Goal: Task Accomplishment & Management: Use online tool/utility

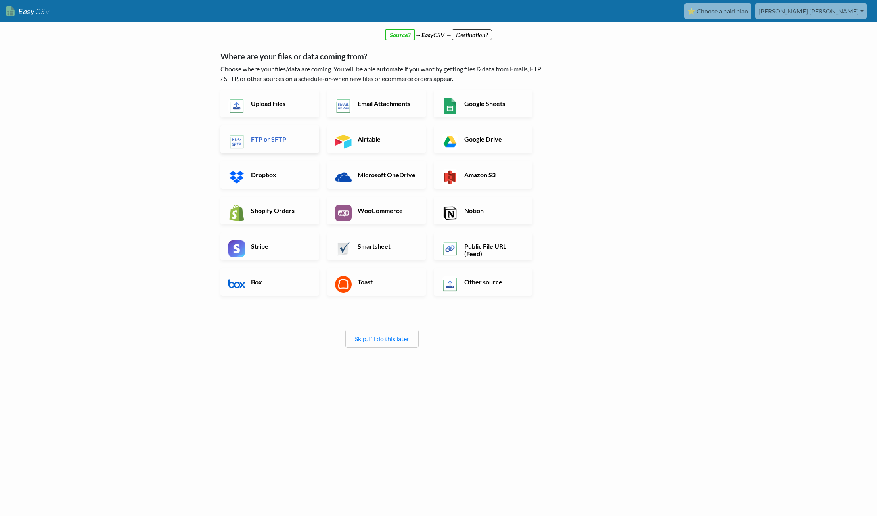
click at [282, 131] on link "FTP or SFTP" at bounding box center [269, 139] width 99 height 28
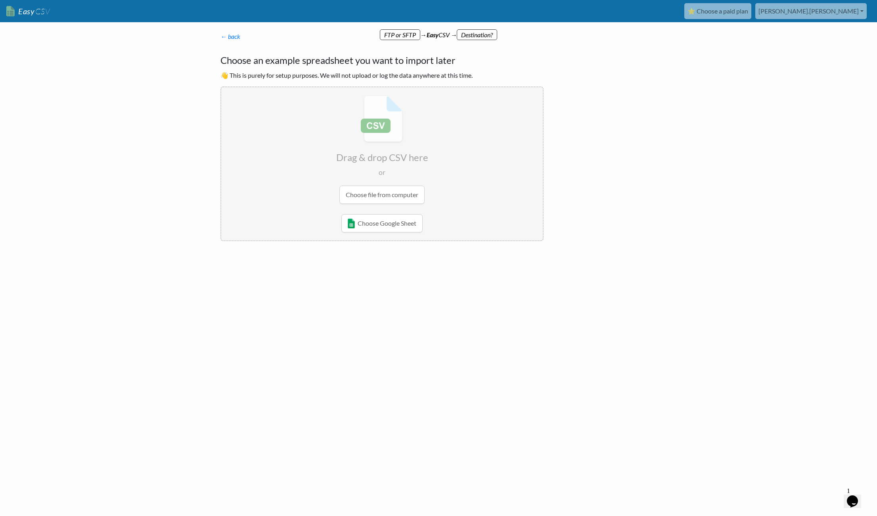
click at [158, 224] on body "Easy CSV ⭐ Choose a paid plan marcel.birkner Lypt All Flows All CSV Generators …" at bounding box center [438, 146] width 877 height 293
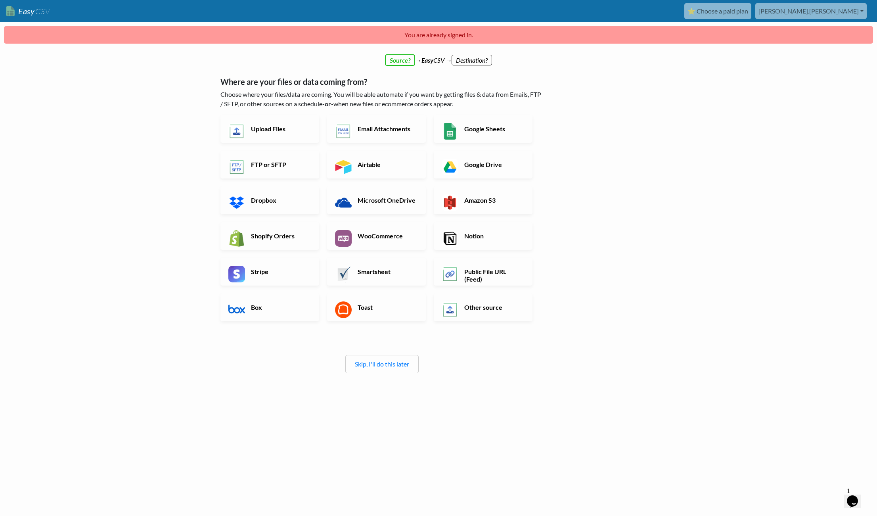
click at [623, 140] on div "← back Thanks for signing up! Set up your Import Flow and Upload Page in 1 minu…" at bounding box center [439, 257] width 452 height 385
click at [292, 169] on link "FTP or SFTP" at bounding box center [269, 165] width 99 height 28
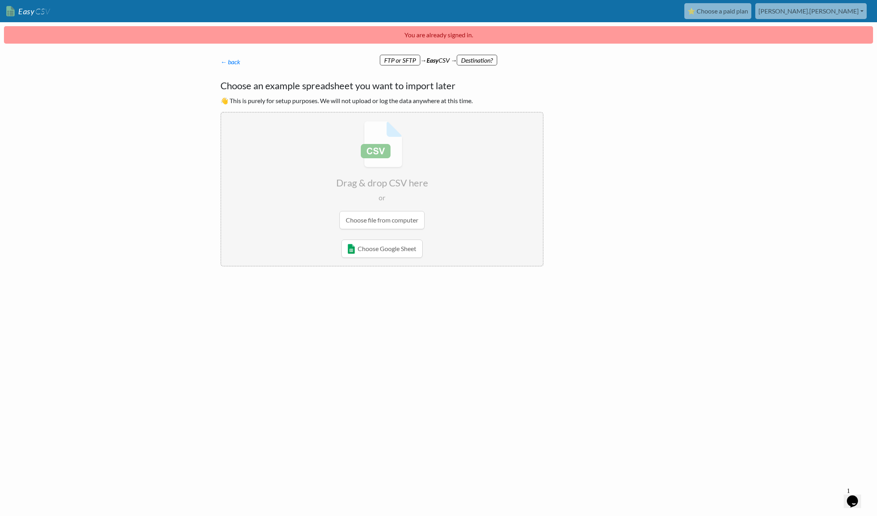
click at [438, 324] on html "Easy CSV ⭐ Choose a paid plan marcel.birkner Lypt All Flows All CSV Generators …" at bounding box center [438, 162] width 877 height 324
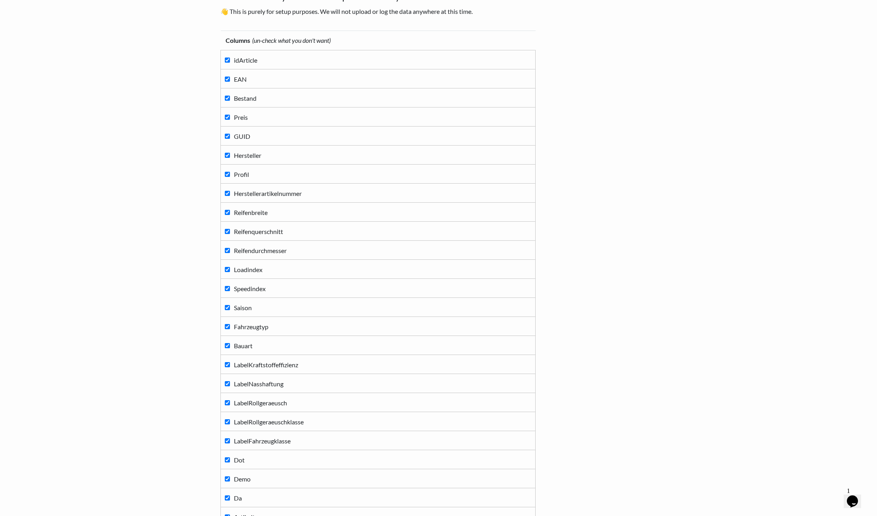
scroll to position [211, 0]
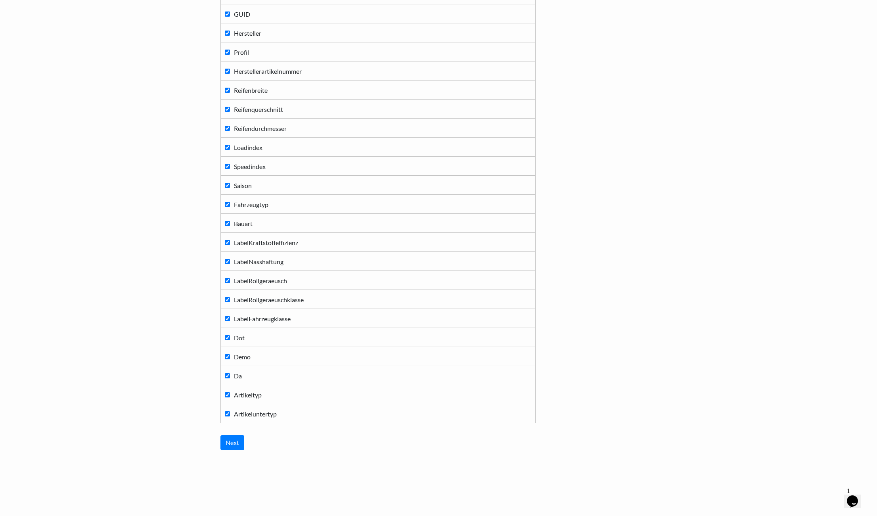
click at [234, 359] on span "Demo" at bounding box center [242, 357] width 17 height 8
click at [230, 359] on input "Demo" at bounding box center [227, 356] width 5 height 5
checkbox input "false"
click at [226, 375] on input "Da" at bounding box center [227, 375] width 5 height 5
checkbox input "false"
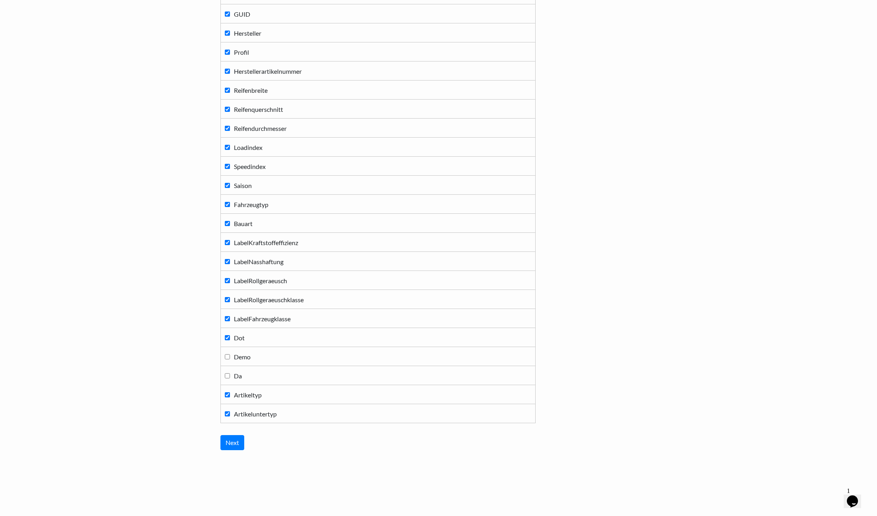
click at [225, 339] on input "Dot" at bounding box center [227, 337] width 5 height 5
checkbox input "false"
click at [236, 446] on input "Next" at bounding box center [232, 442] width 24 height 15
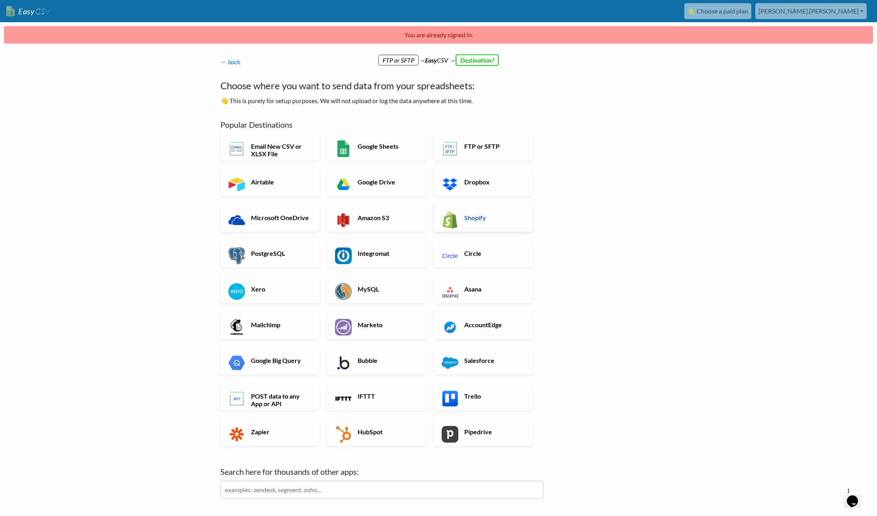
click at [494, 219] on h6 "Shopify" at bounding box center [493, 218] width 62 height 8
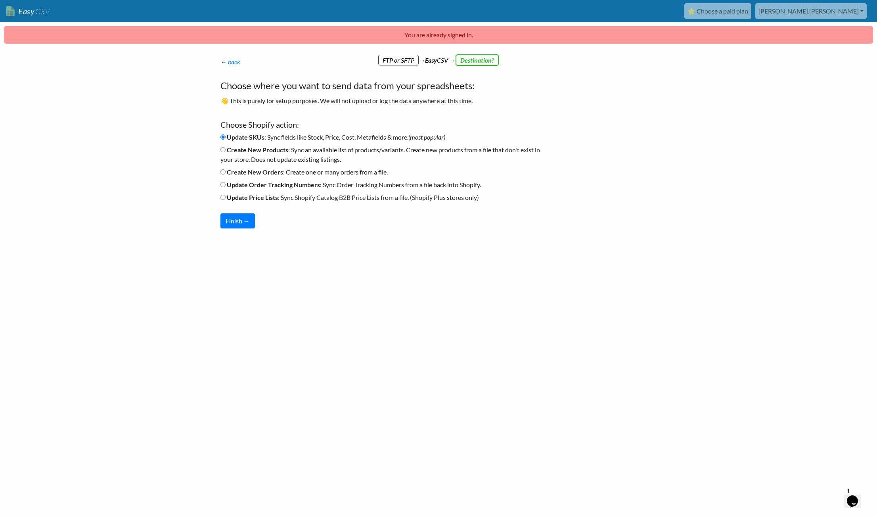
click at [251, 197] on b "Update Price Lists" at bounding box center [252, 197] width 51 height 8
click at [226, 197] on input "Update Price Lists : Sync Shopify Catalog B2B Price Lists from a file. (Shopify…" at bounding box center [222, 197] width 5 height 5
radio input "true"
click at [340, 240] on div at bounding box center [288, 258] width 151 height 44
click at [254, 151] on b "Create New Products" at bounding box center [257, 150] width 61 height 8
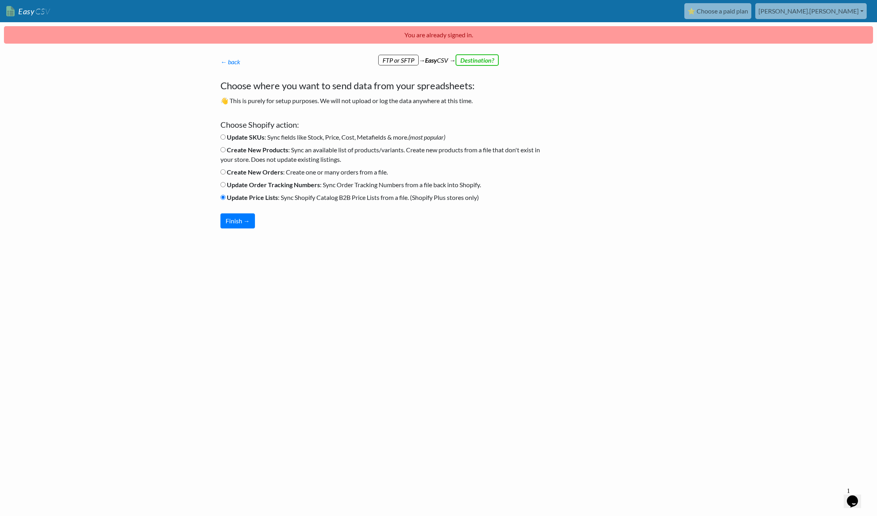
click at [226, 151] on input "Create New Products : Sync an available list of products/variants. Create new p…" at bounding box center [222, 149] width 5 height 5
radio input "true"
click at [274, 198] on b "Update Price Lists" at bounding box center [252, 197] width 51 height 8
click at [226, 198] on input "Update Price Lists : Sync Shopify Catalog B2B Price Lists from a file. (Shopify…" at bounding box center [222, 197] width 5 height 5
radio input "true"
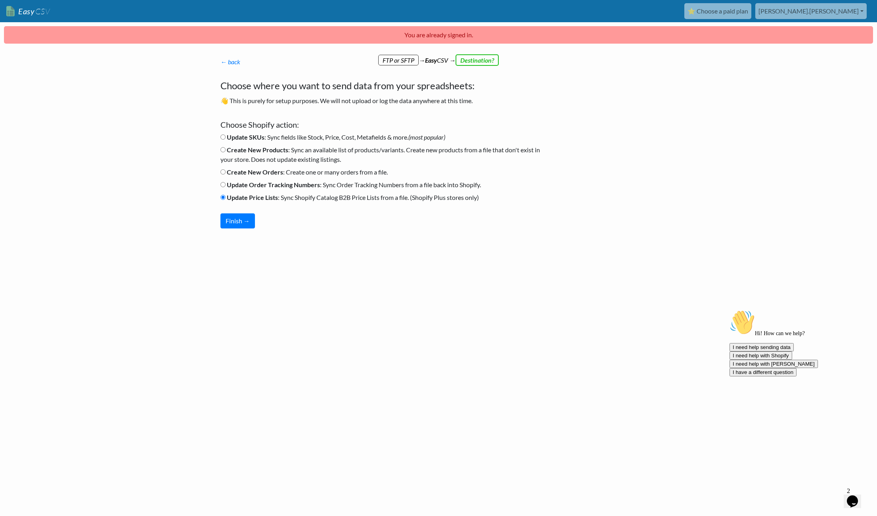
click at [251, 149] on b "Create New Products" at bounding box center [257, 150] width 61 height 8
click at [226, 149] on input "Create New Products : Sync an available list of products/variants. Create new p…" at bounding box center [222, 149] width 5 height 5
radio input "true"
click at [249, 222] on button "Finish →" at bounding box center [237, 220] width 34 height 15
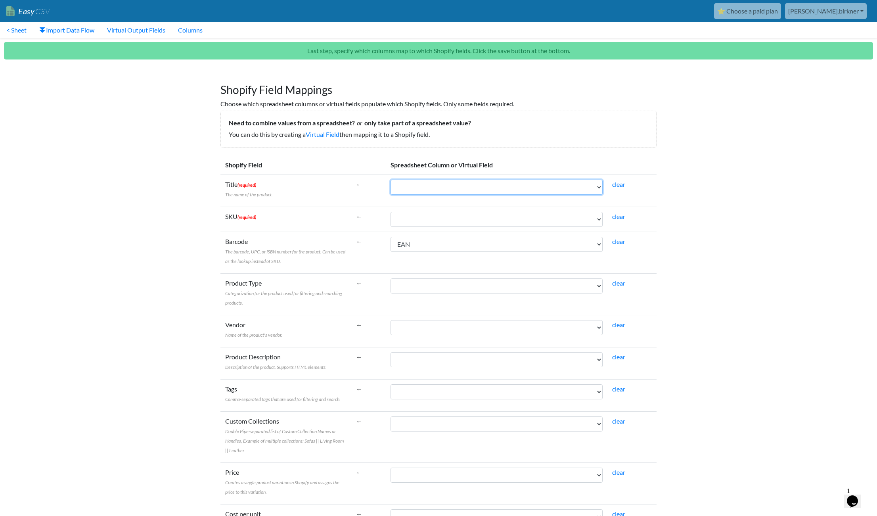
select select "cr_763602"
select select "cr_763598"
select select "cr_763617"
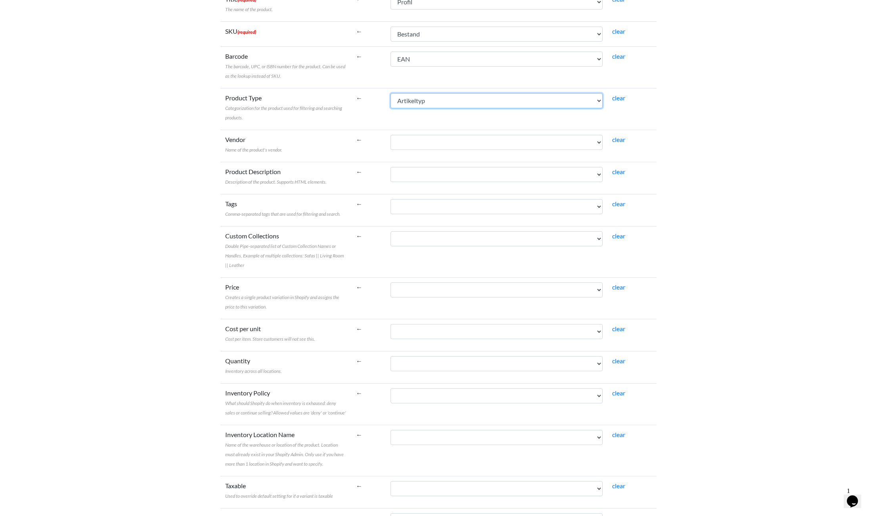
scroll to position [225, 0]
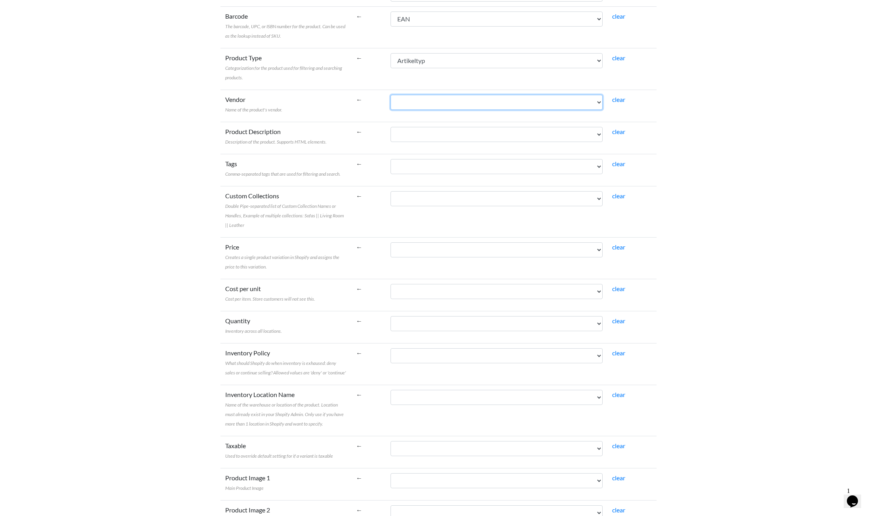
select select "cr_763601"
click at [423, 207] on td "idArticle EAN Bestand Preis GUID Hersteller Profil Herstellerartikelnummer Reif…" at bounding box center [497, 211] width 222 height 51
select select "cr_763599"
select select "cr_763598"
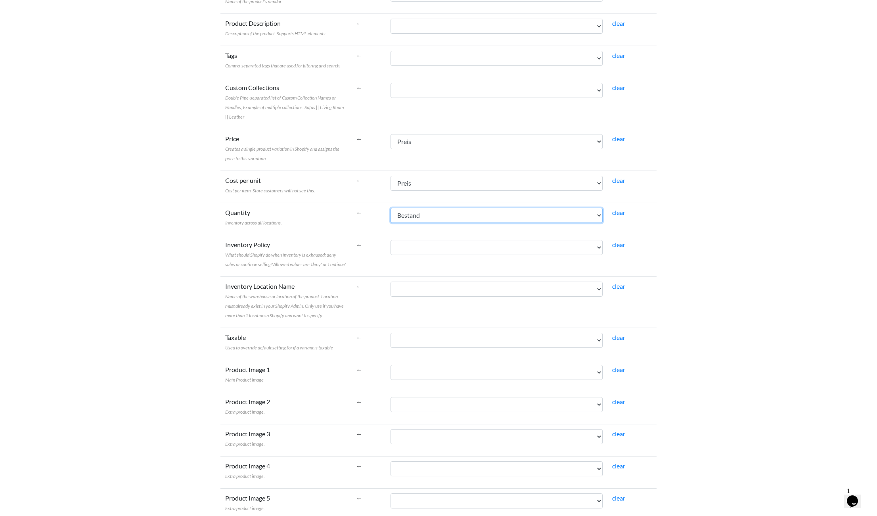
scroll to position [354, 0]
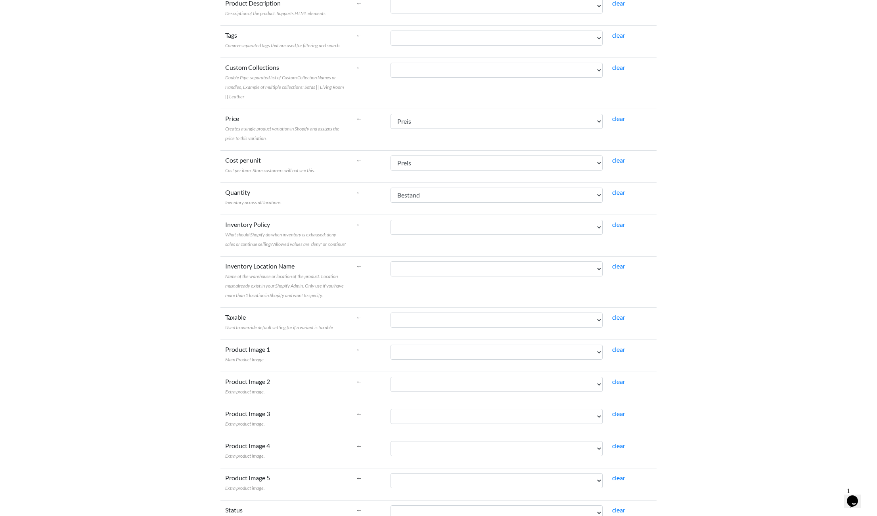
click at [406, 216] on td "idArticle EAN Bestand Preis GUID Hersteller Profil Herstellerartikelnummer Reif…" at bounding box center [497, 235] width 222 height 42
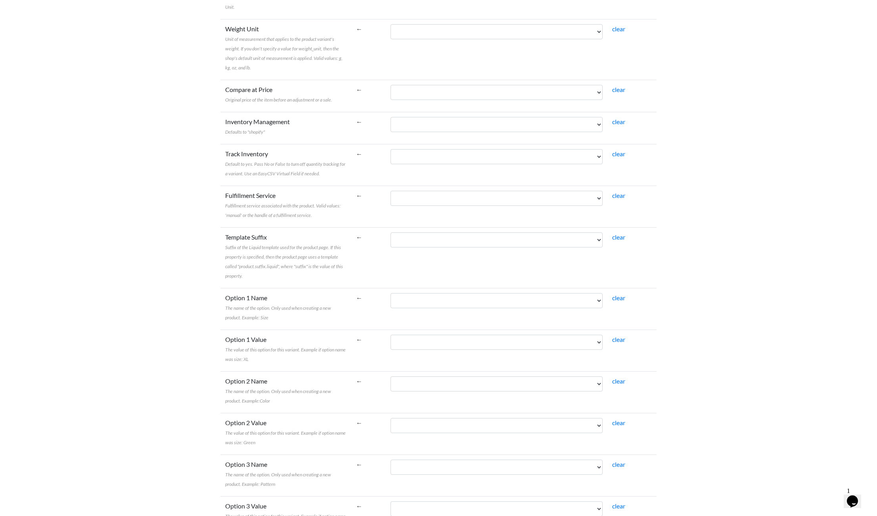
scroll to position [1190, 0]
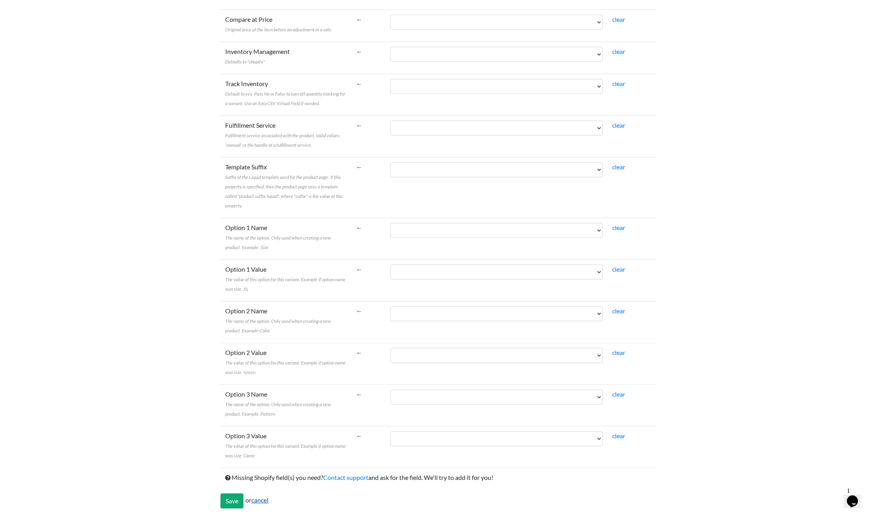
click at [266, 498] on link "cancel" at bounding box center [259, 500] width 17 height 8
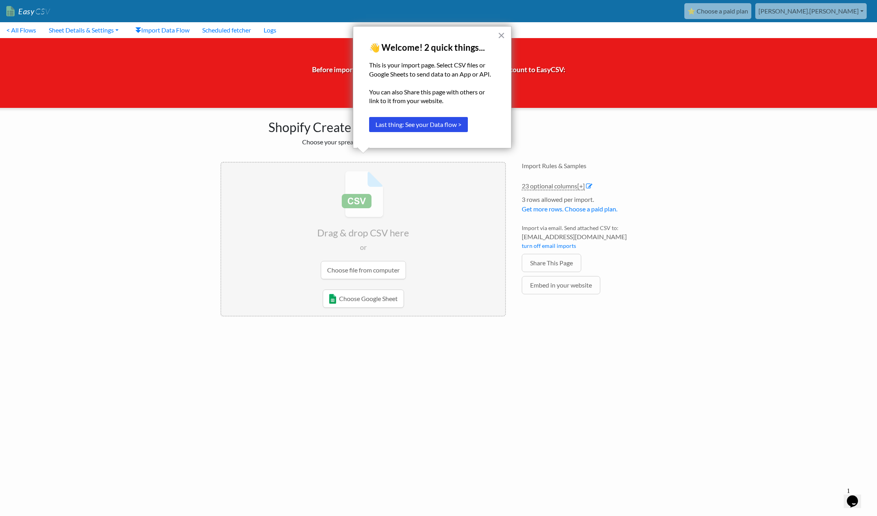
click at [743, 150] on body "Easy CSV ⭐ Choose a paid plan marcel.birkner Lypt All Flows All CSV Generators …" at bounding box center [438, 163] width 877 height 326
drag, startPoint x: 497, startPoint y: 37, endPoint x: 499, endPoint y: 53, distance: 16.0
click at [498, 37] on button "×" at bounding box center [502, 35] width 8 height 13
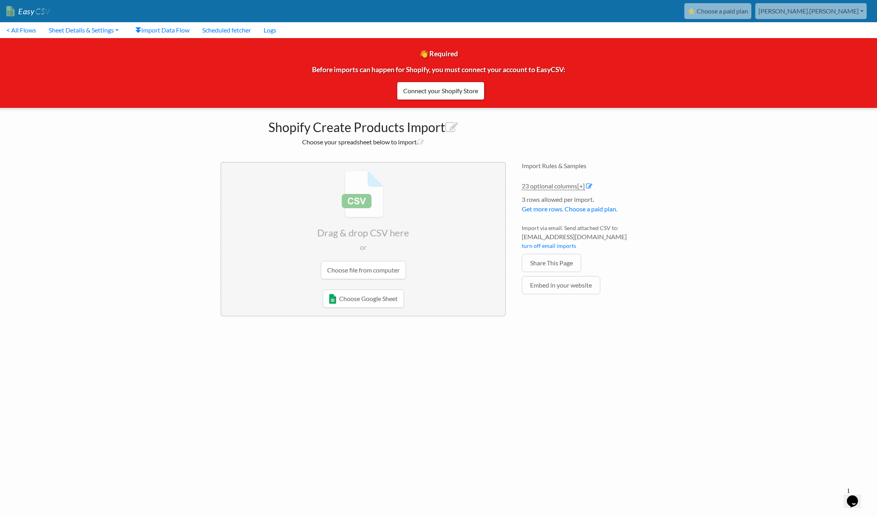
click at [663, 185] on div "Import Rules & Samples 23 optional columns [+] Col Header Value Options idArtic…" at bounding box center [589, 240] width 151 height 172
click at [648, 162] on h4 "Import Rules & Samples" at bounding box center [589, 166] width 135 height 8
click at [728, 242] on body "Easy CSV ⭐ Choose a paid plan marcel.birkner Lypt All Flows All CSV Generators …" at bounding box center [438, 163] width 877 height 326
click at [691, 332] on html "Easy CSV ⭐ Choose a paid plan marcel.birkner Lypt All Flows All CSV Generators …" at bounding box center [438, 166] width 877 height 332
click at [392, 270] on input "file" at bounding box center [363, 225] width 284 height 125
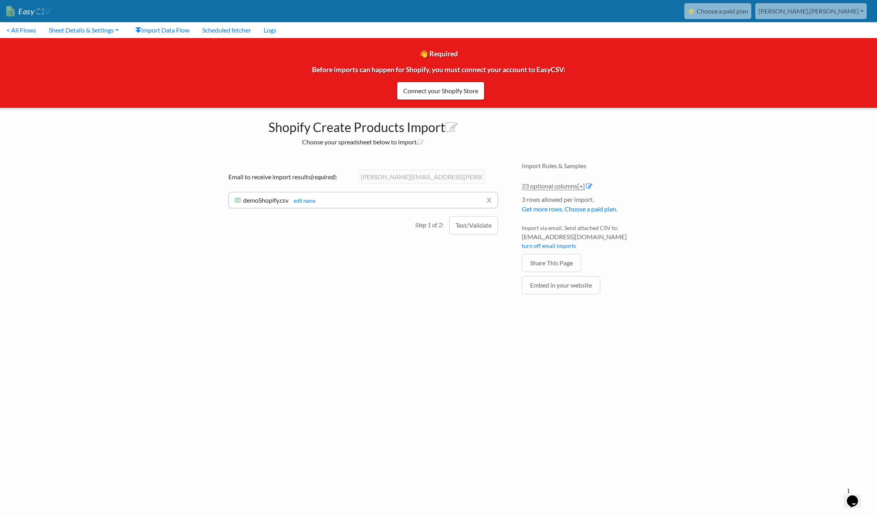
click at [287, 280] on div "Drag & drop CSV here or Choose file from computer Choose Google Sheet Email to …" at bounding box center [363, 240] width 301 height 172
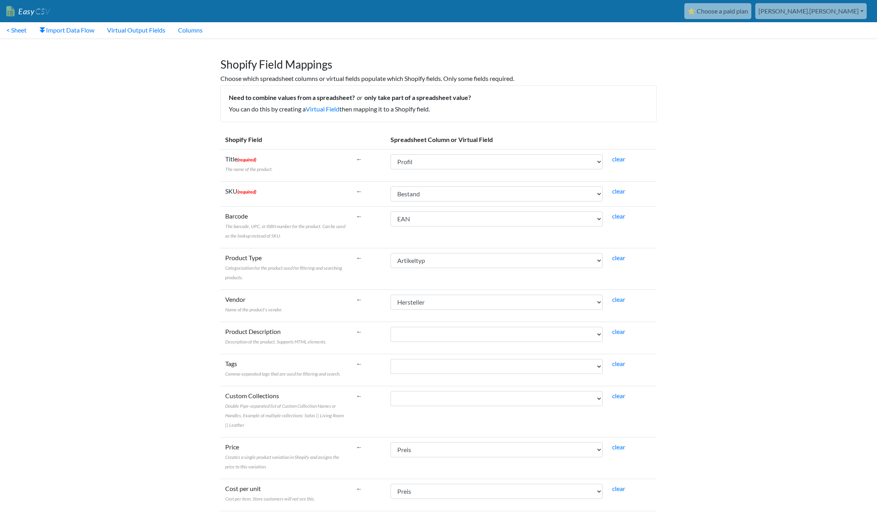
select select "cr_763602"
select select "cr_763598"
select select "cr_763617"
select select "cr_763601"
select select "cr_763599"
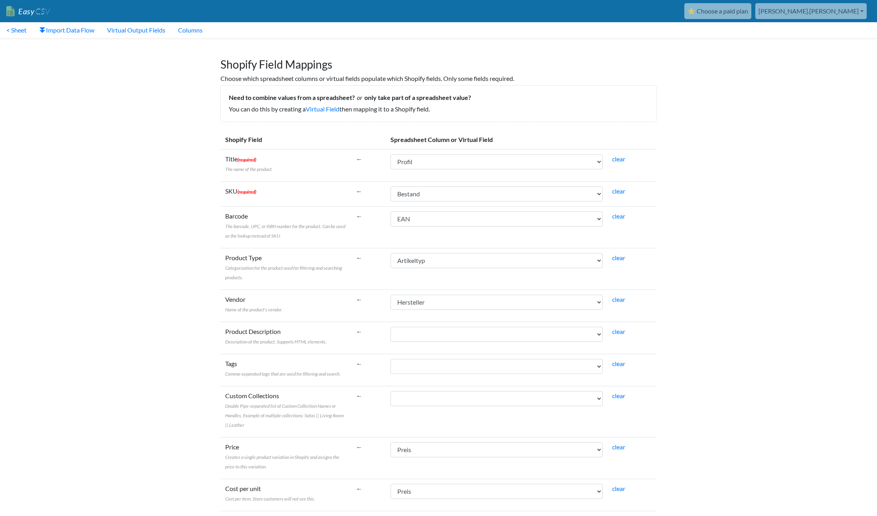
select select "cr_763599"
select select "cr_763598"
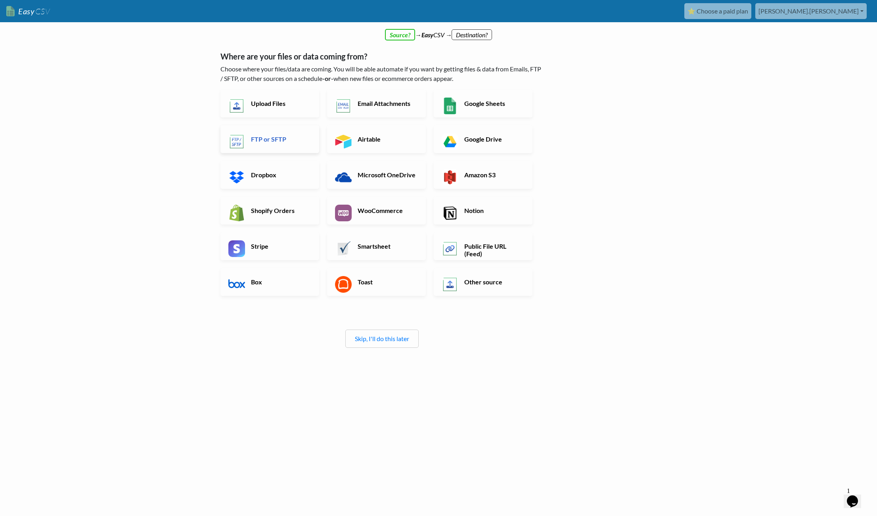
click at [291, 146] on link "FTP or SFTP" at bounding box center [269, 139] width 99 height 28
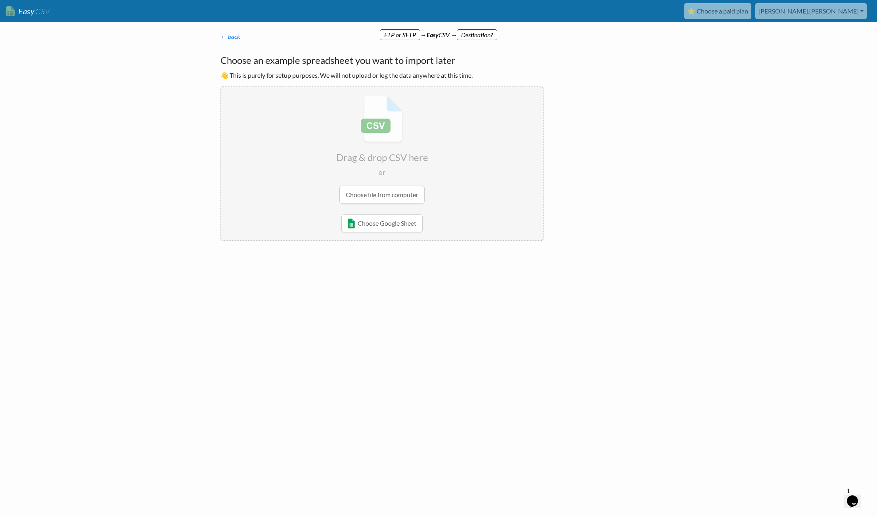
click at [385, 198] on input "file" at bounding box center [382, 149] width 322 height 125
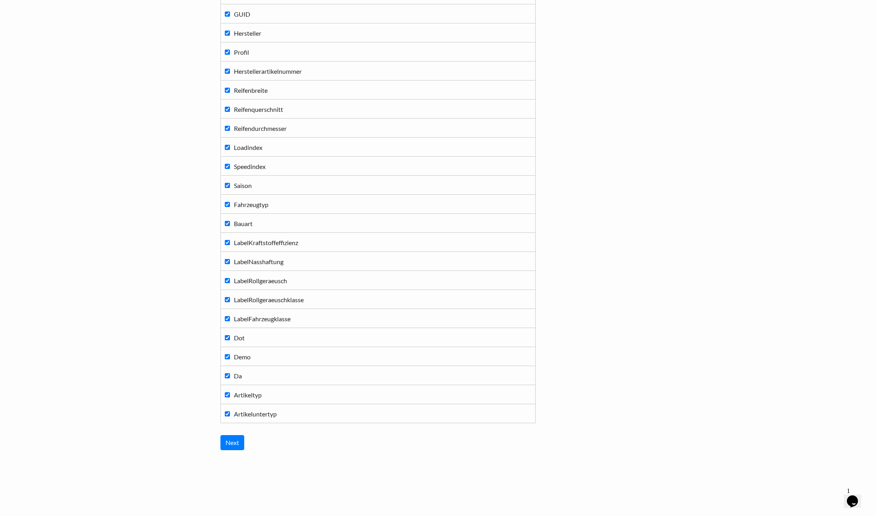
scroll to position [151, 0]
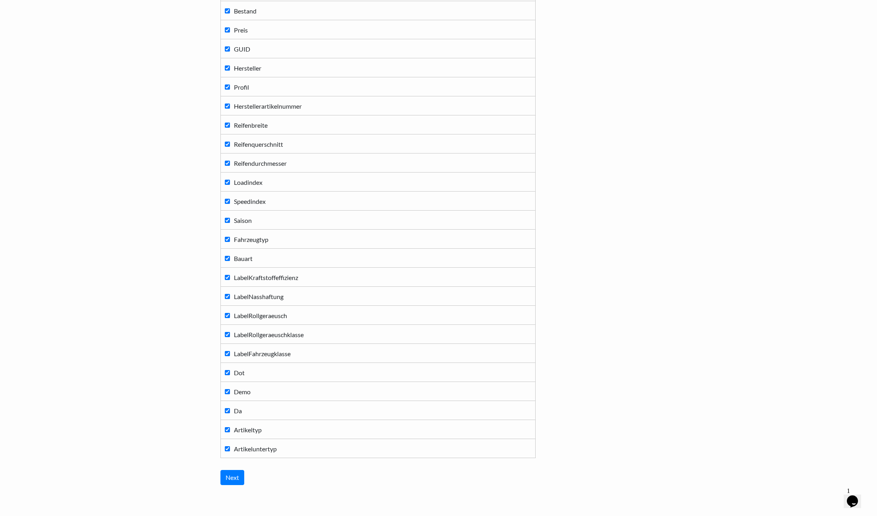
click at [229, 431] on label "Artikeltyp" at bounding box center [378, 429] width 306 height 11
click at [229, 431] on input "Artikeltyp" at bounding box center [227, 429] width 5 height 5
click at [230, 432] on label "Artikeltyp" at bounding box center [378, 429] width 306 height 11
click at [230, 432] on input "Artikeltyp" at bounding box center [227, 429] width 5 height 5
checkbox input "true"
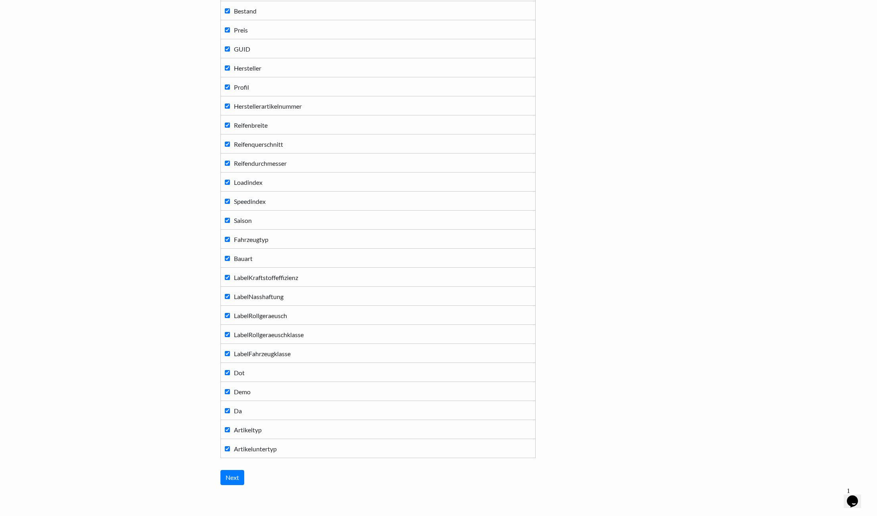
click at [226, 411] on input "Da" at bounding box center [227, 410] width 5 height 5
checkbox input "false"
click at [226, 393] on input "Demo" at bounding box center [227, 391] width 5 height 5
checkbox input "false"
click at [226, 375] on label "Dot" at bounding box center [378, 372] width 306 height 11
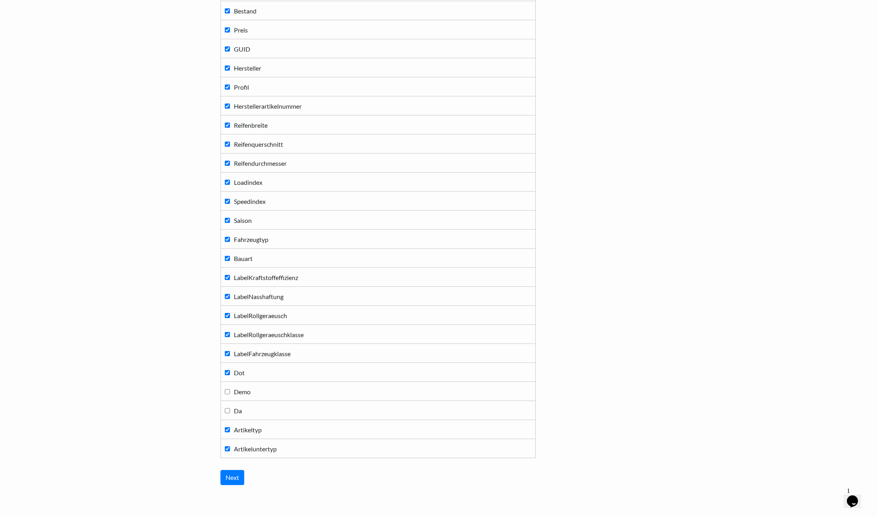
click at [226, 375] on input "Dot" at bounding box center [227, 372] width 5 height 5
checkbox input "false"
click at [236, 477] on input "Next" at bounding box center [232, 477] width 24 height 15
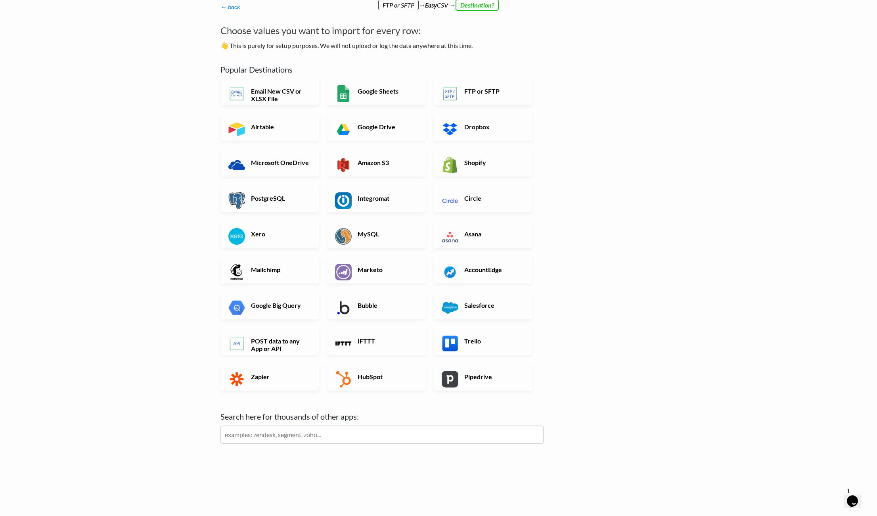
scroll to position [0, 0]
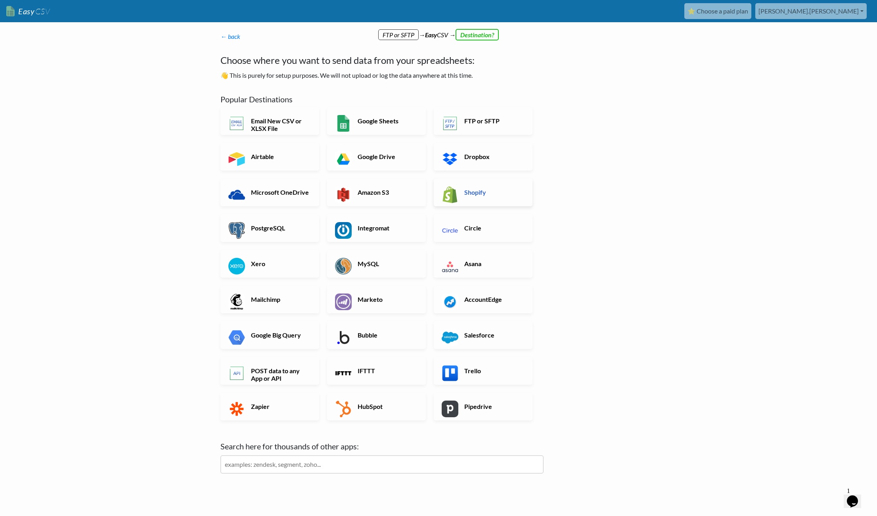
click at [463, 195] on h6 "Shopify" at bounding box center [493, 192] width 62 height 8
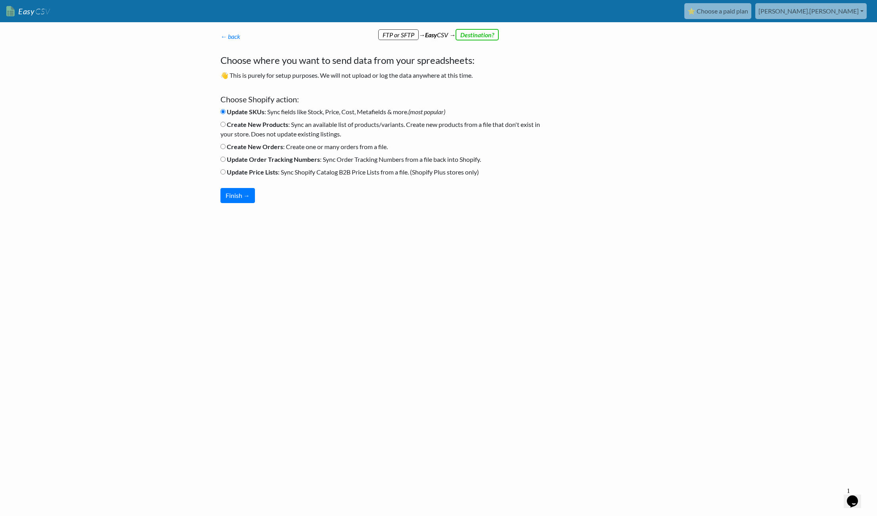
click at [265, 176] on label "Update Price Lists : Sync Shopify Catalog B2B Price Lists from a file. (Shopify…" at bounding box center [349, 172] width 259 height 10
click at [226, 174] on input "Update Price Lists : Sync Shopify Catalog B2B Price Lists from a file. (Shopify…" at bounding box center [222, 171] width 5 height 5
radio input "true"
click at [266, 212] on div at bounding box center [288, 233] width 151 height 44
click at [356, 113] on label "Update SKUs : Sync fields like Stock, Price, Cost, Metafields & more. (most pop…" at bounding box center [332, 112] width 225 height 10
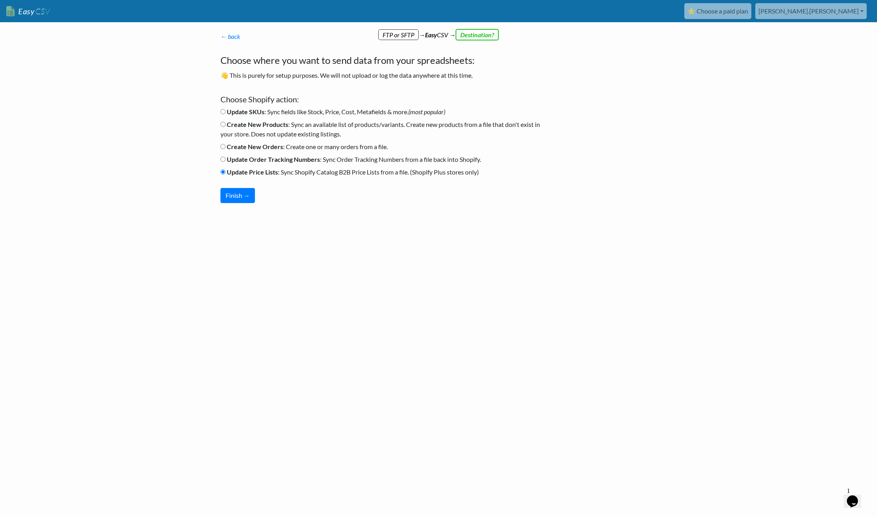
click at [226, 113] on input "Update SKUs : Sync fields like Stock, Price, Cost, Metafields & more. (most pop…" at bounding box center [222, 111] width 5 height 5
radio input "true"
click at [291, 195] on div "Data to Trigger a Salesforce Flow (most popular) Custom Objects Leads Contacts …" at bounding box center [381, 155] width 323 height 96
click at [231, 197] on button "Finish →" at bounding box center [237, 195] width 34 height 15
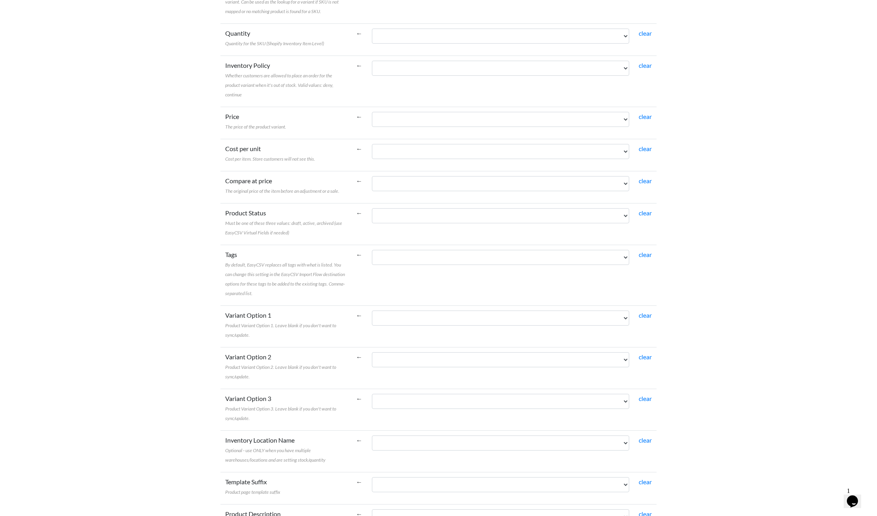
scroll to position [126, 0]
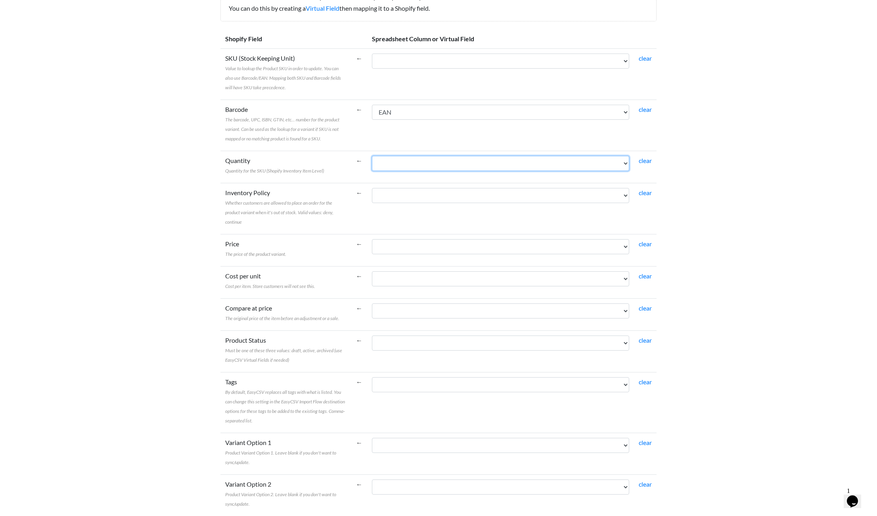
select select "cr_763621"
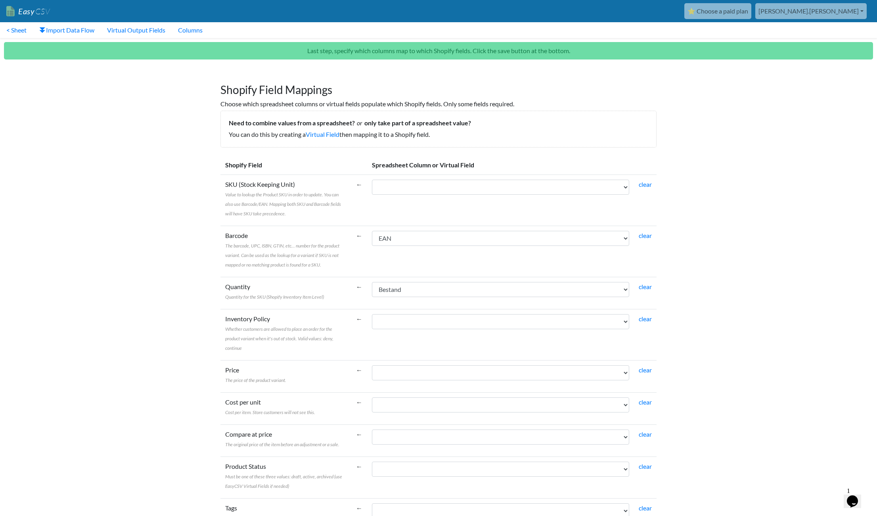
click at [707, 184] on body "Easy CSV ⭐ Choose a paid plan [PERSON_NAME].[PERSON_NAME] Lypt All Flows All CS…" at bounding box center [438, 436] width 877 height 873
select select "cr_763620"
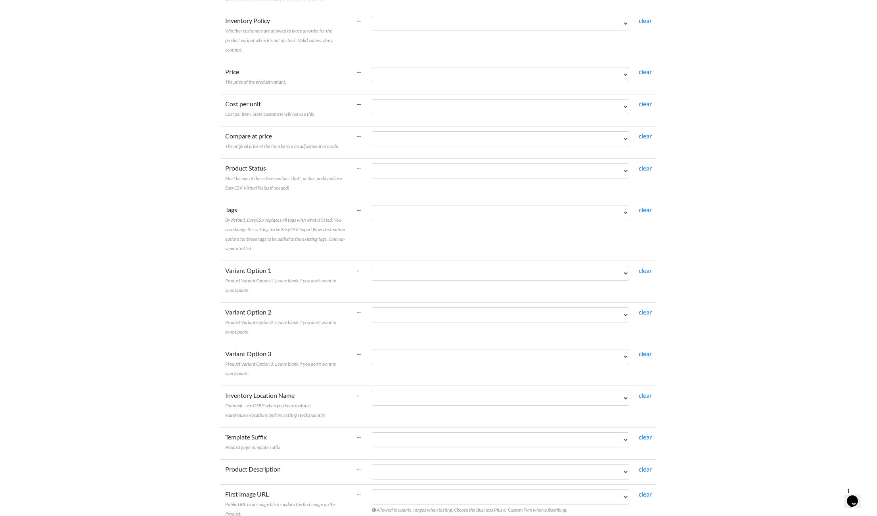
scroll to position [123, 0]
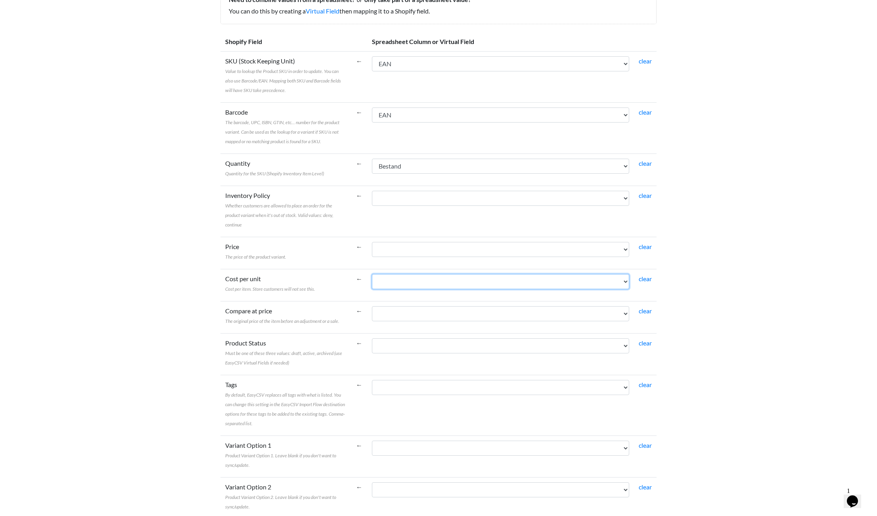
select select "cr_763622"
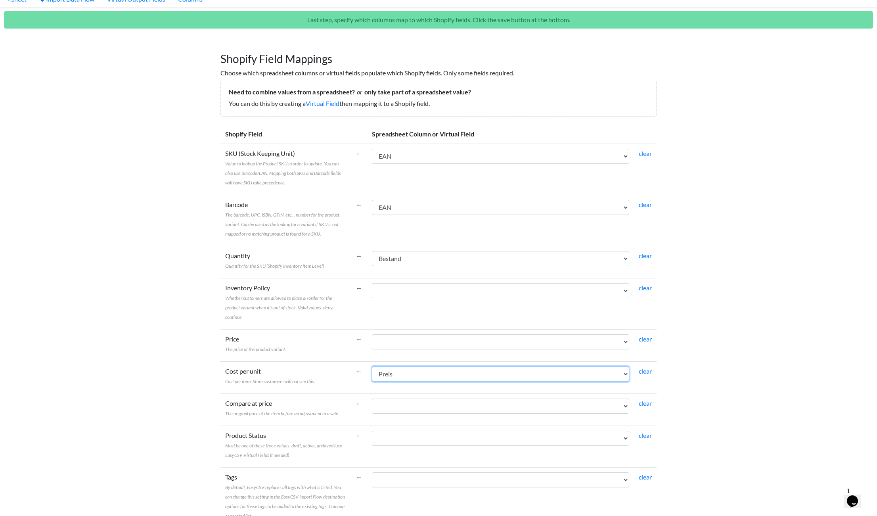
scroll to position [356, 0]
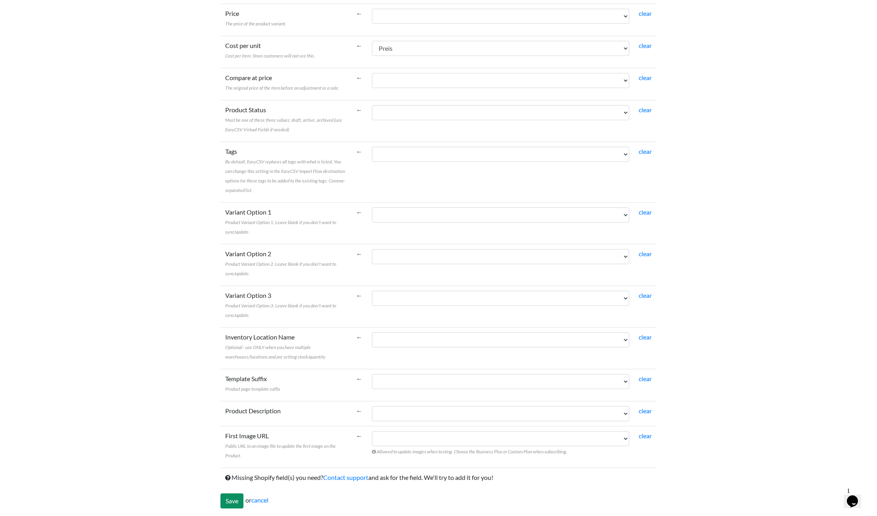
click at [237, 502] on input "Save" at bounding box center [231, 500] width 23 height 15
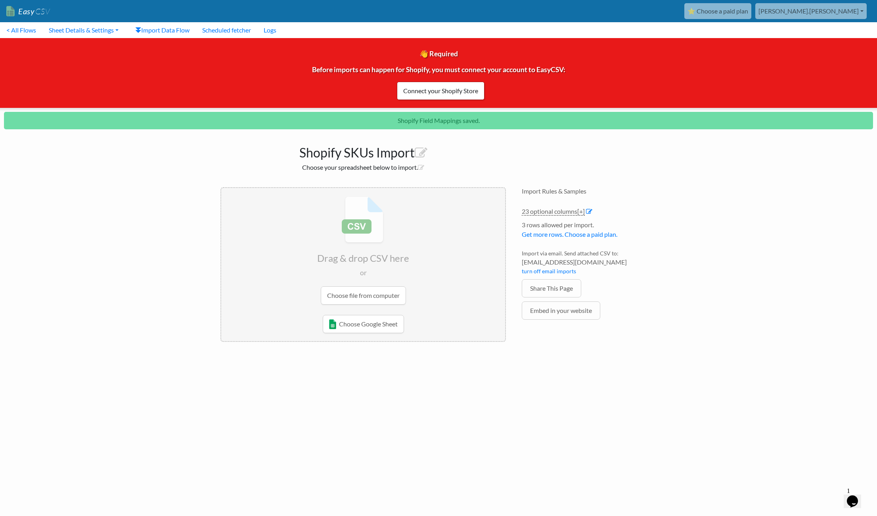
click at [636, 347] on div "Import Rules & Samples 23 optional columns [+] Col Header Value Options idArtic…" at bounding box center [589, 265] width 151 height 172
click at [455, 95] on link "Connect your Shopify Store" at bounding box center [441, 91] width 88 height 18
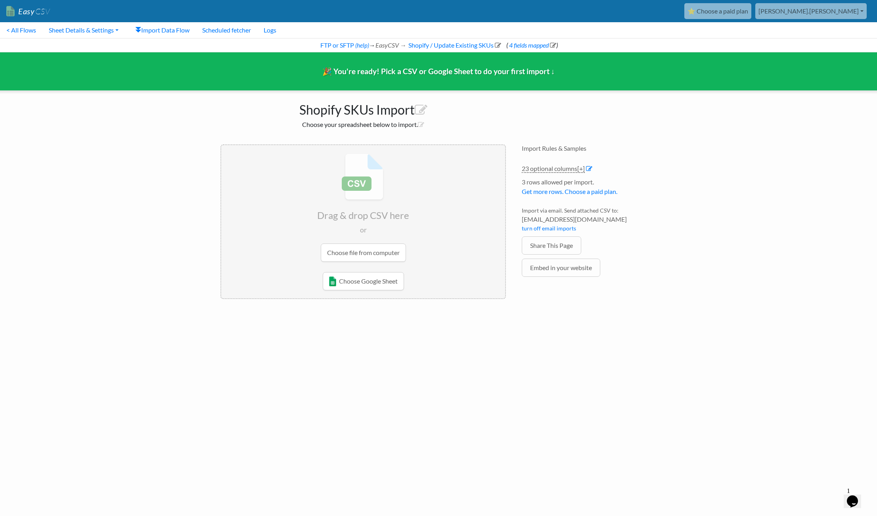
click at [714, 101] on body "Easy CSV ⭐ Choose a paid plan marcel.birkner Lypt All Flows All CSV Generators …" at bounding box center [438, 154] width 877 height 308
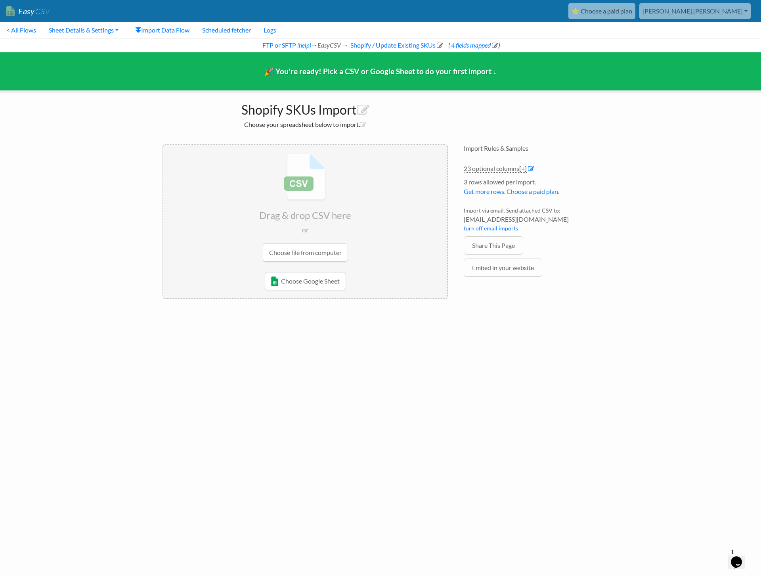
click at [77, 54] on div "🎉 You're ready! Pick a CSV or Google Sheet to do your first import ↓" at bounding box center [380, 71] width 773 height 38
click at [21, 31] on link "< All Flows" at bounding box center [21, 30] width 42 height 16
click at [93, 249] on body "Easy CSV ⭐ Choose a paid plan [PERSON_NAME].[PERSON_NAME] Lypt All Flows All CS…" at bounding box center [380, 154] width 761 height 308
click at [592, 179] on li "3 rows allowed per import. Get more rows. Choose a paid plan." at bounding box center [531, 188] width 135 height 23
click at [102, 33] on link "Sheet Details & Settings" at bounding box center [83, 30] width 82 height 16
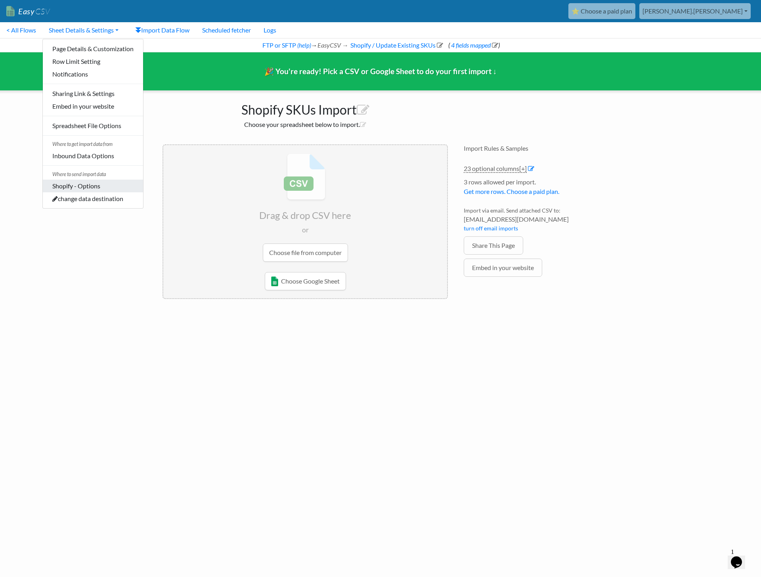
click at [124, 186] on link "Shopify - Options" at bounding box center [93, 186] width 100 height 13
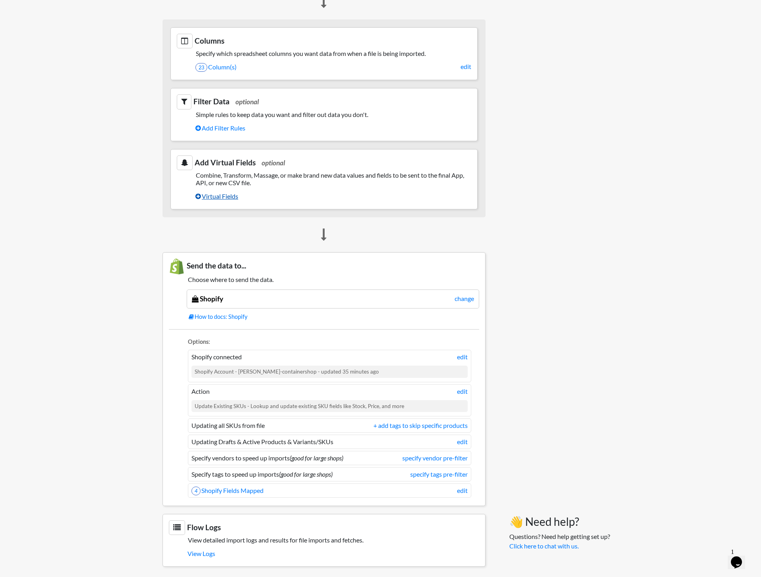
click at [236, 194] on link "Virtual Fields" at bounding box center [333, 196] width 276 height 13
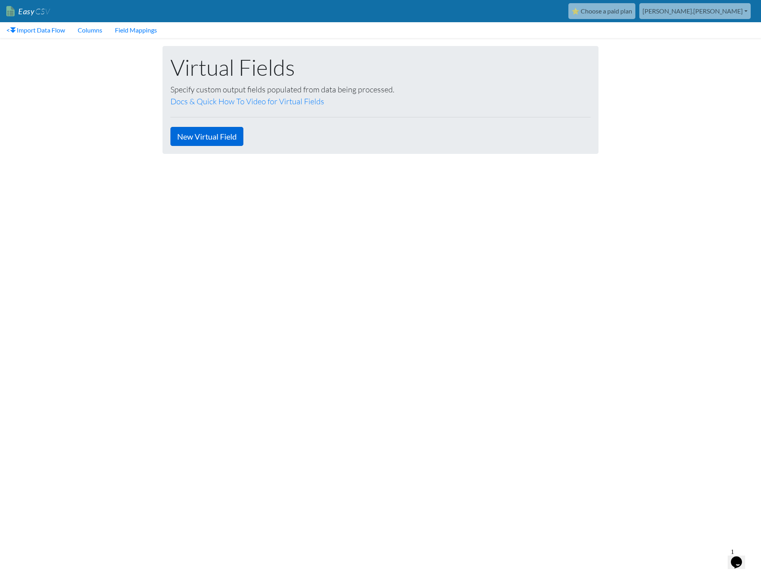
click at [202, 136] on link "New Virtual Field" at bounding box center [206, 136] width 73 height 19
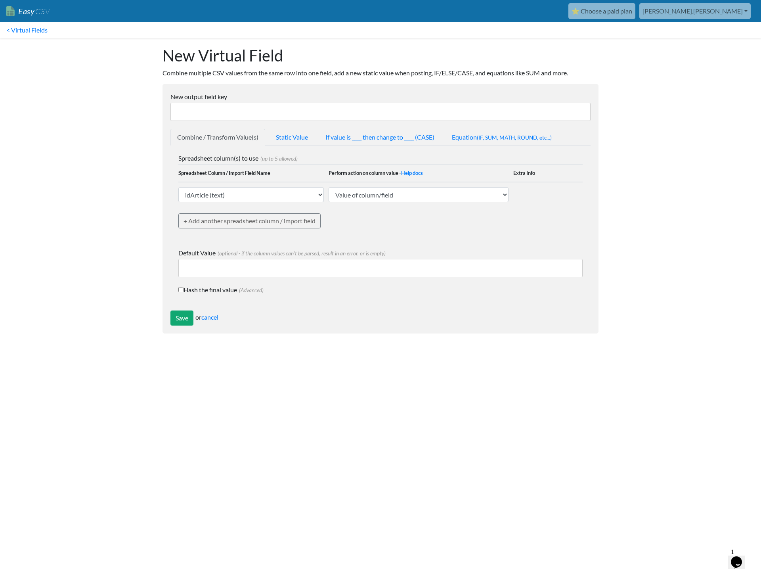
click at [257, 209] on div "Spreadsheet column(s) to use (up to 5 allowed) Spreadsheet Column / Import Fiel…" at bounding box center [380, 196] width 404 height 87
click at [258, 204] on td "idArticle (text) EAN (text) Bestand (text) Preis (text) GUID (text) Hersteller …" at bounding box center [253, 194] width 150 height 25
select select "763622"
click at [200, 111] on input "New output field key" at bounding box center [380, 112] width 420 height 18
type input "vkpreis"
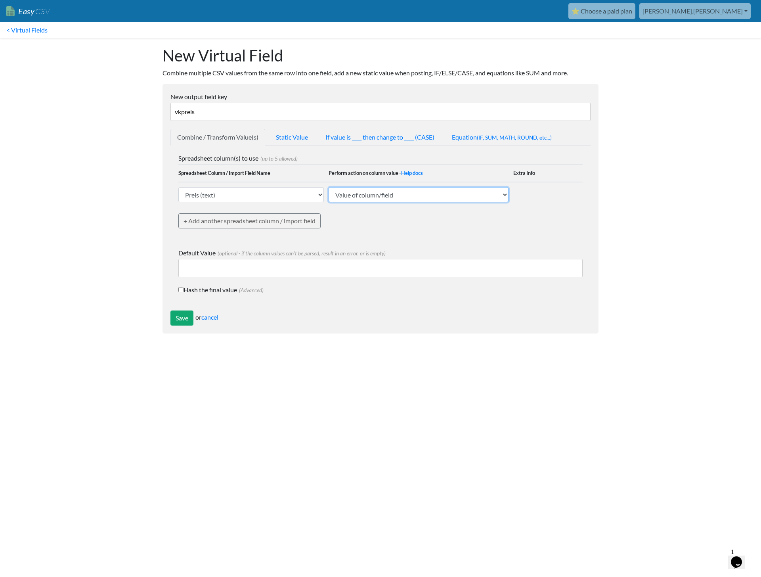
select select "math_multiply_by_integer"
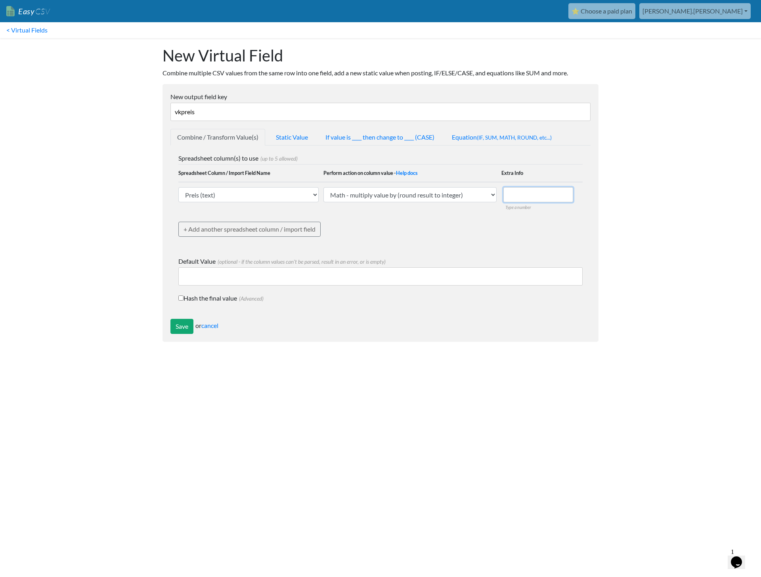
click at [539, 187] on input "number" at bounding box center [539, 194] width 70 height 15
type input "1"
type input "1.1"
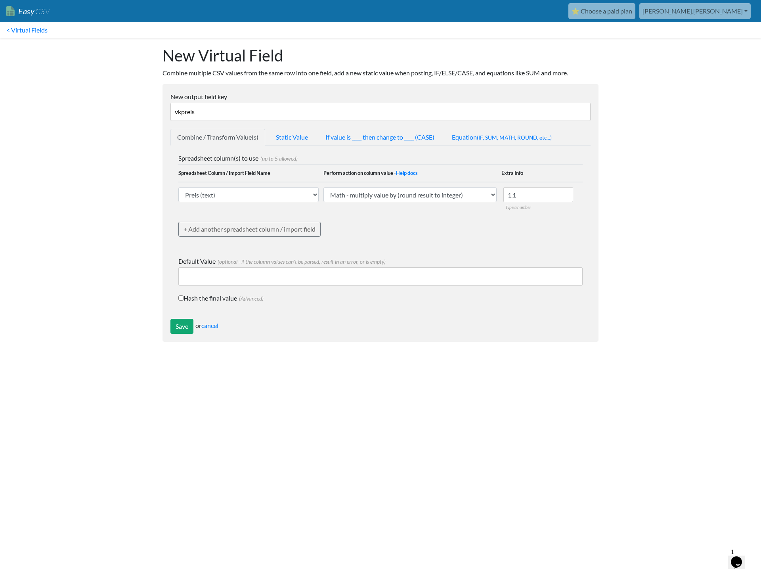
click at [468, 233] on div "Spreadsheet column(s) to use (up to 5 allowed) Spreadsheet Column / Import Fiel…" at bounding box center [380, 200] width 404 height 95
click at [414, 171] on link "Help docs" at bounding box center [407, 173] width 22 height 6
click at [188, 324] on input "Save" at bounding box center [181, 326] width 23 height 15
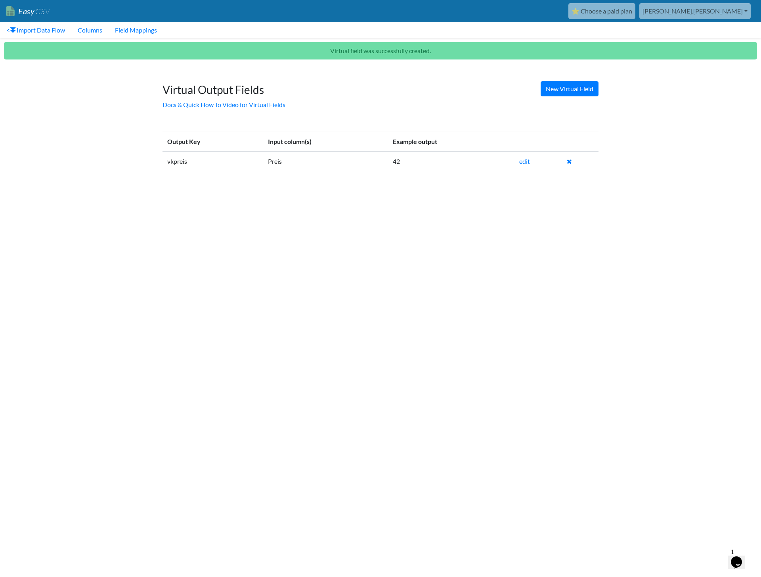
click at [365, 185] on html "Easy CSV ⭐ Choose a paid plan [PERSON_NAME].[PERSON_NAME] Lypt All Flows All CS…" at bounding box center [380, 92] width 761 height 185
click at [568, 85] on link "New Virtual Field" at bounding box center [570, 88] width 58 height 15
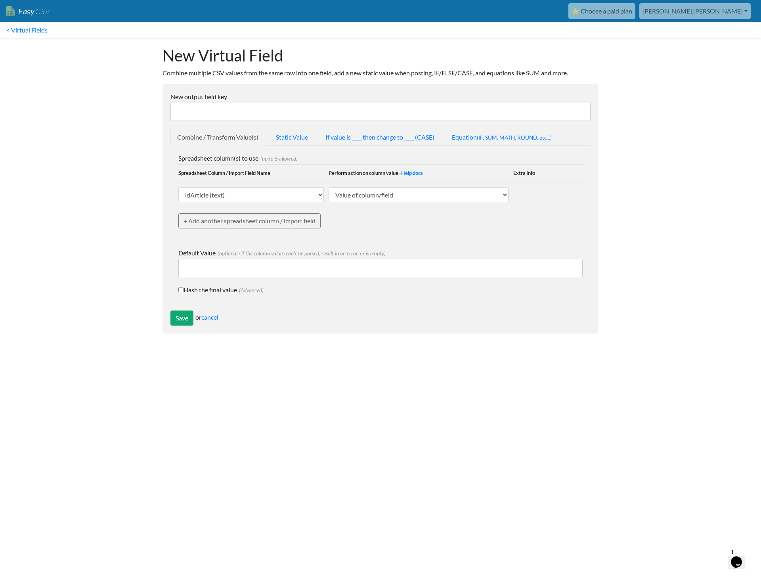
click at [256, 113] on input "New output field key" at bounding box center [380, 112] width 420 height 18
type input "R"
type input "tyreDimension"
click at [214, 317] on link "cancel" at bounding box center [209, 317] width 17 height 8
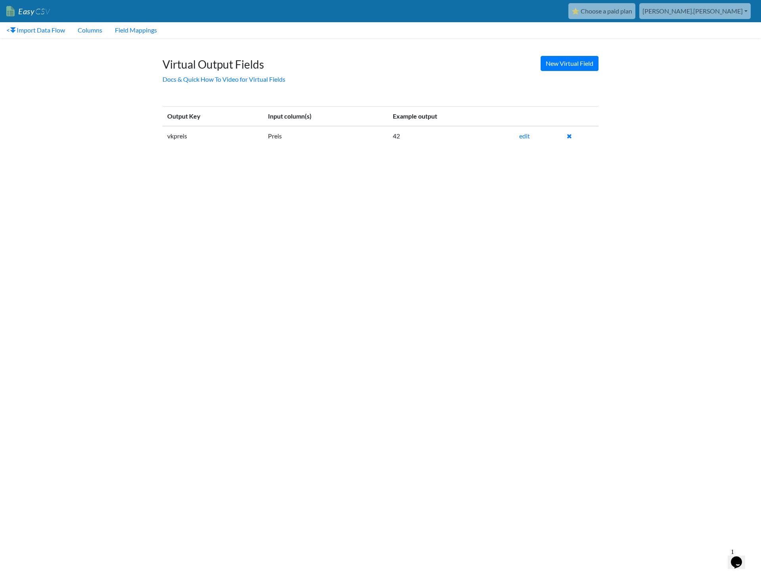
drag, startPoint x: 538, startPoint y: 193, endPoint x: 580, endPoint y: 103, distance: 99.3
click at [538, 160] on html "Easy CSV ⭐ Choose a paid plan [PERSON_NAME].[PERSON_NAME] Lypt All Flows All CS…" at bounding box center [380, 80] width 761 height 160
click at [23, 31] on link "< Import Data Flow" at bounding box center [35, 30] width 71 height 16
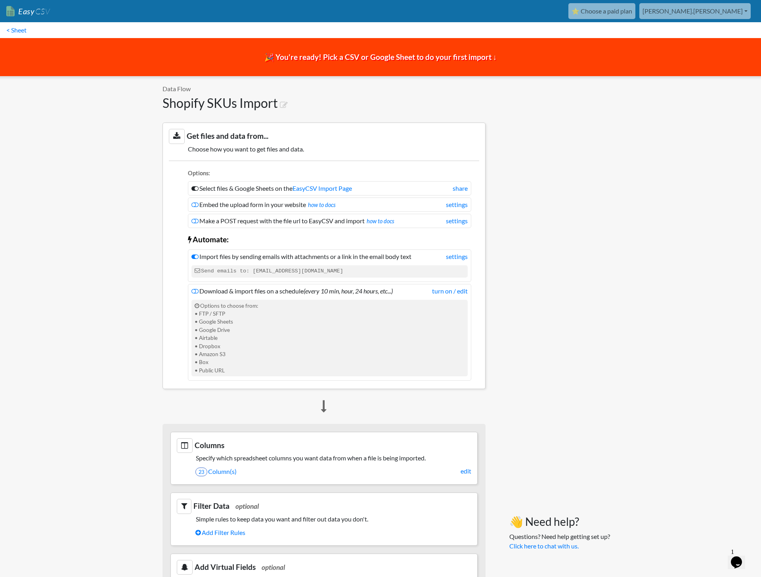
click at [124, 214] on body "Easy CSV ⭐ Choose a paid plan marcel.birkner Lypt All Flows All CSV Generators …" at bounding box center [380, 489] width 761 height 979
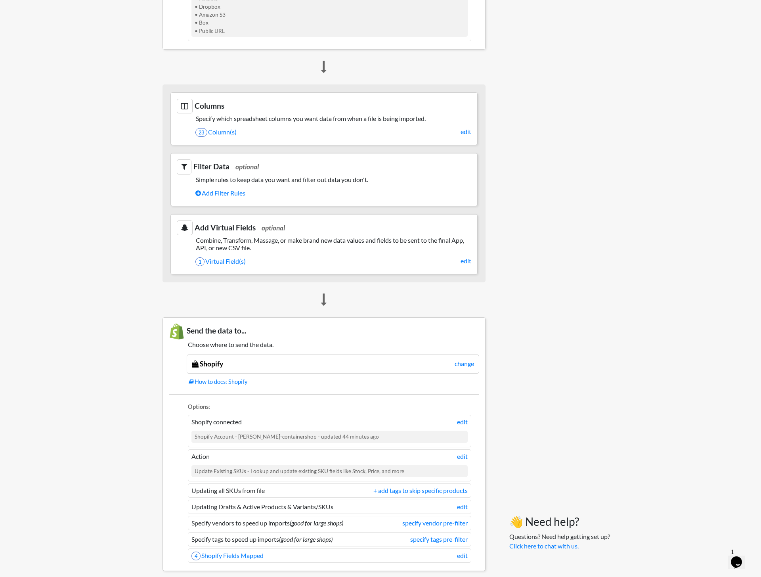
scroll to position [404, 0]
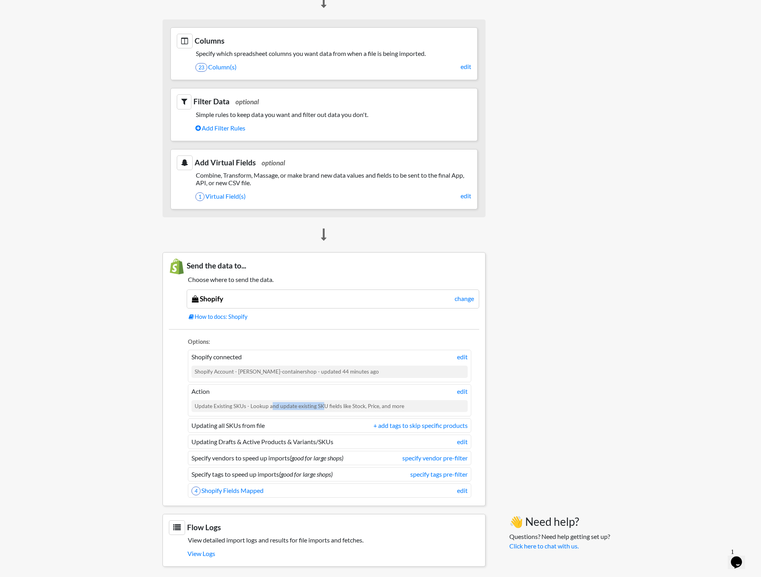
drag, startPoint x: 260, startPoint y: 402, endPoint x: 312, endPoint y: 402, distance: 51.9
click at [312, 402] on div "Update Existing SKUs - Lookup and update existing SKU fields like Stock, Price,…" at bounding box center [330, 406] width 276 height 12
click at [314, 404] on div "Update Existing SKUs - Lookup and update existing SKU fields like Stock, Price,…" at bounding box center [330, 406] width 276 height 12
drag, startPoint x: 316, startPoint y: 403, endPoint x: 396, endPoint y: 404, distance: 80.1
click at [396, 404] on div "Update Existing SKUs - Lookup and update existing SKU fields like Stock, Price,…" at bounding box center [330, 406] width 276 height 12
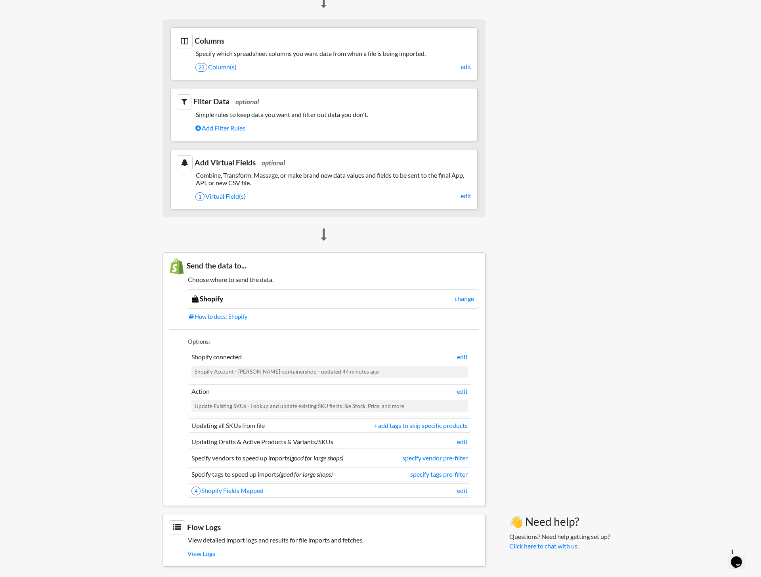
click at [151, 400] on body "Easy CSV ⭐ Choose a paid plan marcel.birkner Lypt All Flows All CSV Generators …" at bounding box center [380, 85] width 761 height 979
click at [463, 439] on link "edit" at bounding box center [462, 442] width 11 height 10
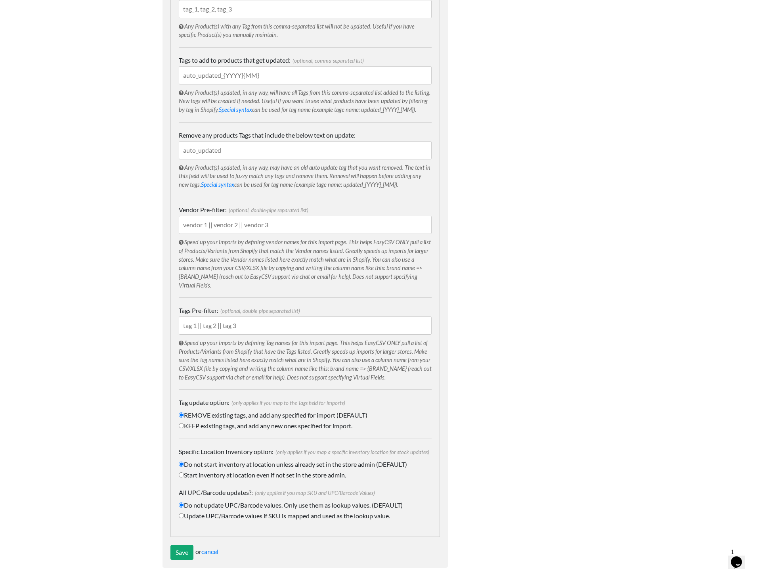
scroll to position [179, 0]
click at [206, 547] on link "cancel" at bounding box center [209, 551] width 17 height 8
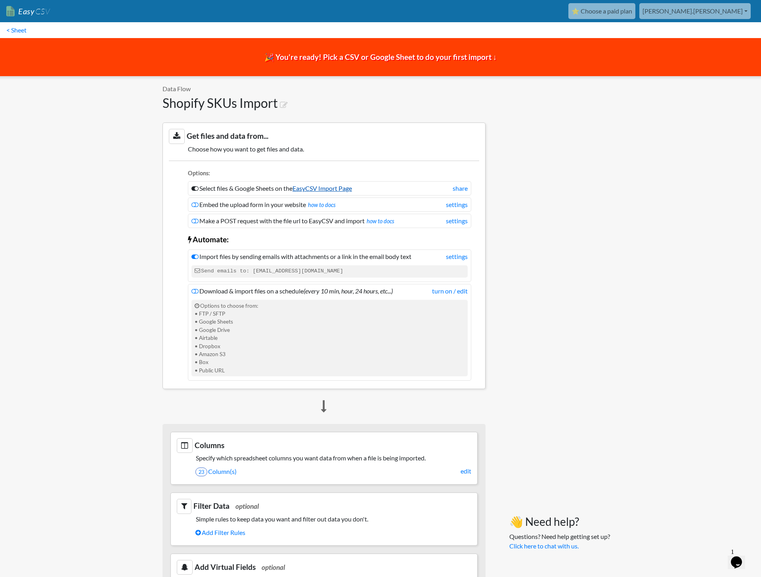
click at [313, 186] on link "EasyCSV Import Page" at bounding box center [322, 188] width 59 height 8
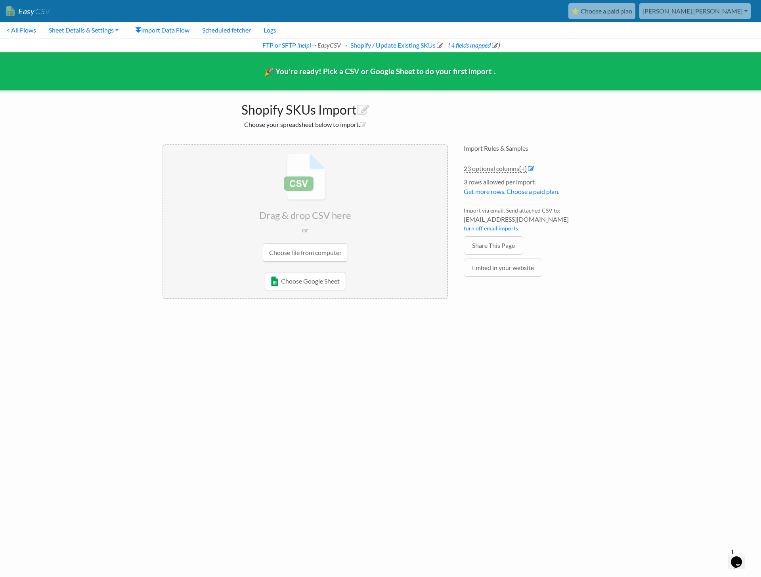
click at [315, 255] on input "file" at bounding box center [305, 207] width 284 height 125
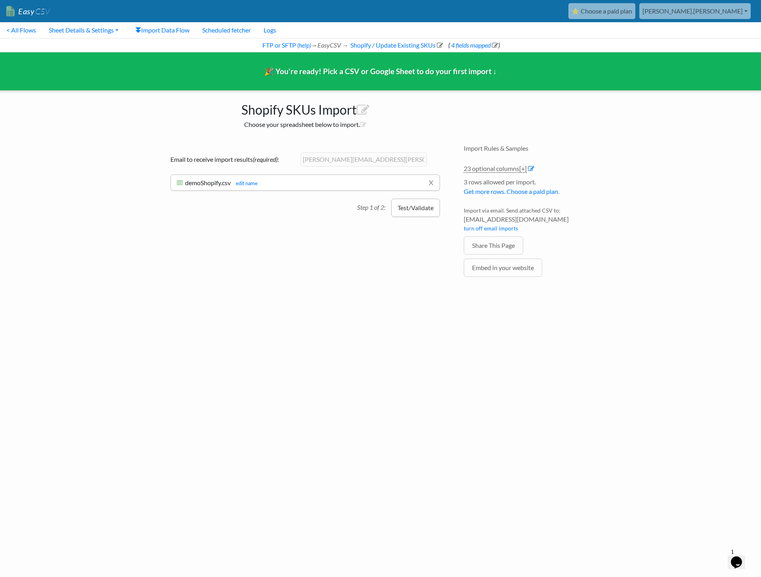
click at [410, 206] on button "Test/Validate" at bounding box center [415, 208] width 49 height 18
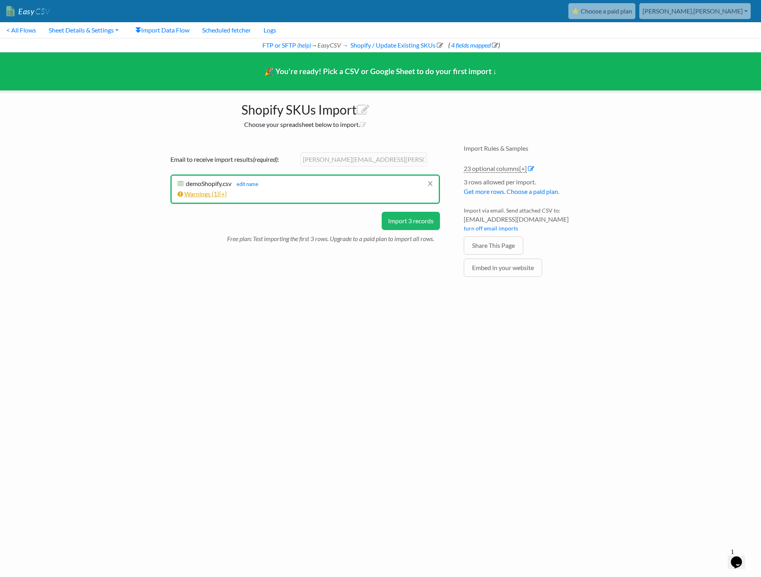
click at [214, 194] on link "Warnings ( 1 ) [+]" at bounding box center [202, 194] width 49 height 8
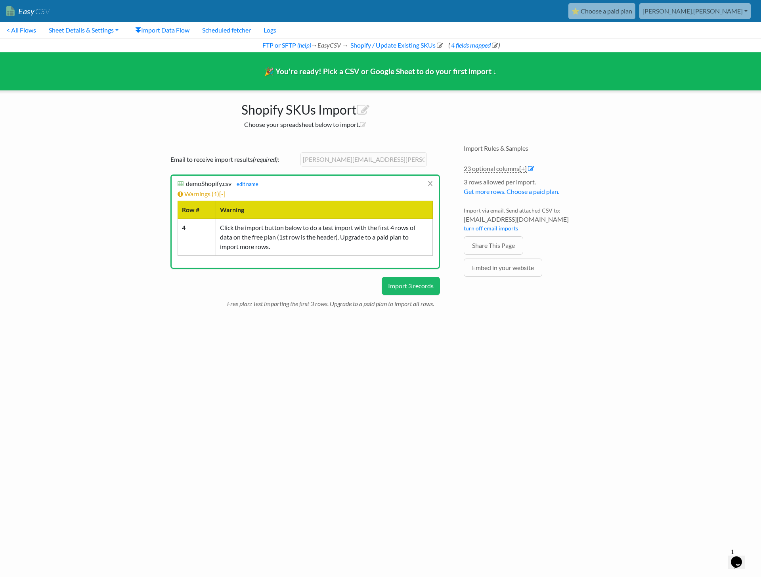
click at [421, 283] on button "Import 3 records" at bounding box center [411, 286] width 58 height 18
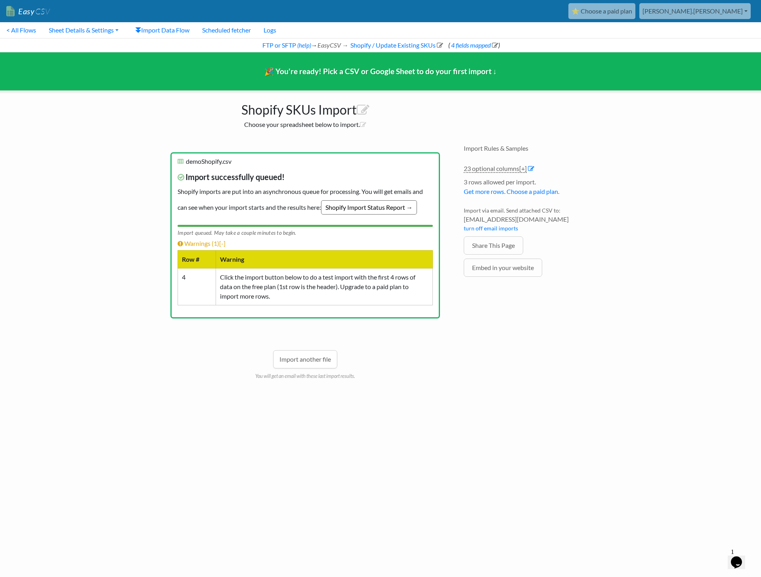
click at [377, 205] on link "Shopify Import Status Report →" at bounding box center [369, 207] width 96 height 14
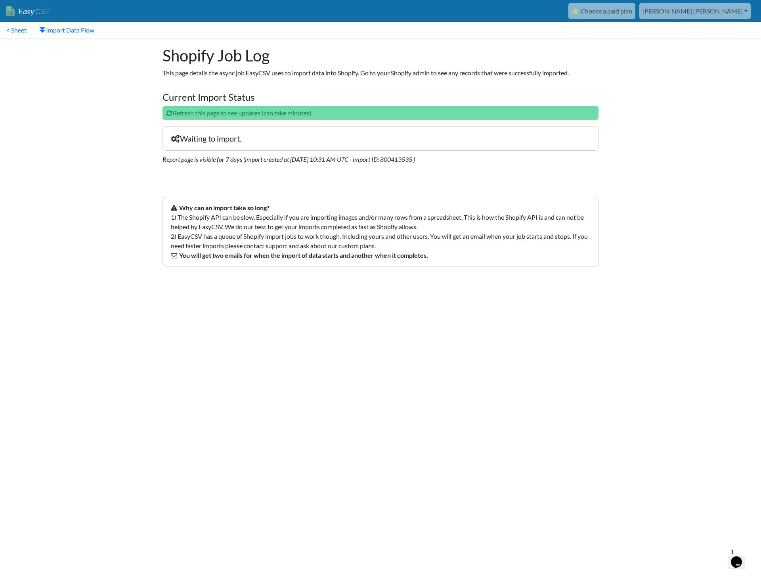
drag, startPoint x: 654, startPoint y: 284, endPoint x: 652, endPoint y: 289, distance: 5.3
click at [654, 284] on html "Easy CSV ⭐ Choose a paid plan [PERSON_NAME].[PERSON_NAME] Lypt All Flows All CS…" at bounding box center [380, 143] width 761 height 287
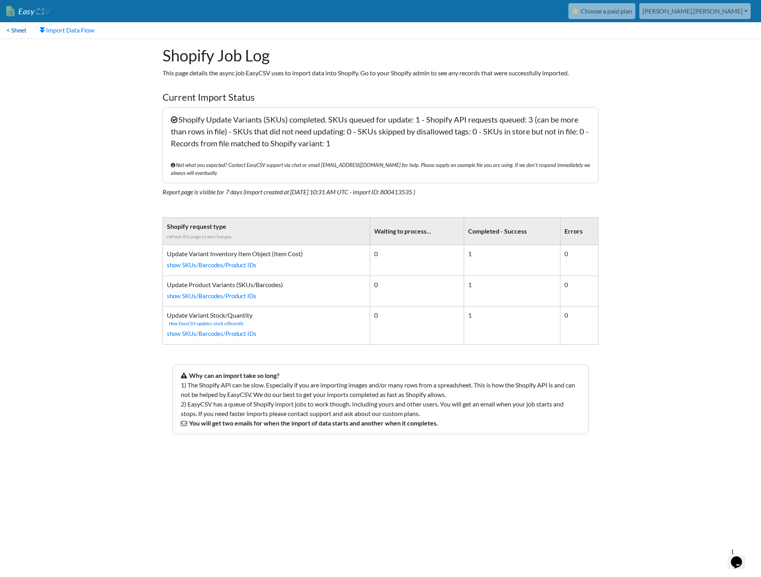
click at [13, 30] on link "< Sheet" at bounding box center [16, 30] width 33 height 16
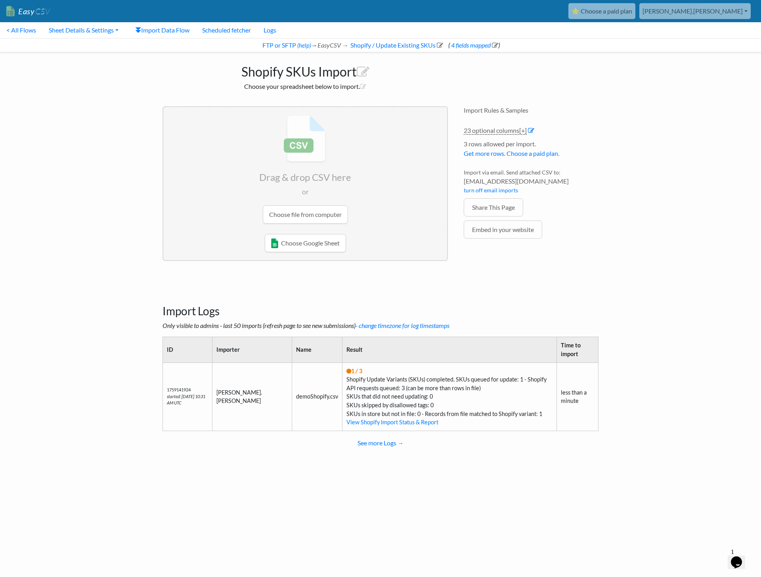
drag, startPoint x: 341, startPoint y: 382, endPoint x: 470, endPoint y: 384, distance: 128.9
click at [447, 386] on td "1 / 3 Shopify Update Variants (SKUs) completed. SKUs queued for update: 1 - Sho…" at bounding box center [449, 396] width 214 height 68
drag, startPoint x: 477, startPoint y: 376, endPoint x: 527, endPoint y: 379, distance: 49.7
click at [527, 379] on td "1 / 3 Shopify Update Variants (SKUs) completed. SKUs queued for update: 1 - Sho…" at bounding box center [449, 396] width 214 height 68
click at [542, 407] on td "1 / 3 Shopify Update Variants (SKUs) completed. SKUs queued for update: 1 - Sho…" at bounding box center [449, 396] width 214 height 68
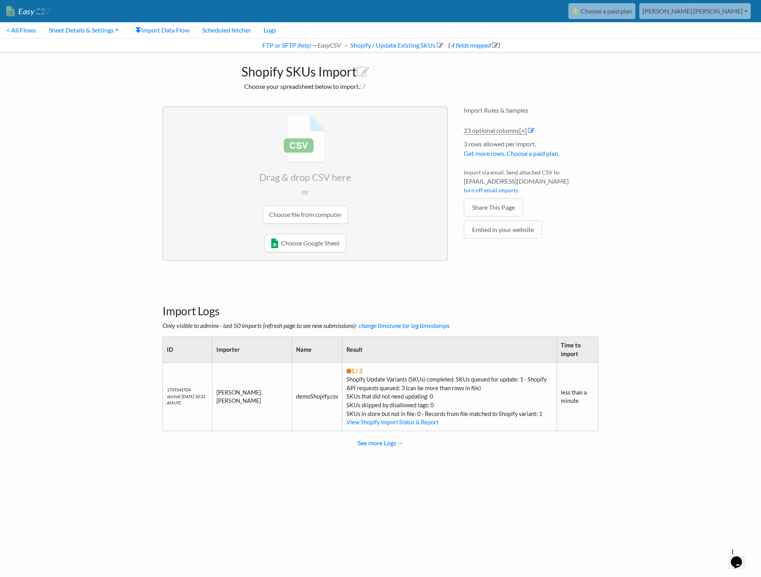
click at [639, 299] on body "Easy CSV ⭐ Choose a paid plan [PERSON_NAME].[PERSON_NAME] Lypt All Flows All CS…" at bounding box center [380, 234] width 761 height 469
click at [499, 130] on link "23 optional columns [+]" at bounding box center [495, 130] width 63 height 8
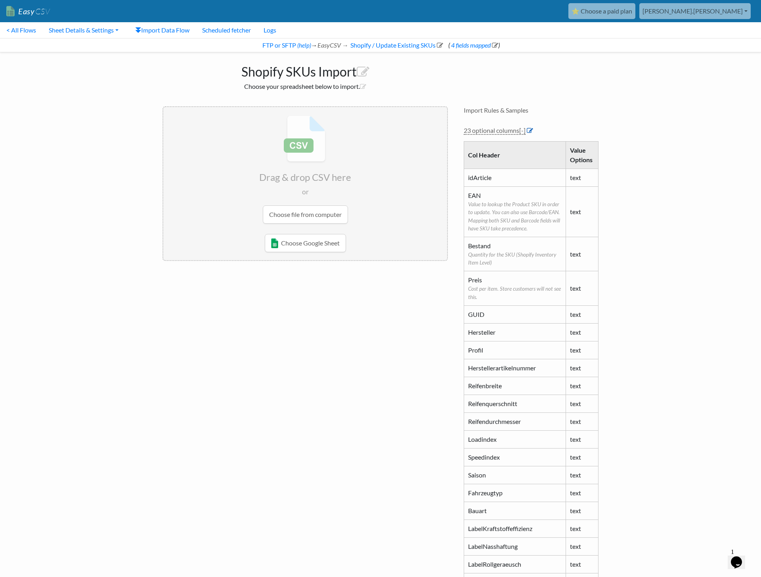
click at [531, 129] on icon at bounding box center [530, 130] width 6 height 6
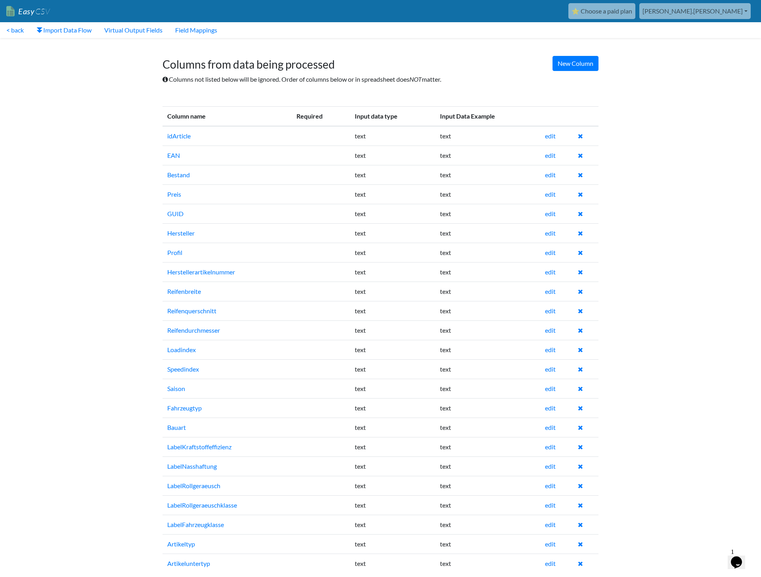
scroll to position [10, 0]
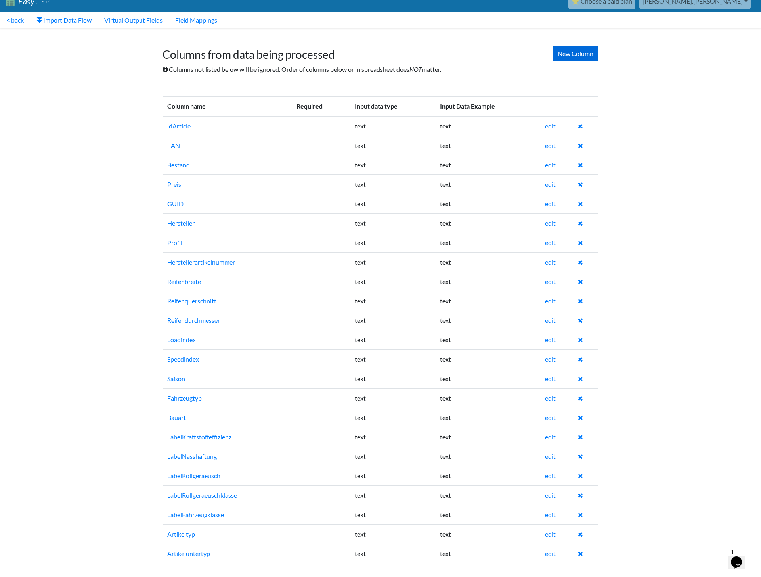
click at [570, 50] on link "New Column" at bounding box center [576, 53] width 46 height 15
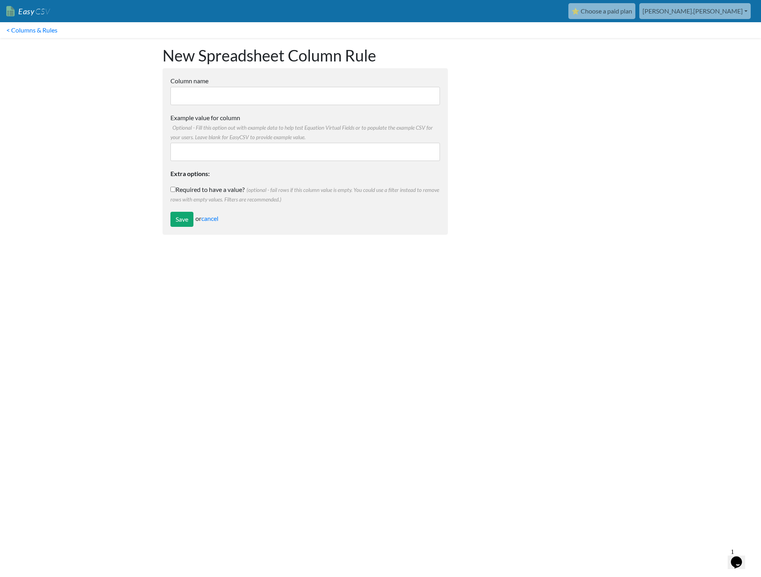
click at [217, 92] on input "Column name" at bounding box center [305, 96] width 270 height 18
click at [218, 101] on input "Column name" at bounding box center [305, 96] width 270 height 18
click at [216, 104] on input "Column name" at bounding box center [305, 96] width 270 height 18
click at [217, 103] on input "Column name" at bounding box center [305, 96] width 270 height 18
drag, startPoint x: 218, startPoint y: 104, endPoint x: 235, endPoint y: 119, distance: 22.7
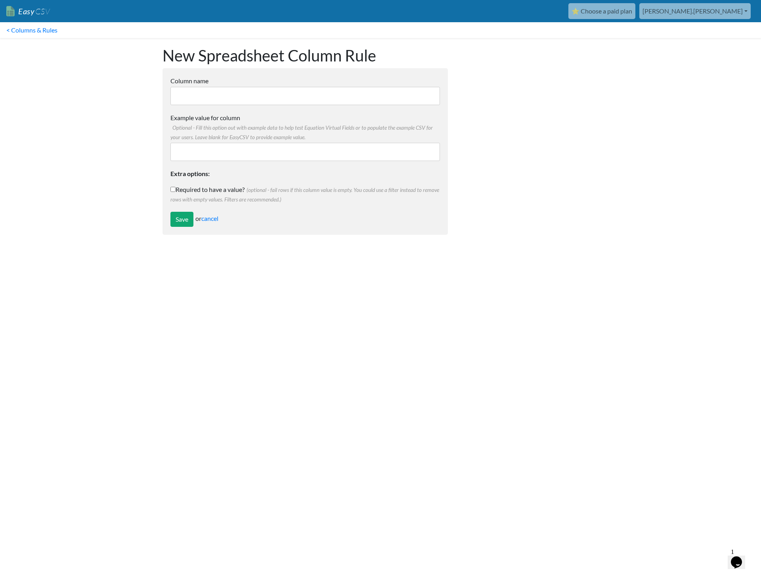
click at [217, 107] on form "Column name Multiple Choice Options Value in the sheet will have to exact match…" at bounding box center [305, 151] width 285 height 167
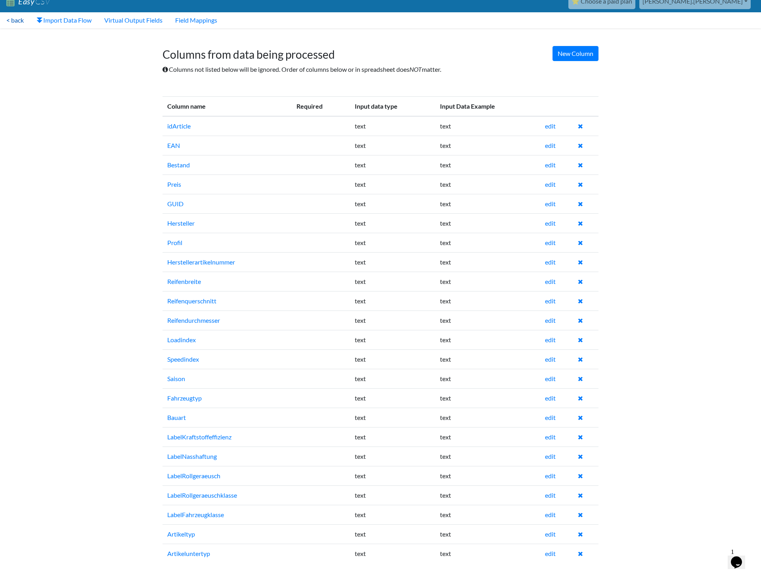
click at [13, 19] on link "< back" at bounding box center [15, 20] width 30 height 16
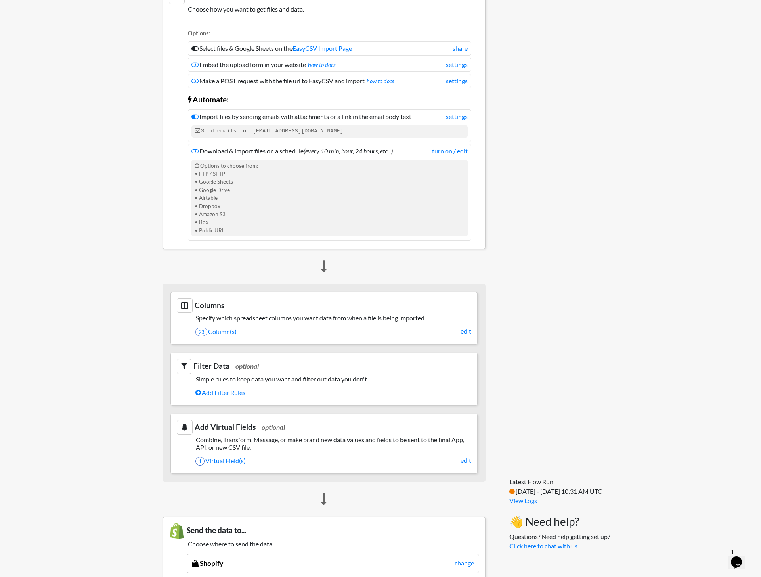
scroll to position [14, 0]
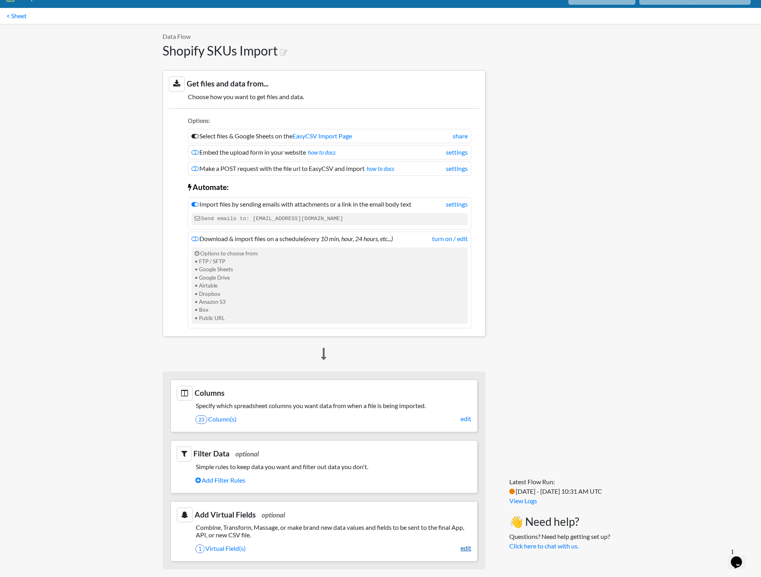
click at [469, 543] on link "edit" at bounding box center [466, 548] width 11 height 10
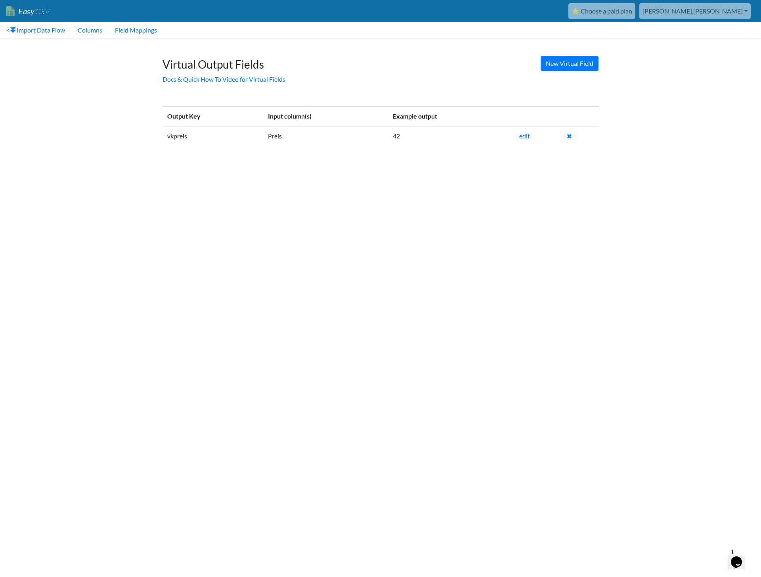
click at [303, 128] on td "Preis" at bounding box center [325, 135] width 125 height 19
click at [526, 133] on link "edit" at bounding box center [524, 136] width 11 height 8
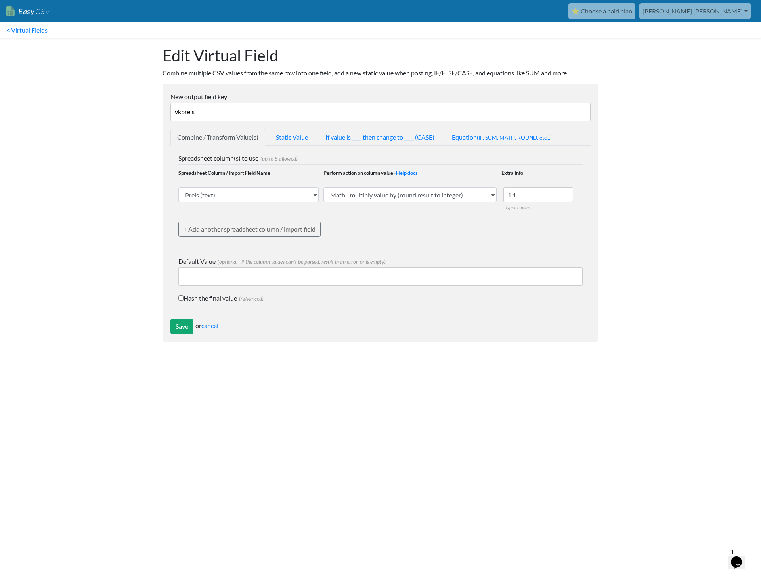
click at [209, 109] on input "vkpreis" at bounding box center [380, 112] width 420 height 18
click at [85, 229] on body "Easy CSV ⭐ Choose a paid plan marcel.birkner Lypt All Flows All CSV Generators …" at bounding box center [380, 175] width 761 height 350
click at [82, 209] on body "Easy CSV ⭐ Choose a paid plan marcel.birkner Lypt All Flows All CSV Generators …" at bounding box center [380, 175] width 761 height 350
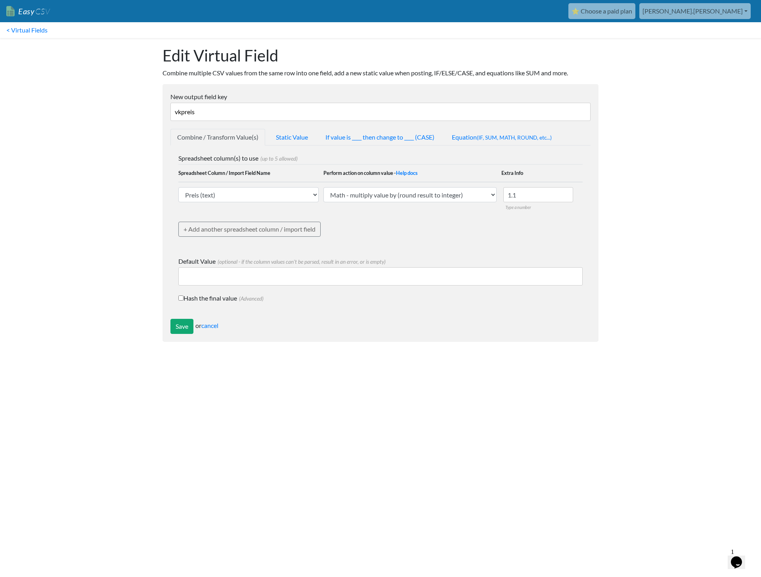
click at [83, 208] on body "Easy CSV ⭐ Choose a paid plan marcel.birkner Lypt All Flows All CSV Generators …" at bounding box center [380, 175] width 761 height 350
click at [83, 209] on body "Easy CSV ⭐ Choose a paid plan marcel.birkner Lypt All Flows All CSV Generators …" at bounding box center [380, 175] width 761 height 350
drag, startPoint x: 84, startPoint y: 208, endPoint x: 141, endPoint y: 183, distance: 62.0
click at [88, 206] on body "Easy CSV ⭐ Choose a paid plan marcel.birkner Lypt All Flows All CSV Generators …" at bounding box center [380, 175] width 761 height 350
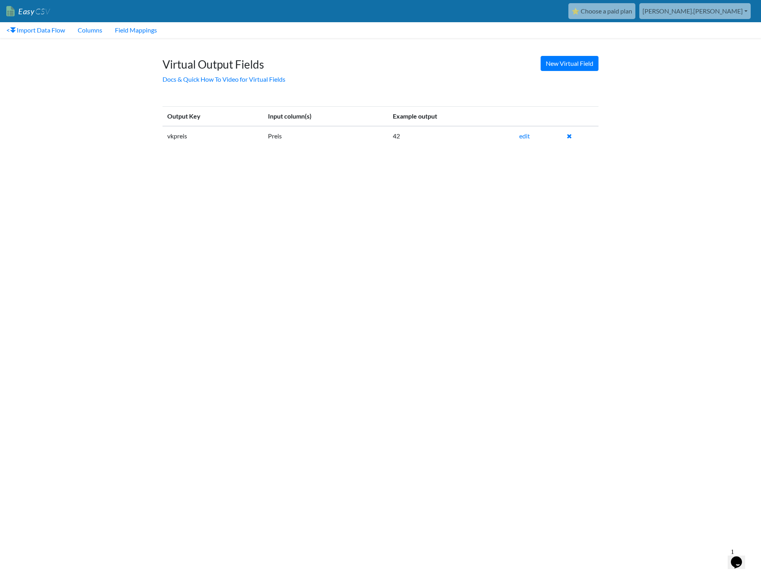
click at [427, 160] on html "Easy CSV ⭐ Choose a paid plan [PERSON_NAME].[PERSON_NAME] Lypt All Flows All CS…" at bounding box center [380, 80] width 761 height 160
click at [43, 33] on link "< Import Data Flow" at bounding box center [35, 30] width 71 height 16
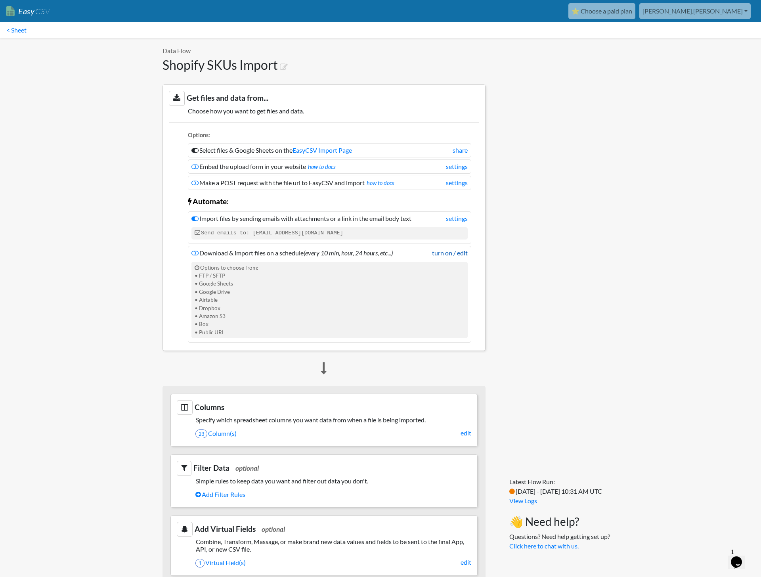
click at [463, 254] on link "turn on / edit" at bounding box center [450, 253] width 36 height 10
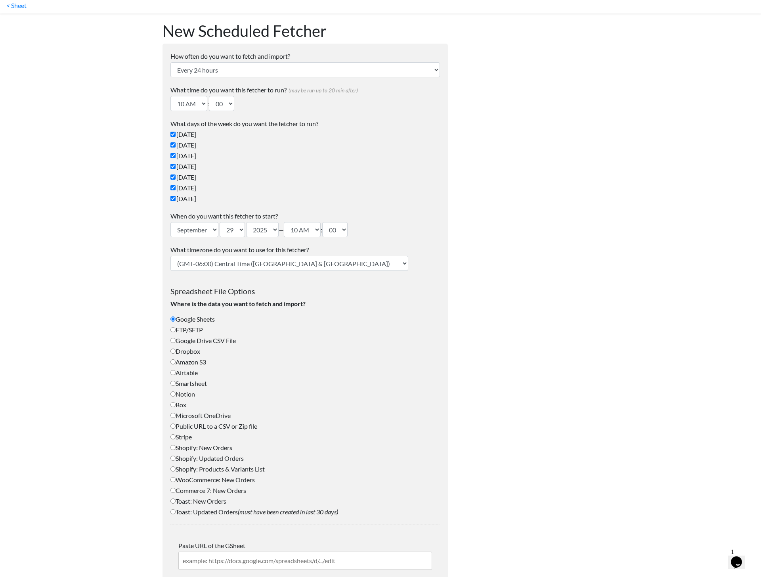
scroll to position [79, 0]
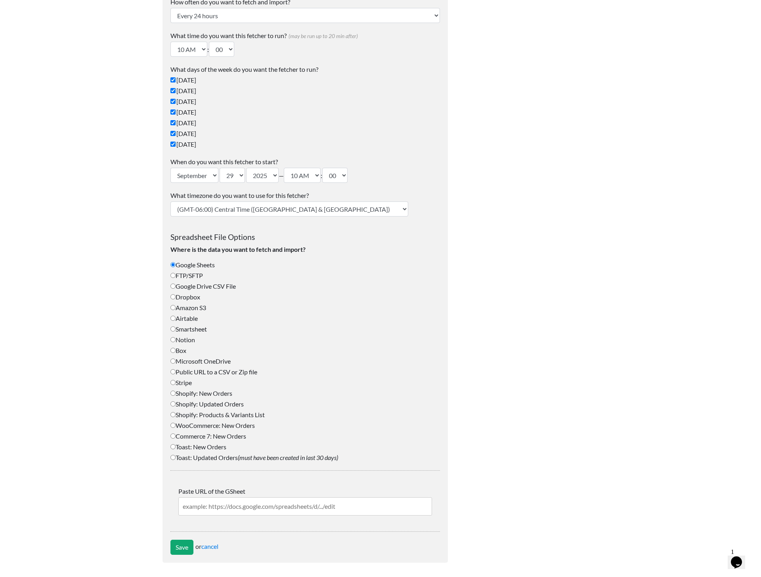
click at [187, 272] on label "FTP/SFTP" at bounding box center [305, 276] width 270 height 10
click at [176, 273] on input "FTP/SFTP" at bounding box center [172, 275] width 5 height 5
radio input "true"
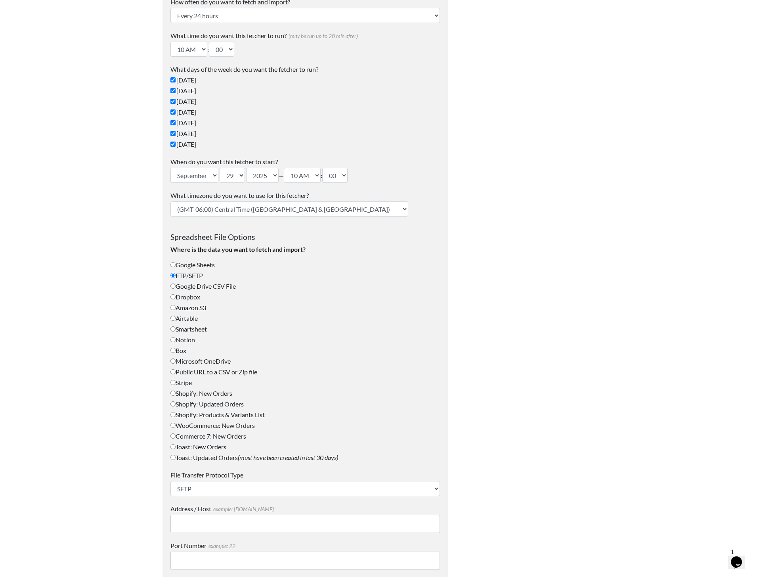
scroll to position [10, 0]
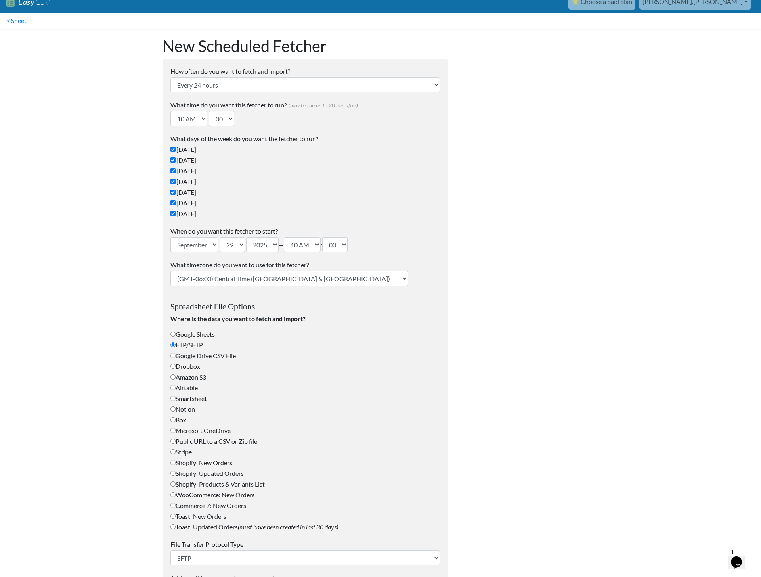
click at [198, 333] on label "Google Sheets" at bounding box center [305, 334] width 270 height 10
click at [176, 333] on input "Google Sheets" at bounding box center [172, 333] width 5 height 5
radio input "true"
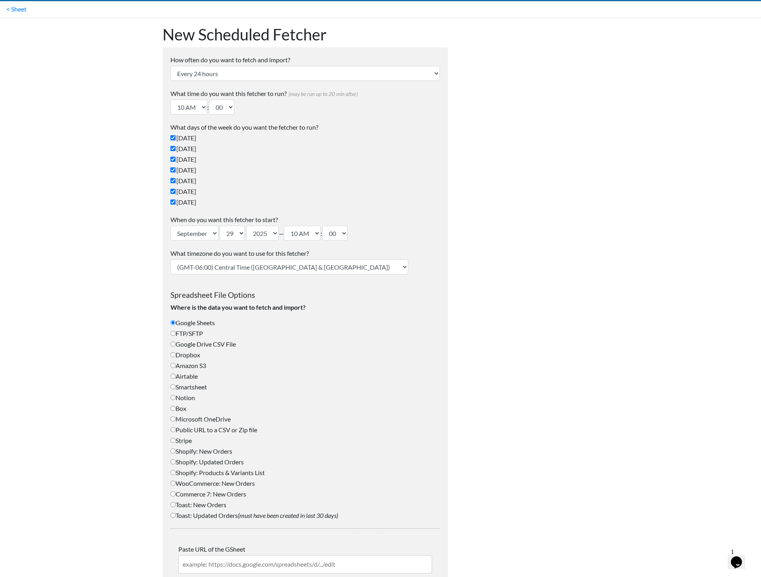
click at [188, 338] on label "FTP/SFTP" at bounding box center [305, 334] width 270 height 10
click at [176, 336] on input "FTP/SFTP" at bounding box center [172, 333] width 5 height 5
radio input "true"
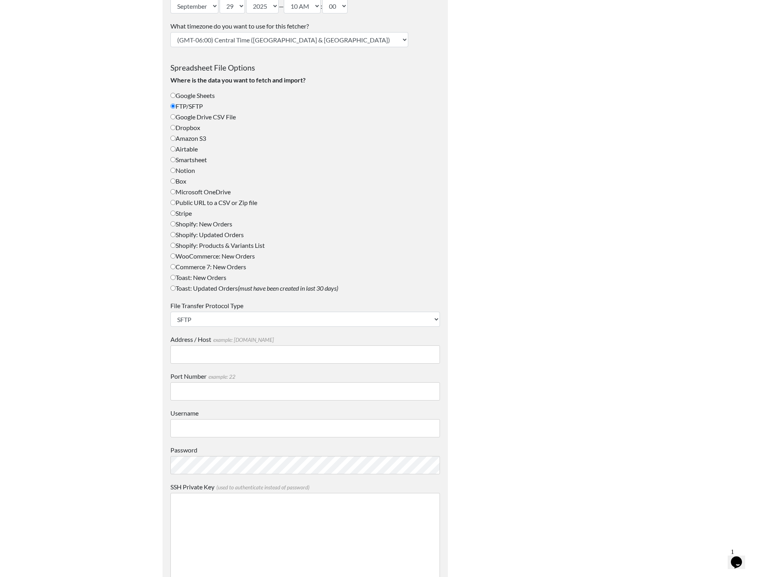
scroll to position [255, 0]
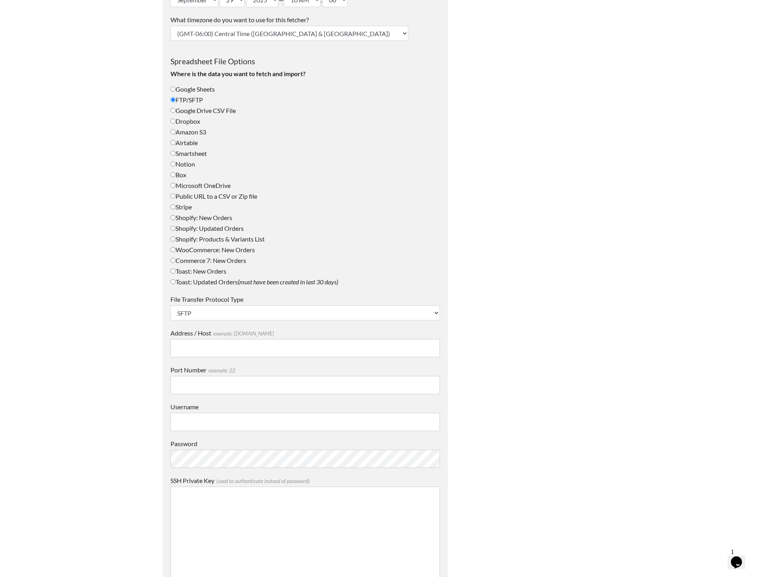
click at [206, 195] on label "Public URL to a CSV or Zip file" at bounding box center [305, 197] width 270 height 10
click at [176, 195] on input "Public URL to a CSV or Zip file" at bounding box center [172, 195] width 5 height 5
radio input "true"
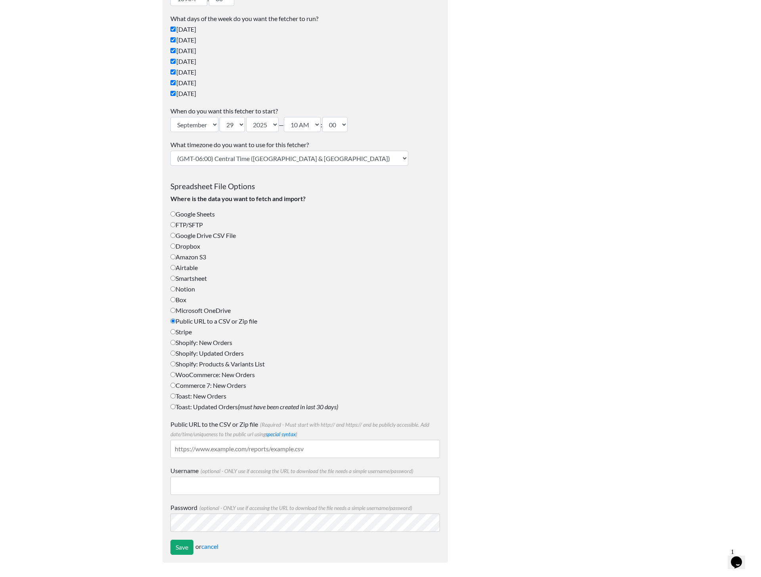
click at [257, 447] on input "Public URL to the CSV or Zip file (Required - Must start with http:// and https…" at bounding box center [305, 449] width 270 height 18
paste input "https://www.tyresystem.de/Services/TyresystemExport?index&login=fbdcc237b5b9935…"
type input "https://www.tyresystem.de/Services/TyresystemExport?index&login=fbdcc237b5b9935…"
click at [593, 387] on div at bounding box center [531, 239] width 151 height 662
click at [168, 547] on form "How often do you want to fetch and import? Every 24 hours Every 4 hours Every h…" at bounding box center [305, 251] width 285 height 624
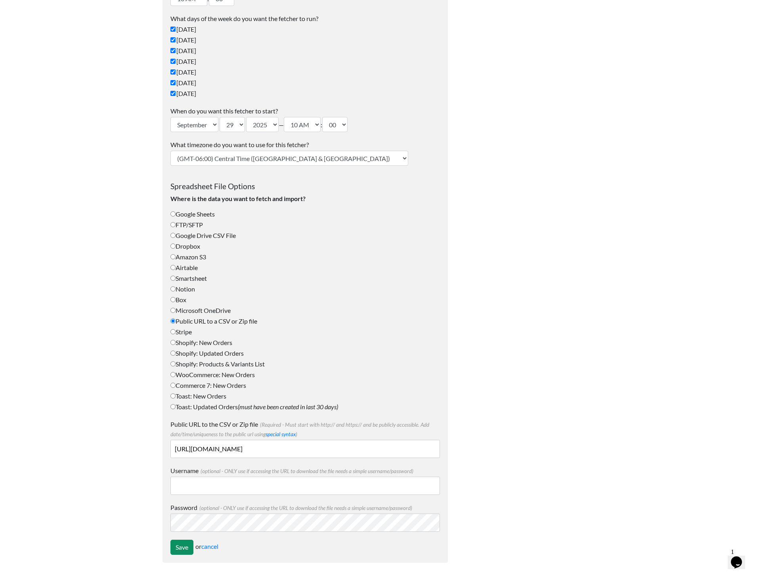
click at [192, 547] on input "Save" at bounding box center [181, 547] width 23 height 15
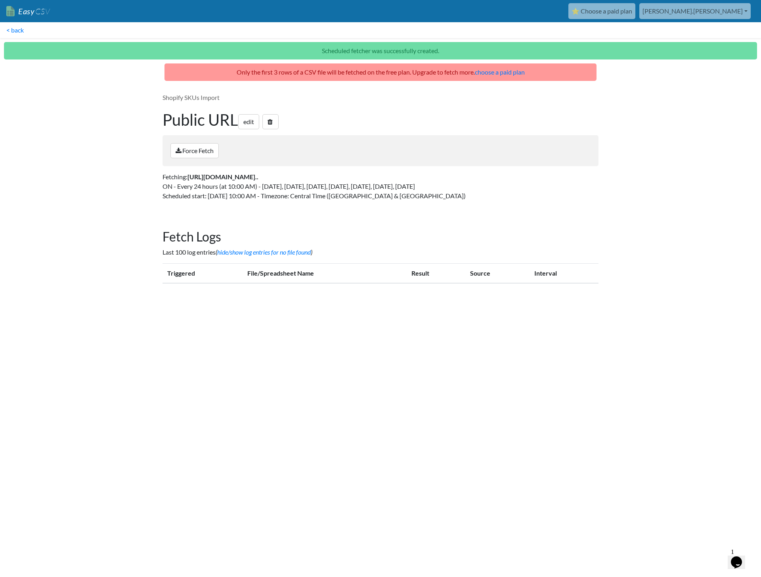
click at [102, 95] on body "Easy CSV ⭐ Choose a paid plan [PERSON_NAME].[PERSON_NAME] Lypt All Flows All CS…" at bounding box center [380, 149] width 761 height 298
click at [16, 32] on link "< back" at bounding box center [15, 30] width 30 height 16
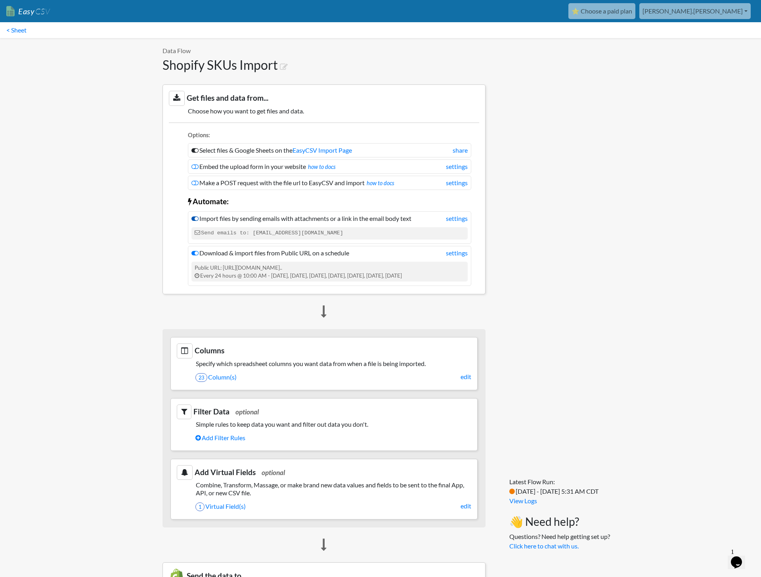
click at [195, 218] on icon at bounding box center [195, 218] width 7 height 6
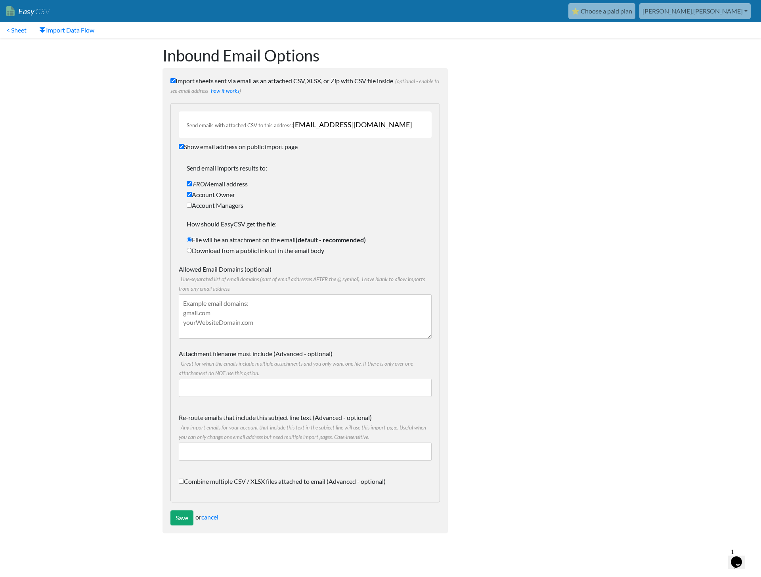
drag, startPoint x: 233, startPoint y: 125, endPoint x: 376, endPoint y: 131, distance: 143.3
click at [376, 131] on div "Send emails with attached CSV to this address: d54d384adeaf@parse.easycsv.io" at bounding box center [305, 124] width 253 height 27
click at [446, 204] on form "Import sheets sent via email as an attached CSV, XLSX, or Zip with CSV file ins…" at bounding box center [305, 300] width 285 height 465
click at [213, 513] on link "cancel" at bounding box center [209, 517] width 17 height 8
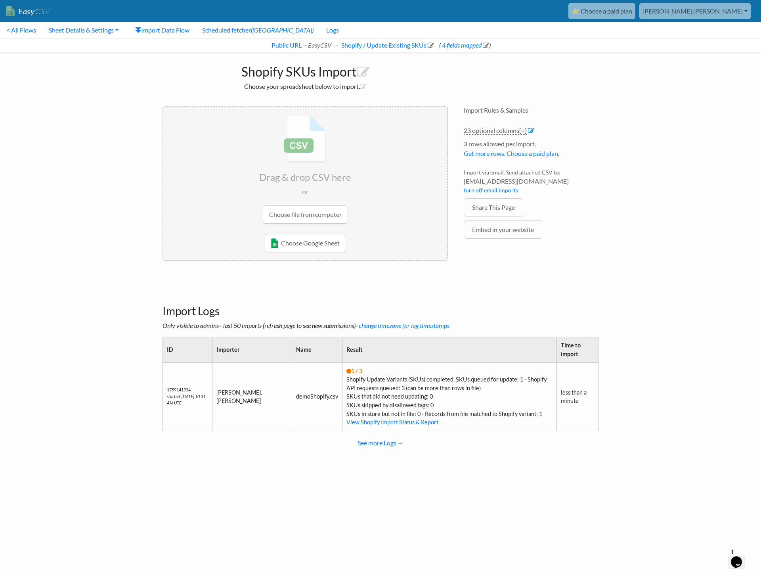
click at [155, 260] on div "Drag & drop CSV here or Choose file from computer Choose Google Sheet Email to …" at bounding box center [305, 184] width 301 height 172
click at [577, 120] on div "Import Rules & Samples 23 optional columns [+] Col Header Value Options idArtic…" at bounding box center [531, 184] width 151 height 172
click at [532, 130] on icon at bounding box center [531, 130] width 6 height 6
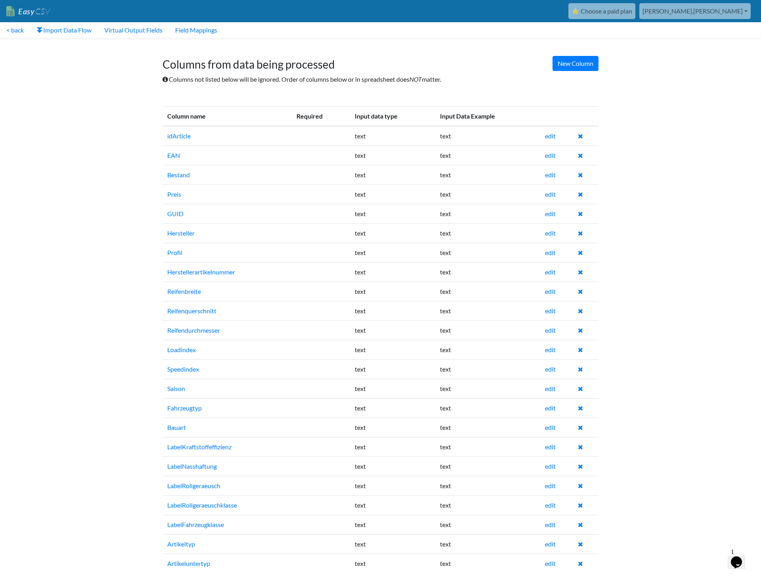
scroll to position [10, 0]
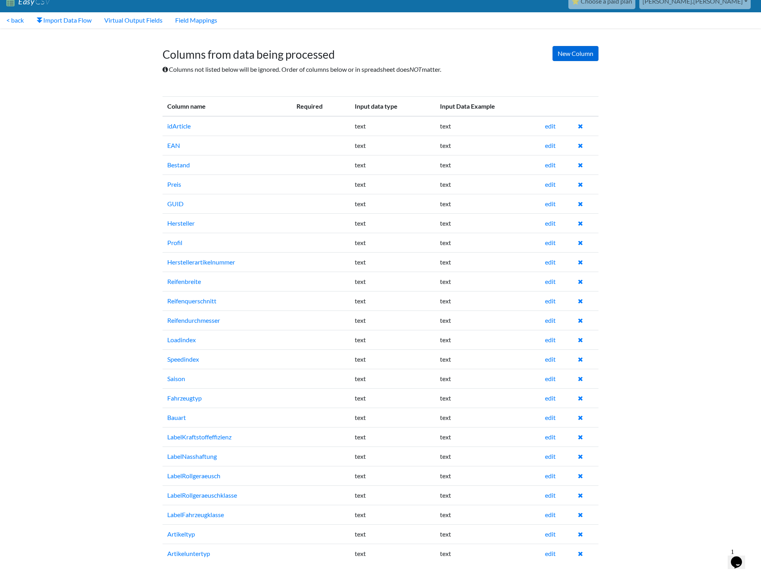
click at [578, 53] on link "New Column" at bounding box center [576, 53] width 46 height 15
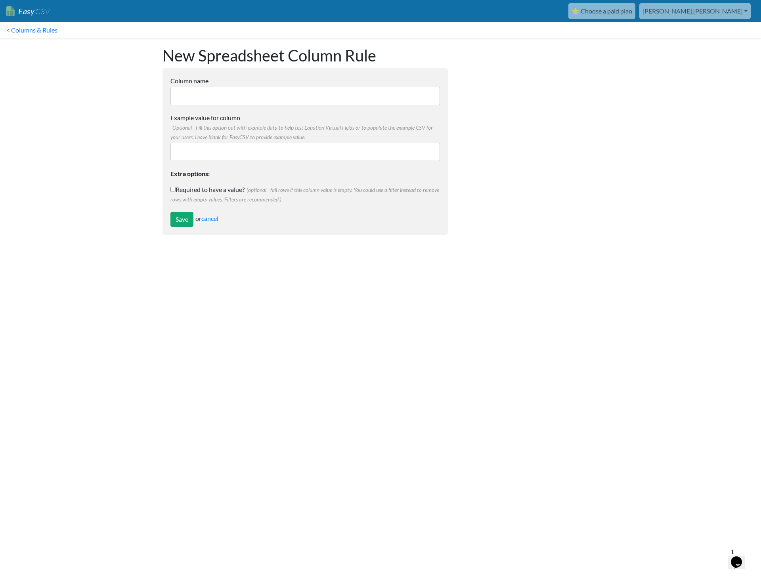
click at [213, 92] on input "Column name" at bounding box center [305, 96] width 270 height 18
click at [218, 218] on link "cancel" at bounding box center [209, 218] width 17 height 8
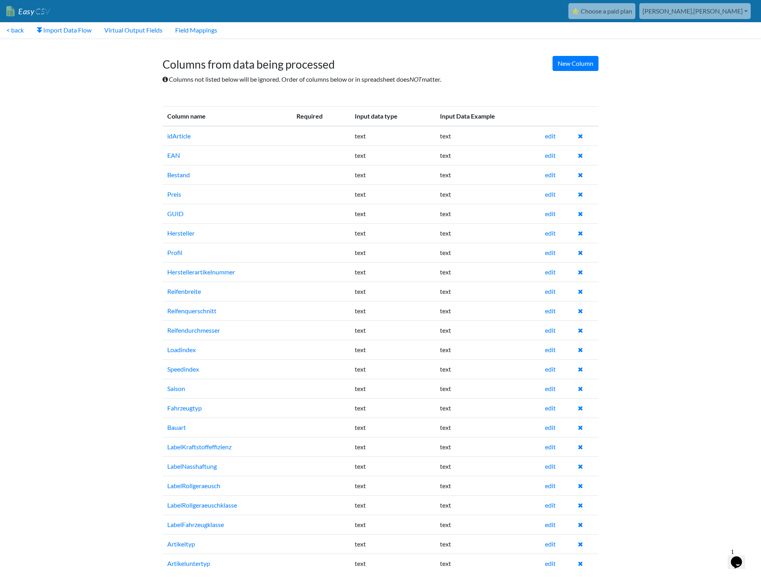
scroll to position [10, 0]
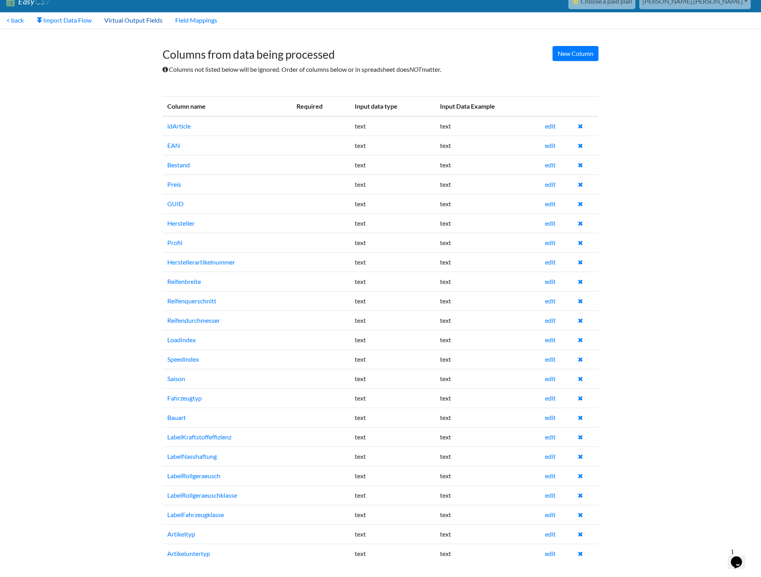
click at [141, 21] on link "Virtual Output Fields" at bounding box center [133, 20] width 71 height 16
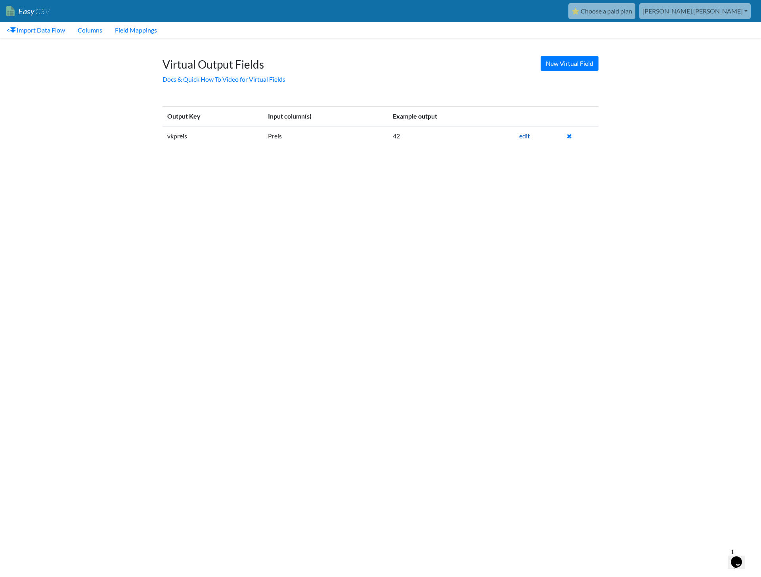
click at [524, 137] on link "edit" at bounding box center [524, 136] width 11 height 8
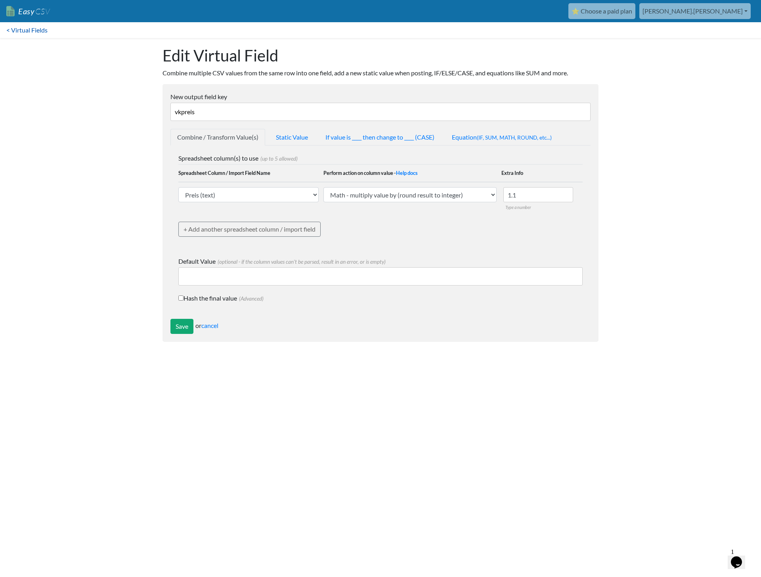
click at [28, 29] on link "< Virtual Fields" at bounding box center [27, 30] width 54 height 16
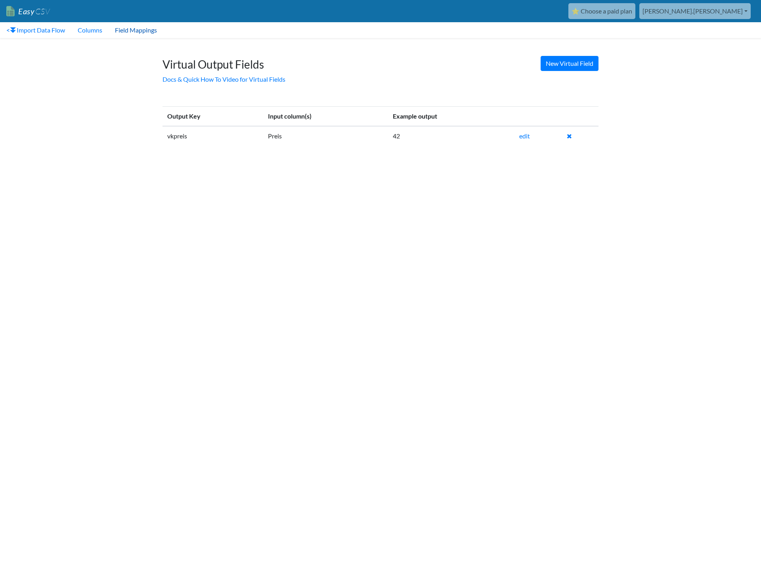
click at [141, 29] on link "Field Mappings" at bounding box center [136, 30] width 55 height 16
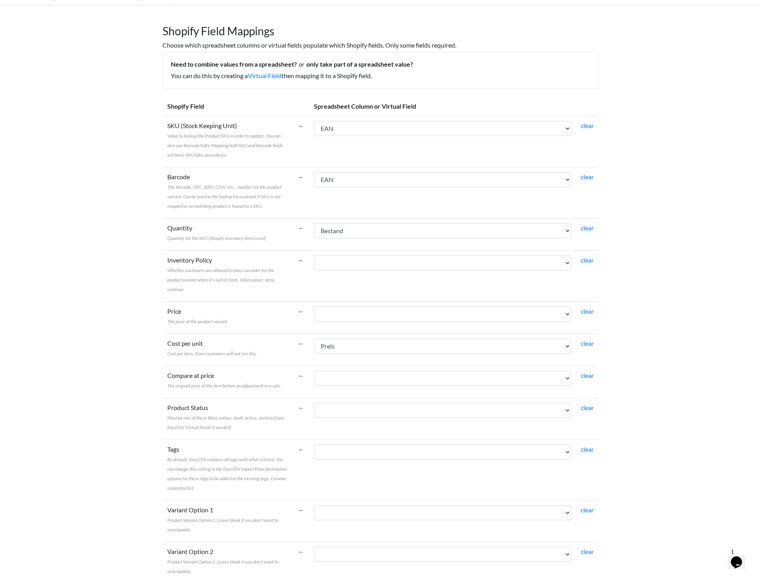
scroll to position [94, 0]
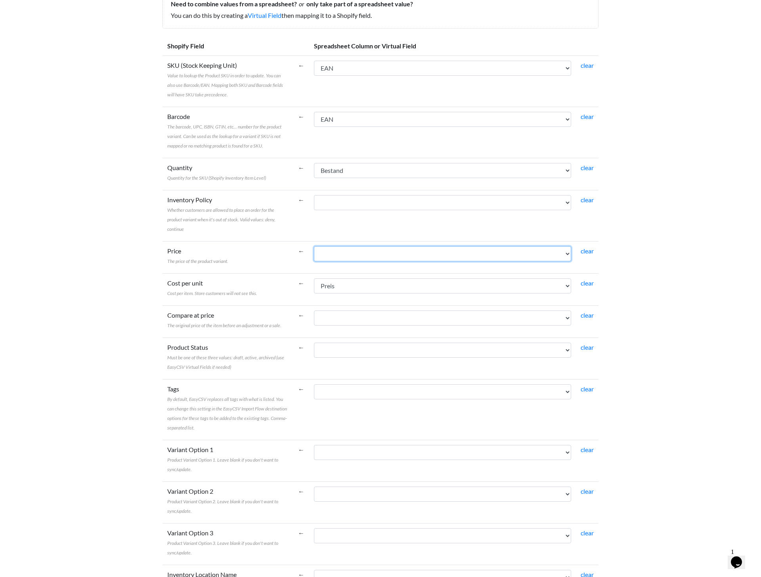
select select "vf_24350"
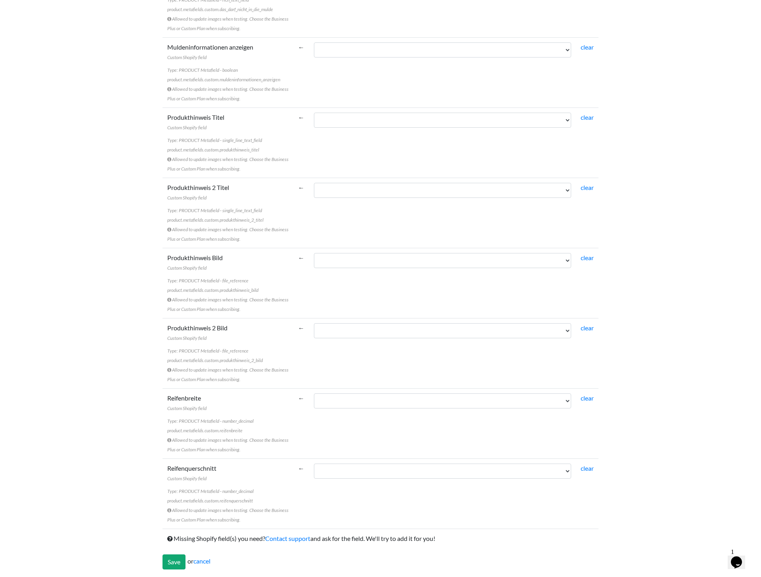
scroll to position [899, 0]
click at [181, 564] on input "Save" at bounding box center [174, 564] width 23 height 15
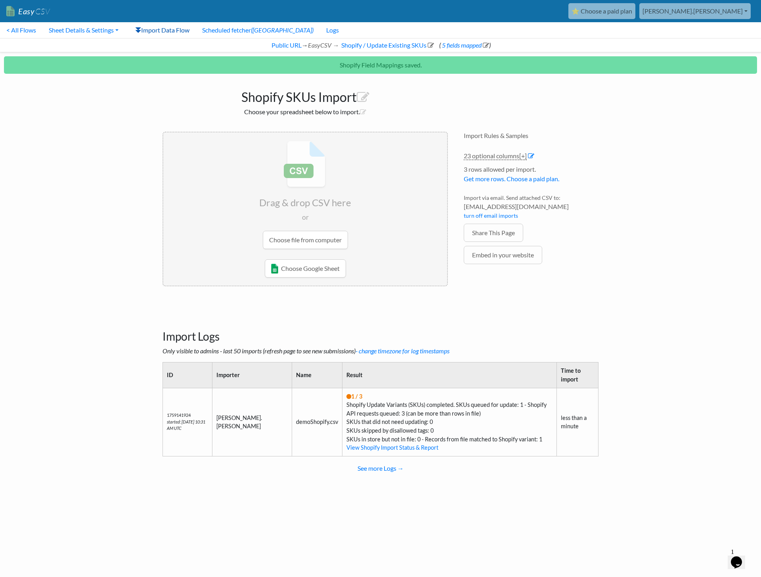
click at [161, 28] on link "Import Data Flow" at bounding box center [162, 30] width 67 height 16
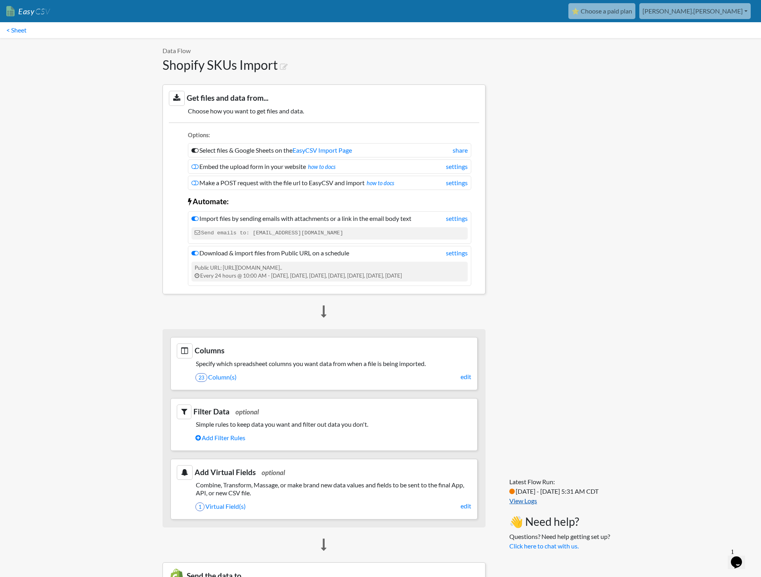
click at [524, 504] on link "View Logs" at bounding box center [523, 501] width 28 height 8
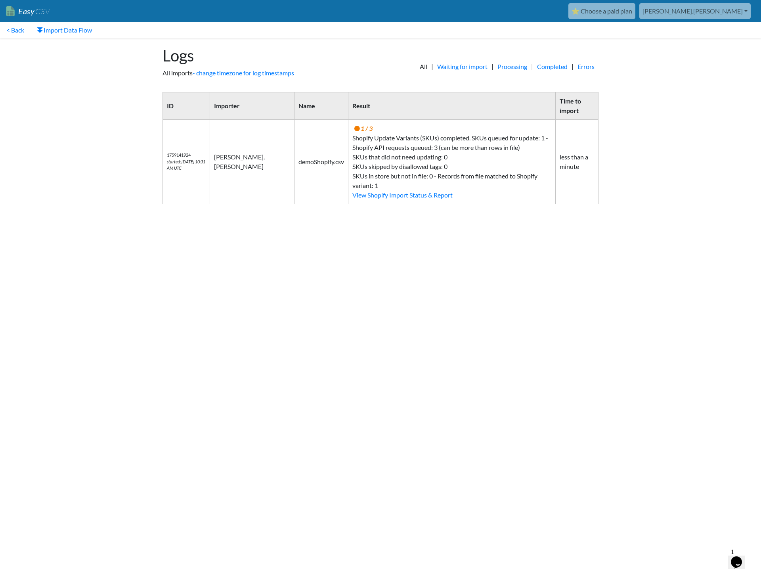
click at [240, 155] on td "[PERSON_NAME].[PERSON_NAME]" at bounding box center [252, 162] width 84 height 84
click at [457, 69] on link "Waiting for import" at bounding box center [462, 67] width 58 height 10
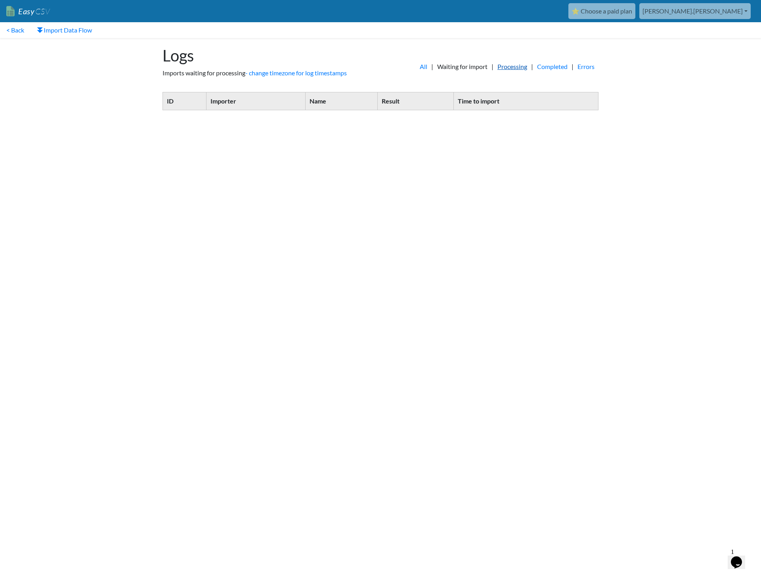
click at [510, 67] on link "Processing" at bounding box center [513, 67] width 38 height 10
click at [416, 67] on link "All" at bounding box center [423, 67] width 15 height 10
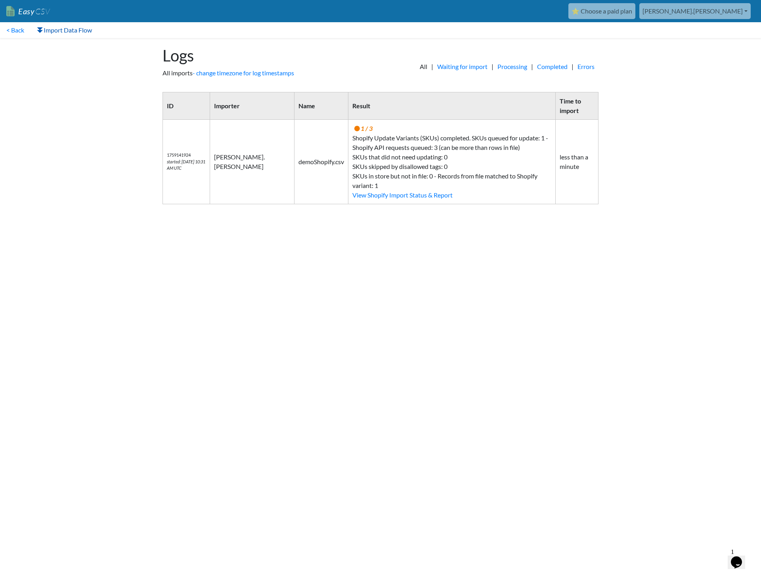
click at [74, 27] on link "Import Data Flow" at bounding box center [65, 30] width 68 height 16
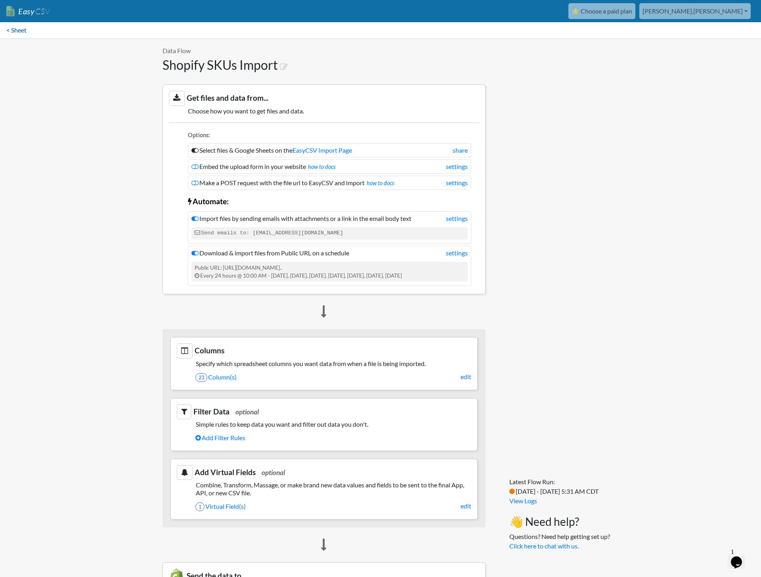
click at [17, 35] on link "< Sheet" at bounding box center [16, 30] width 33 height 16
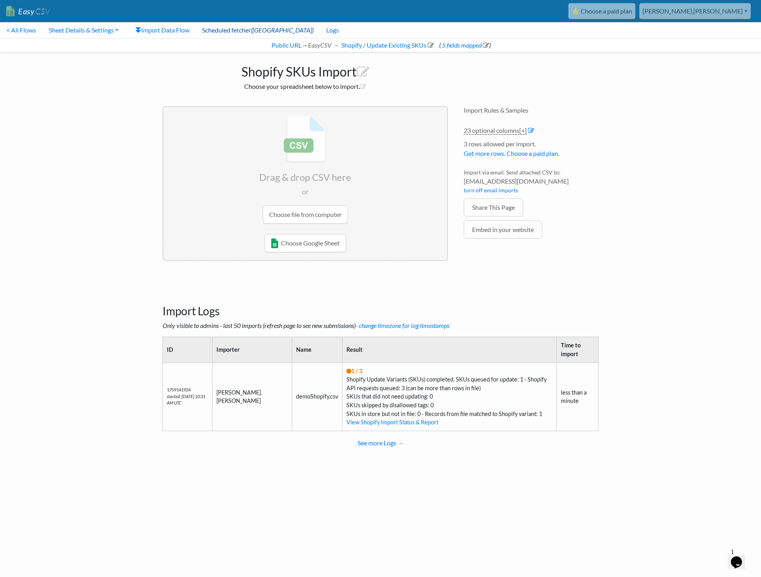
click at [247, 33] on link "Scheduled fetcher (ON)" at bounding box center [258, 30] width 124 height 16
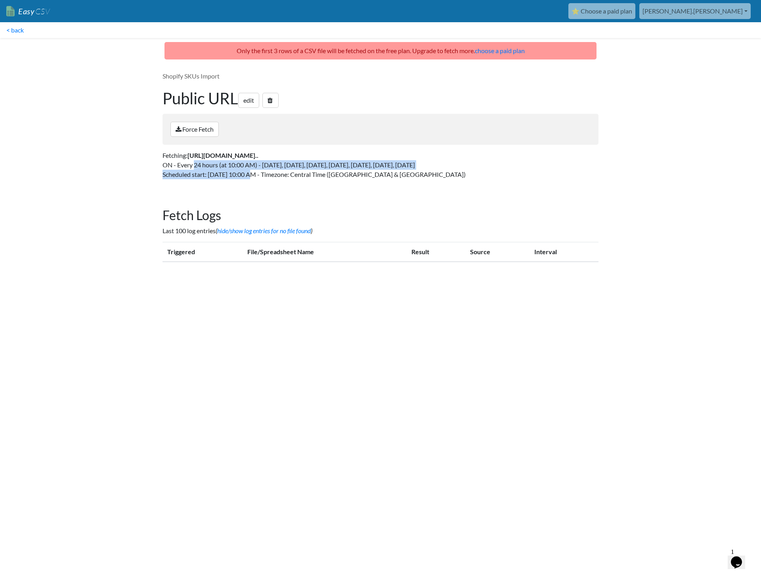
drag, startPoint x: 176, startPoint y: 167, endPoint x: 231, endPoint y: 158, distance: 55.0
click at [250, 169] on p "Fetching: https://www.tyresystem.de/Services/TyresystemExpor... ON - Every 24 h…" at bounding box center [381, 165] width 436 height 29
click at [204, 132] on link "Force Fetch" at bounding box center [194, 129] width 48 height 15
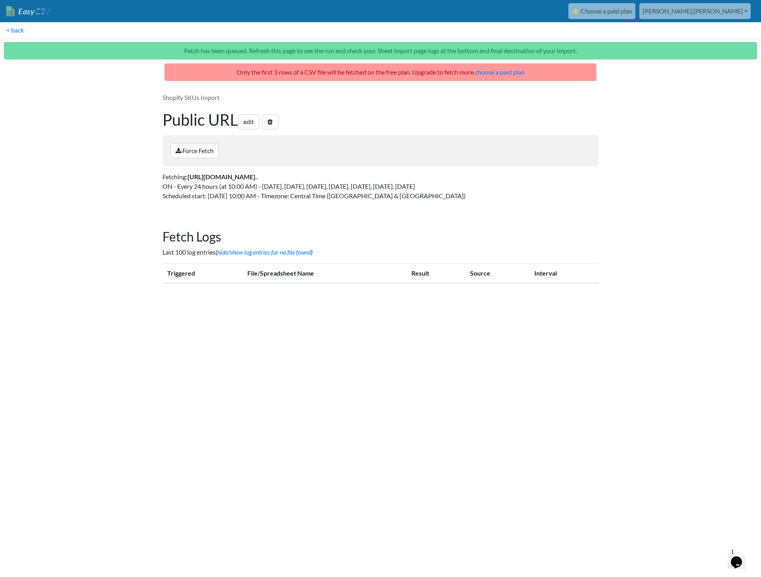
click at [537, 154] on div "Force Fetch" at bounding box center [381, 150] width 436 height 31
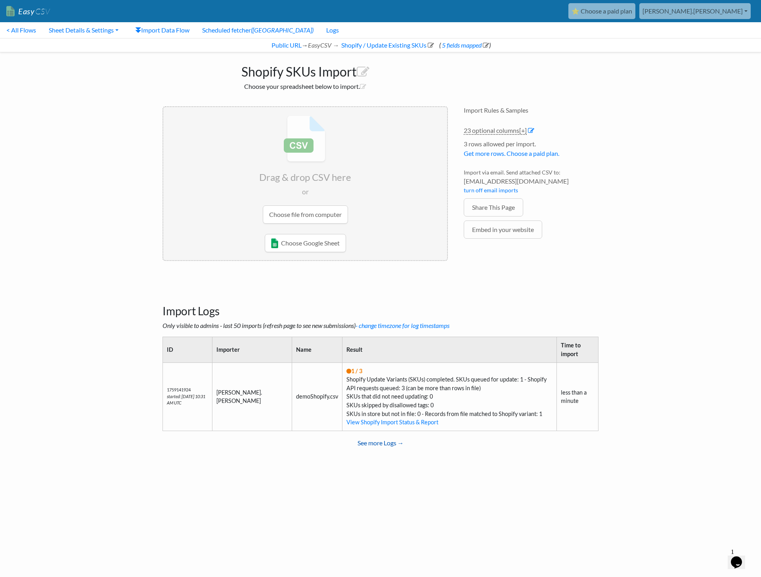
click at [362, 436] on link "See more Logs →" at bounding box center [381, 443] width 436 height 16
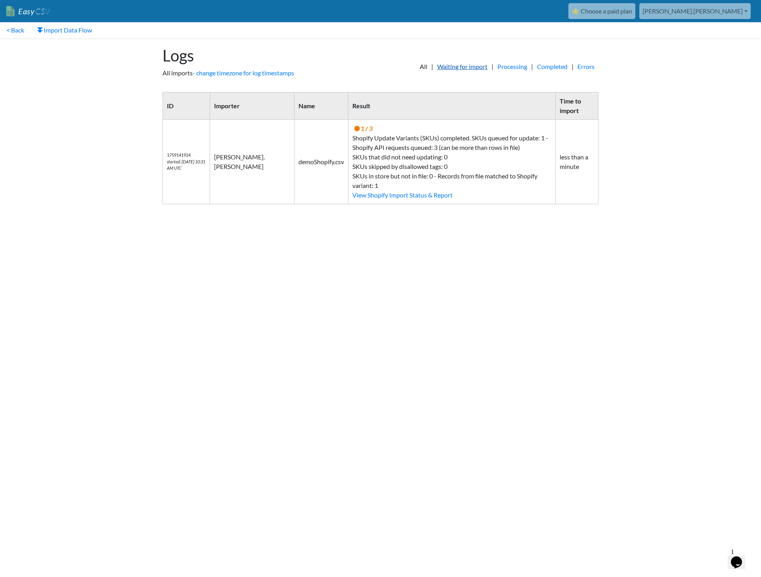
click at [454, 68] on link "Waiting for import" at bounding box center [462, 67] width 58 height 10
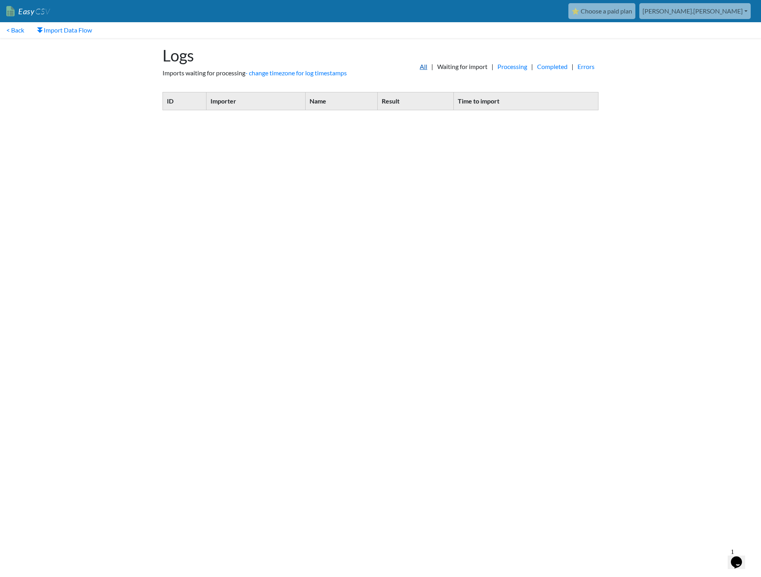
click at [416, 66] on link "All" at bounding box center [423, 67] width 15 height 10
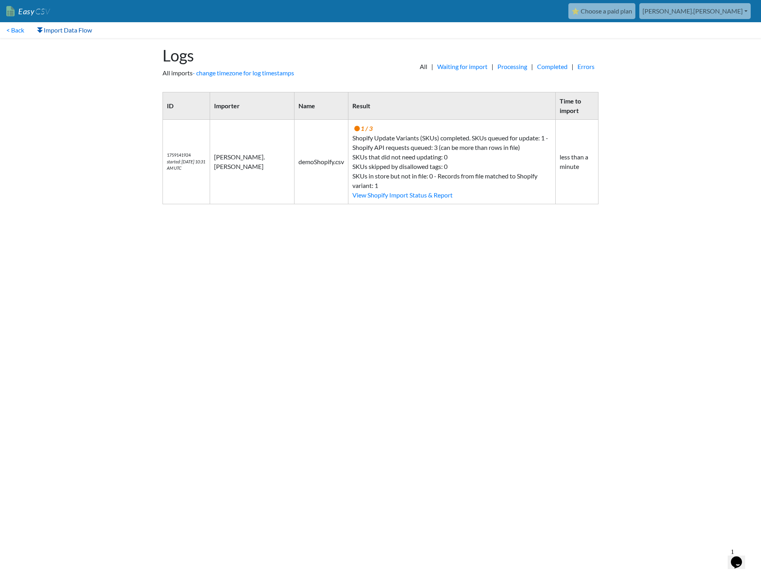
click at [66, 31] on link "Import Data Flow" at bounding box center [65, 30] width 68 height 16
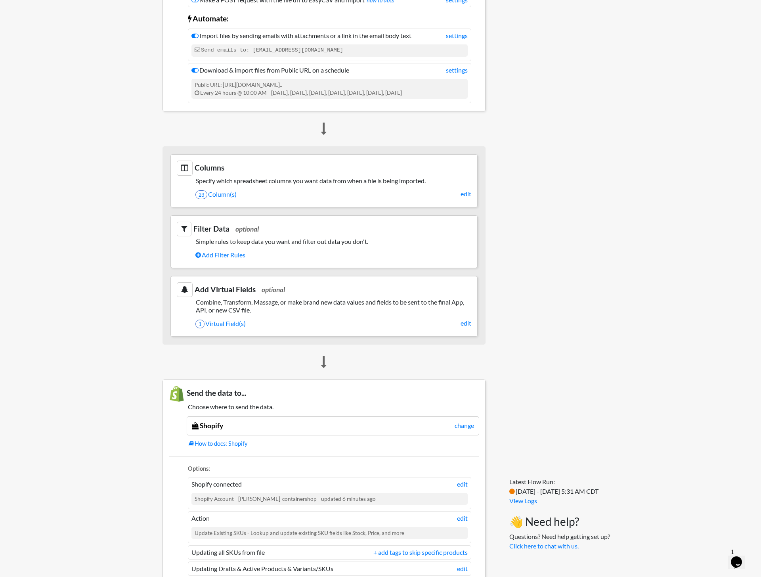
scroll to position [330, 0]
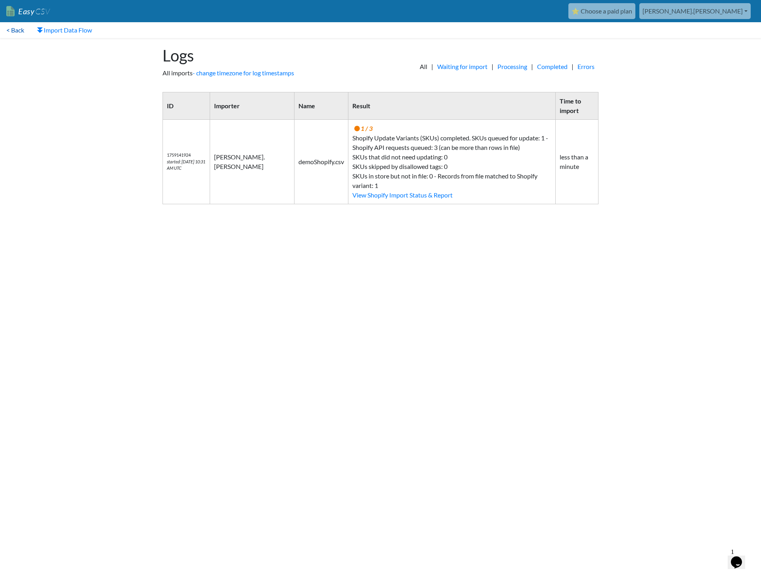
click at [15, 30] on link "< Back" at bounding box center [15, 30] width 31 height 16
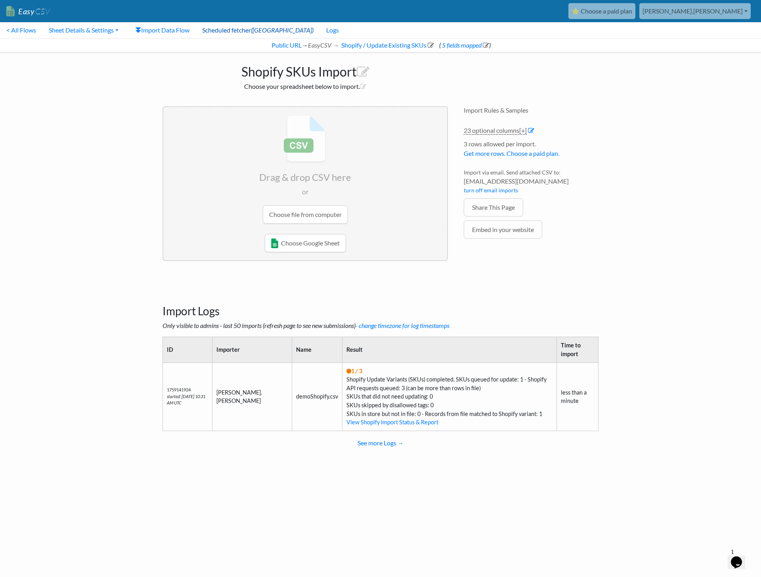
click at [240, 31] on link "Scheduled fetcher (ON)" at bounding box center [258, 30] width 124 height 16
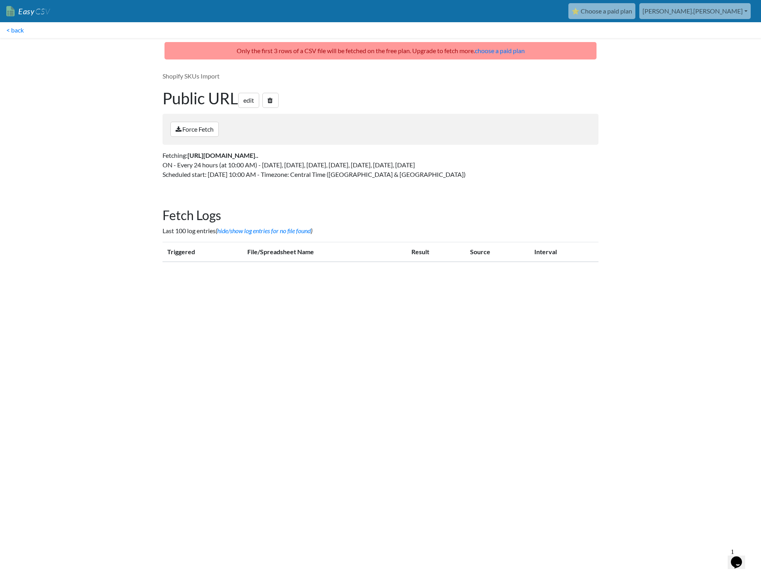
drag, startPoint x: 267, startPoint y: 157, endPoint x: 358, endPoint y: 156, distance: 90.8
click at [358, 156] on p "Fetching: https://www.tyresystem.de/Services/TyresystemExpor... ON - Every 24 h…" at bounding box center [381, 165] width 436 height 29
click at [252, 98] on link "edit" at bounding box center [248, 100] width 21 height 15
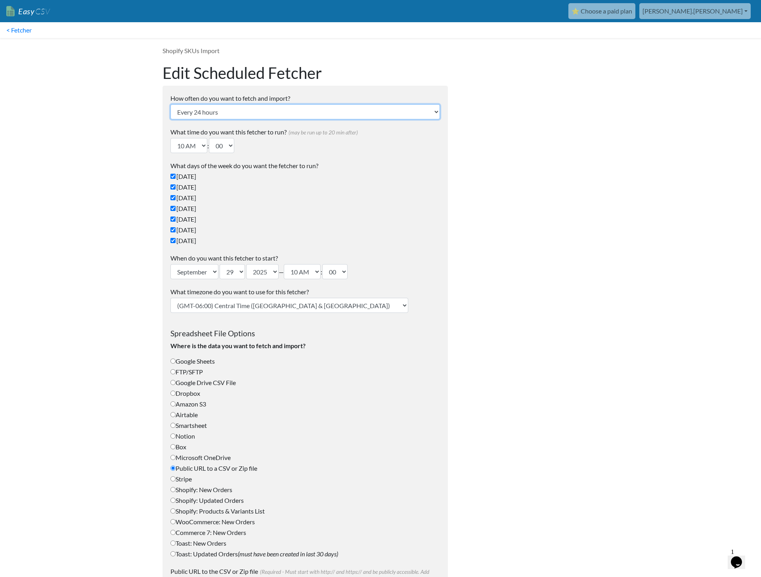
select select "10_mins"
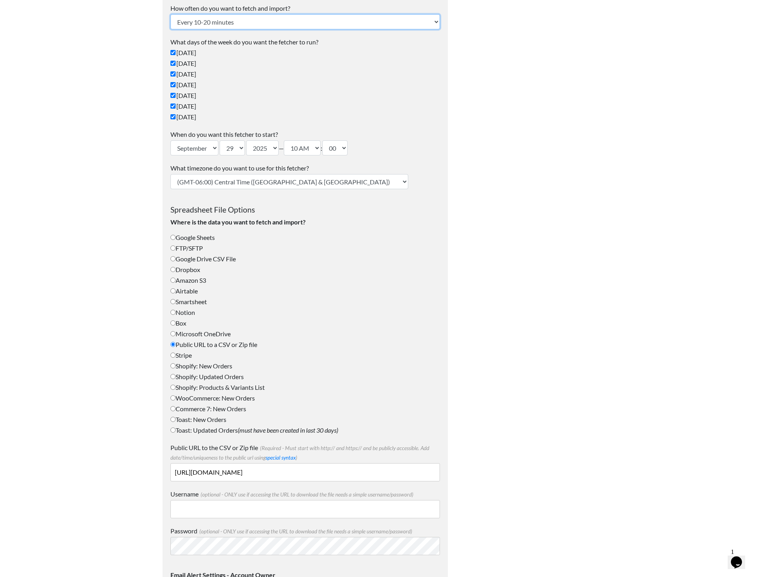
scroll to position [117, 0]
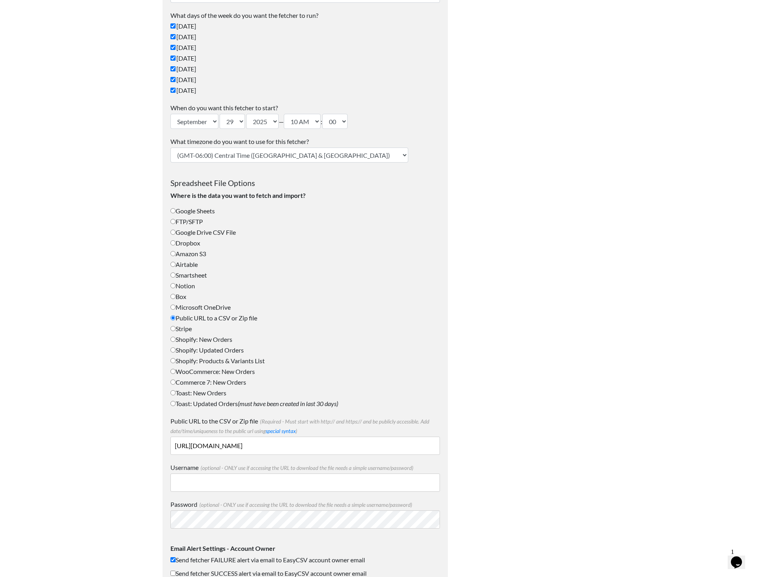
select select "Berlin"
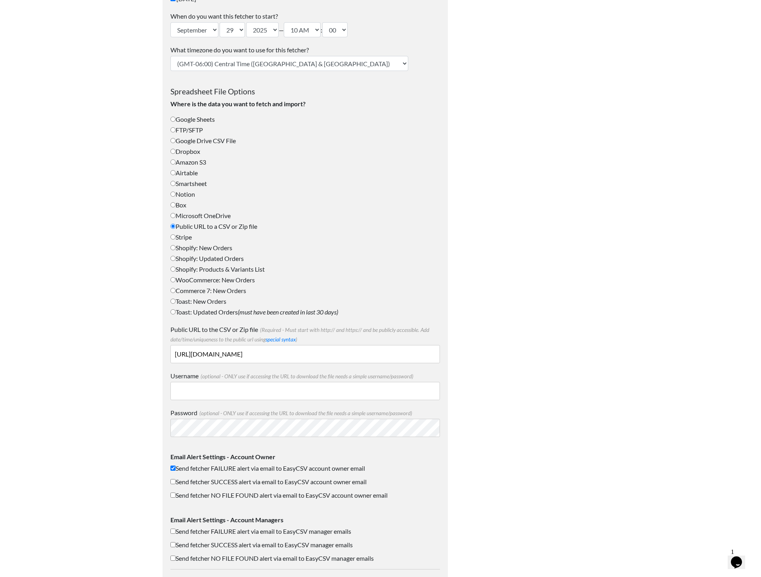
scroll to position [295, 0]
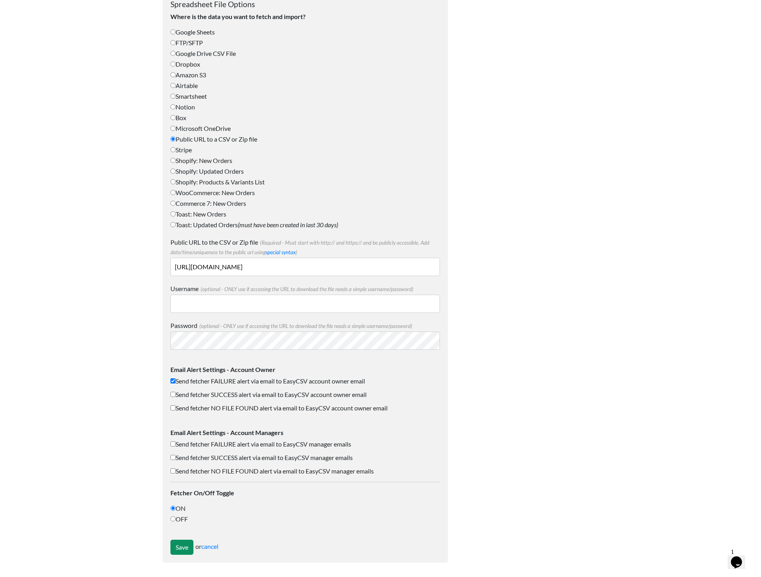
click at [184, 546] on input "Save" at bounding box center [181, 547] width 23 height 15
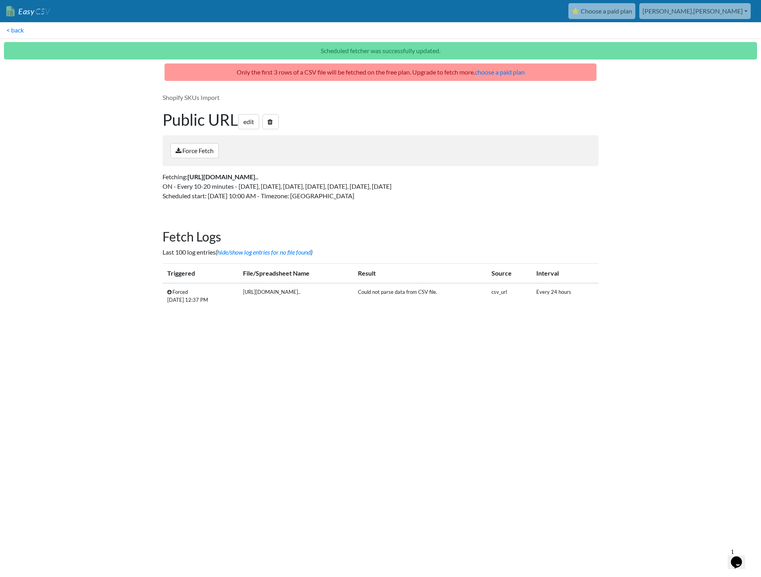
click at [399, 215] on main "Only the first 3 rows of a CSV file will be fetched on the free plan. Upgrade t…" at bounding box center [381, 192] width 452 height 259
click at [16, 32] on link "< back" at bounding box center [15, 30] width 30 height 16
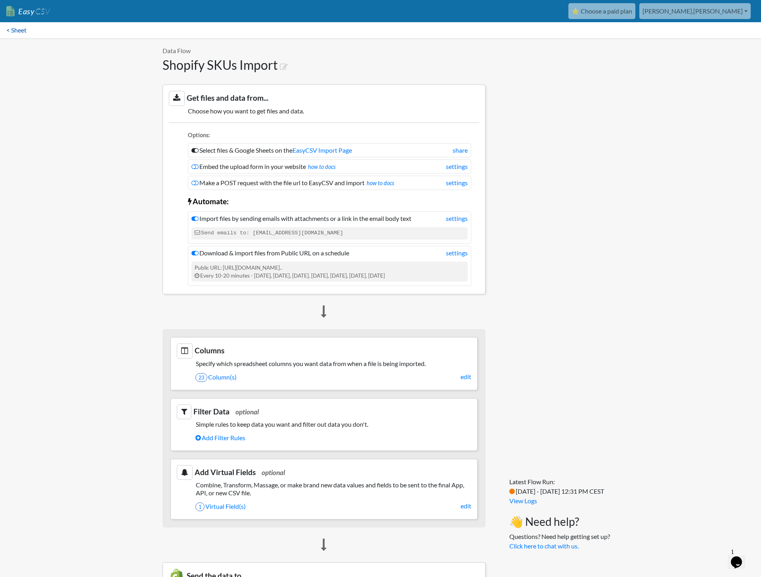
click at [7, 33] on link "< Sheet" at bounding box center [16, 30] width 33 height 16
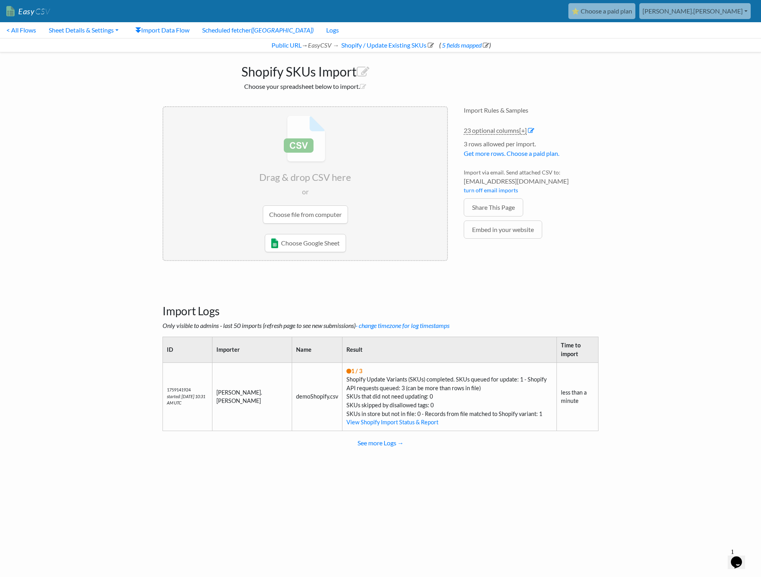
click at [309, 216] on input "file" at bounding box center [305, 169] width 284 height 125
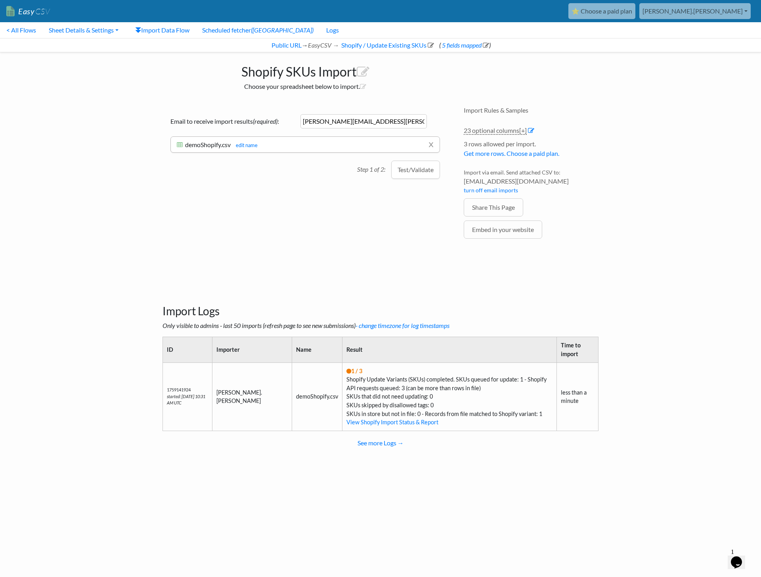
click at [420, 172] on button "Test/Validate" at bounding box center [415, 170] width 49 height 18
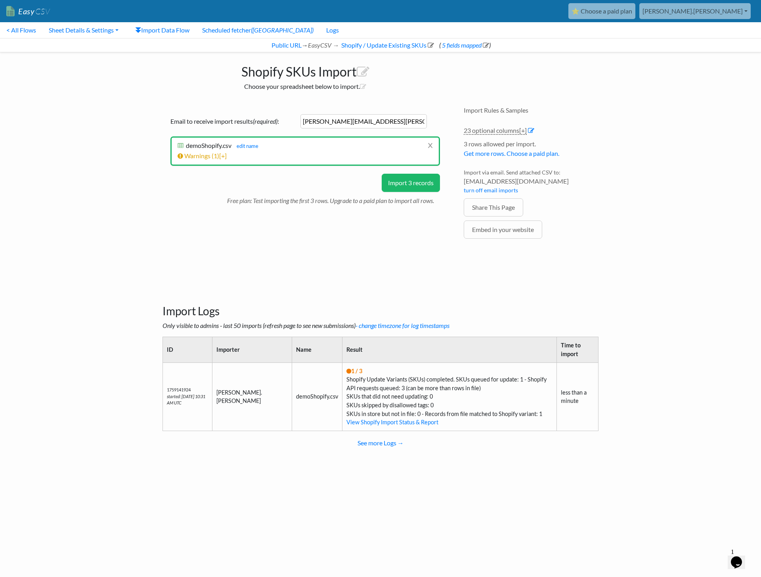
click at [408, 181] on button "Import 3 records" at bounding box center [411, 183] width 58 height 18
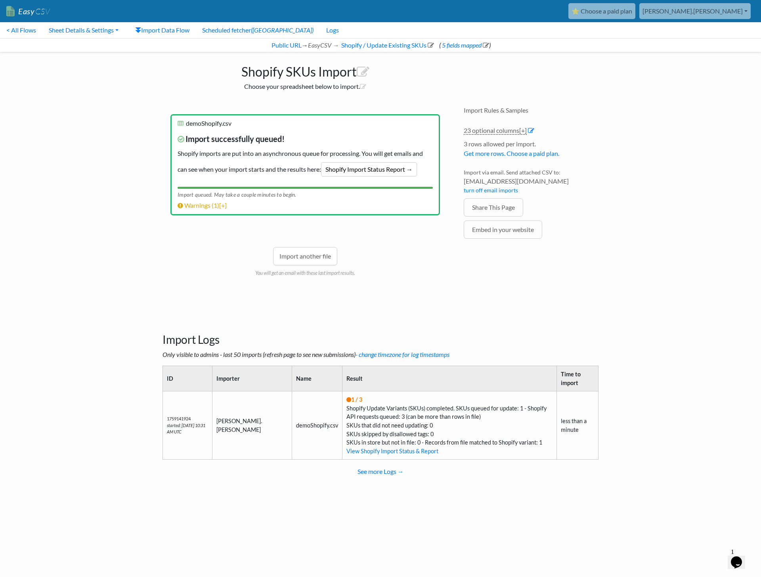
click at [636, 261] on body "Easy CSV ⭐ Choose a paid plan [PERSON_NAME].[PERSON_NAME] Lypt All Flows All CS…" at bounding box center [380, 249] width 761 height 498
click at [201, 205] on link "Warnings ( 1 ) [+]" at bounding box center [202, 205] width 49 height 8
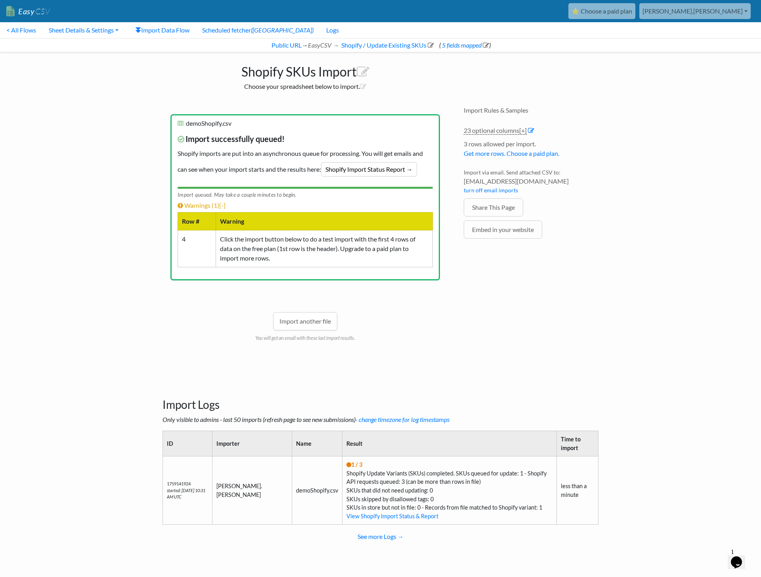
click at [569, 307] on div "Import Rules & Samples 23 optional columns [+] Col Header Value Options idArtic…" at bounding box center [531, 231] width 151 height 266
click at [388, 167] on link "Shopify Import Status Report →" at bounding box center [369, 169] width 96 height 14
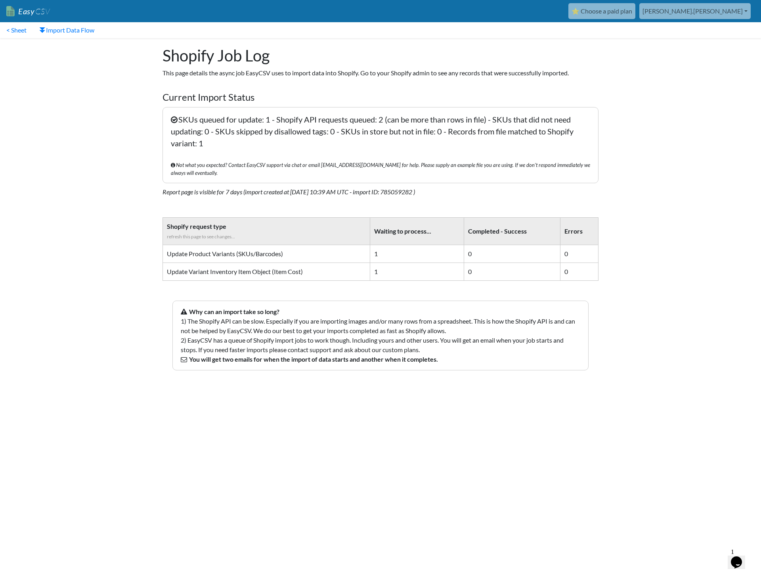
click at [663, 271] on body "Easy CSV ⭐ Choose a paid plan [PERSON_NAME].[PERSON_NAME] Lypt All Flows All CS…" at bounding box center [380, 203] width 761 height 407
click at [611, 411] on html "Easy CSV ⭐ Choose a paid plan marcel.birkner Lypt All Flows All CSV Generators …" at bounding box center [380, 206] width 761 height 413
click at [668, 413] on html "Easy CSV ⭐ Choose a paid plan marcel.birkner Lypt All Flows All CSV Generators …" at bounding box center [380, 206] width 761 height 413
click at [628, 413] on html "Easy CSV ⭐ Choose a paid plan marcel.birkner Lypt All Flows All CSV Generators …" at bounding box center [380, 206] width 761 height 413
click at [4, 28] on link "< Sheet" at bounding box center [16, 30] width 33 height 16
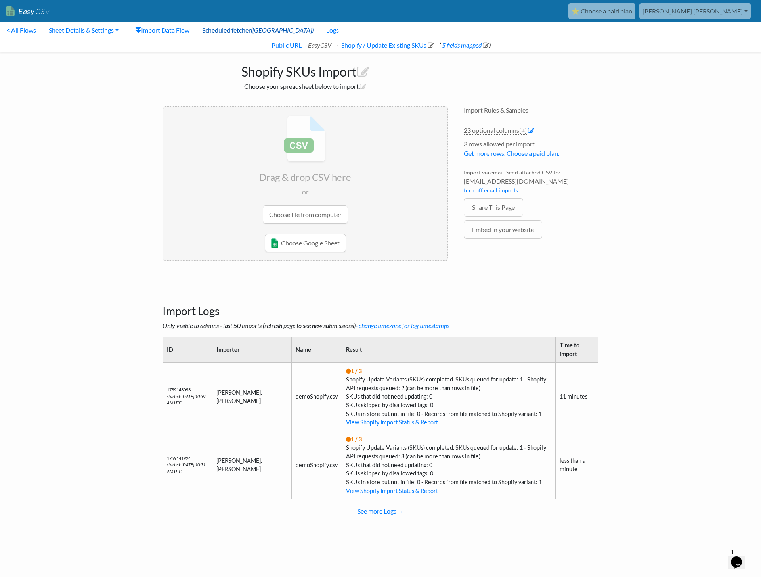
click at [253, 29] on link "Scheduled fetcher (ON)" at bounding box center [258, 30] width 124 height 16
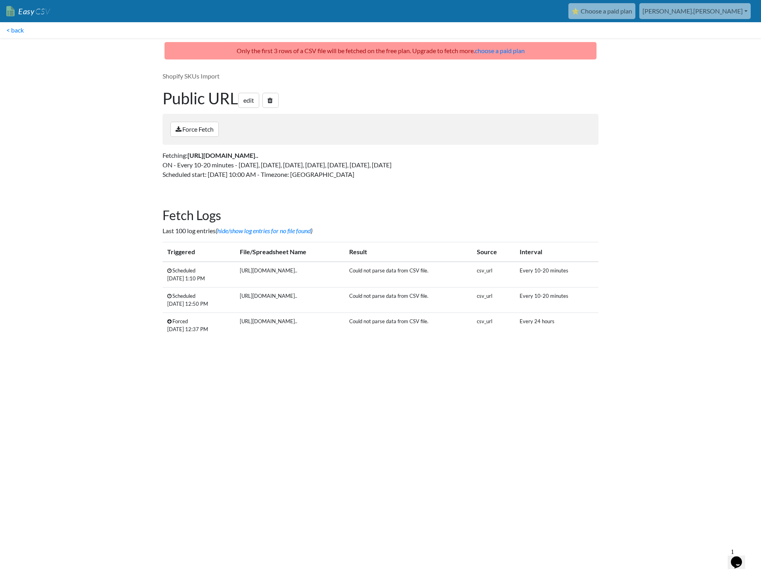
click at [439, 269] on td "Could not parse data from CSV file." at bounding box center [409, 275] width 128 height 26
click at [508, 270] on td "csv_url" at bounding box center [493, 275] width 43 height 26
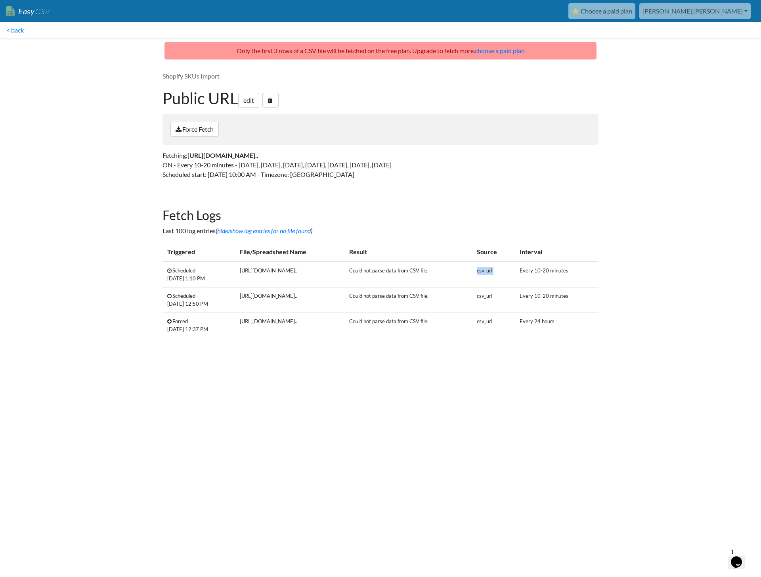
click at [508, 270] on td "csv_url" at bounding box center [493, 275] width 43 height 26
click at [413, 219] on h2 "Fetch Logs" at bounding box center [381, 215] width 436 height 15
click at [14, 33] on link "< back" at bounding box center [15, 30] width 30 height 16
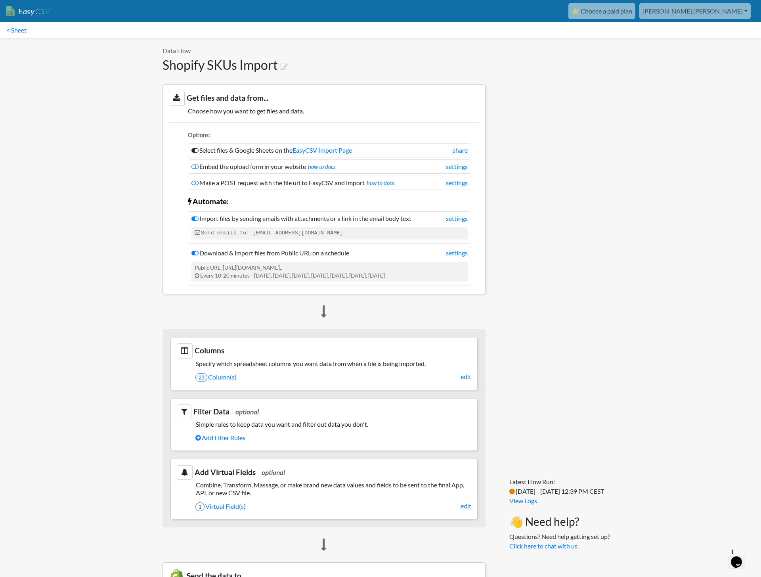
click at [468, 253] on li "Download & import files from Public URL on a schedule settings Public URL: [URL…" at bounding box center [329, 266] width 283 height 40
click at [452, 249] on link "settings" at bounding box center [457, 253] width 22 height 10
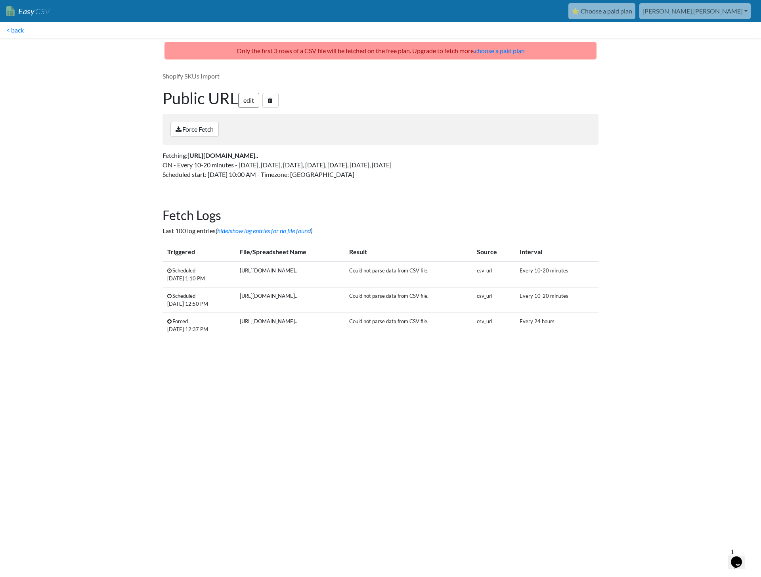
click at [253, 102] on link "edit" at bounding box center [248, 100] width 21 height 15
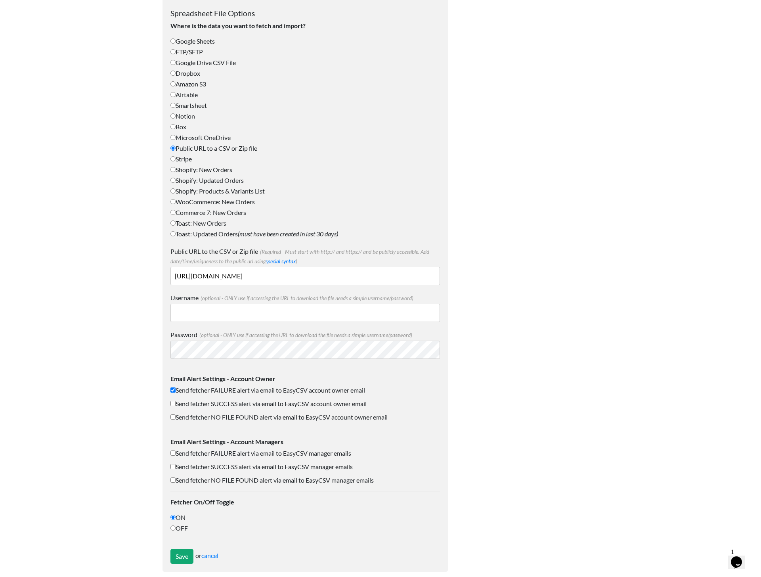
scroll to position [295, 0]
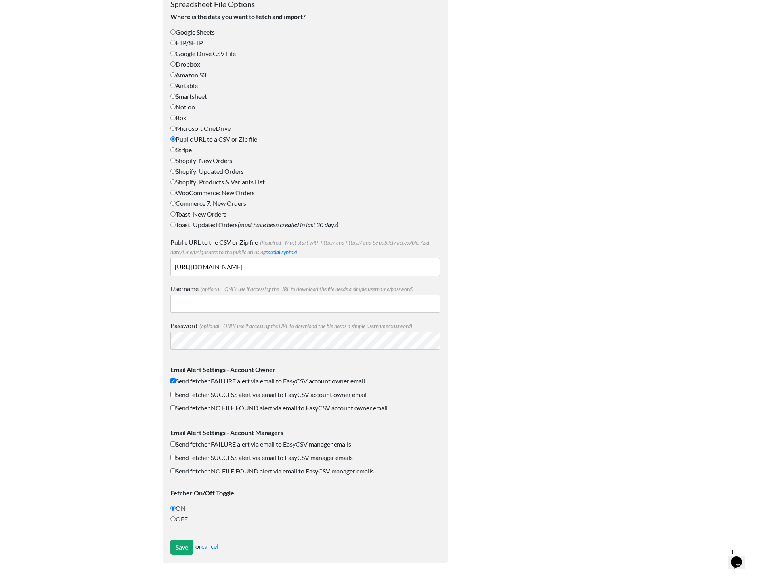
click at [368, 268] on input "[URL][DOMAIN_NAME]" at bounding box center [305, 267] width 270 height 18
drag, startPoint x: 281, startPoint y: 269, endPoint x: 458, endPoint y: 272, distance: 177.6
click at [458, 271] on div "Shopify SKUs Import Edit Scheduled Fetcher How often do you want to fetch and i…" at bounding box center [381, 157] width 452 height 828
click at [573, 265] on div at bounding box center [531, 157] width 151 height 828
drag, startPoint x: 397, startPoint y: 269, endPoint x: 460, endPoint y: 269, distance: 63.0
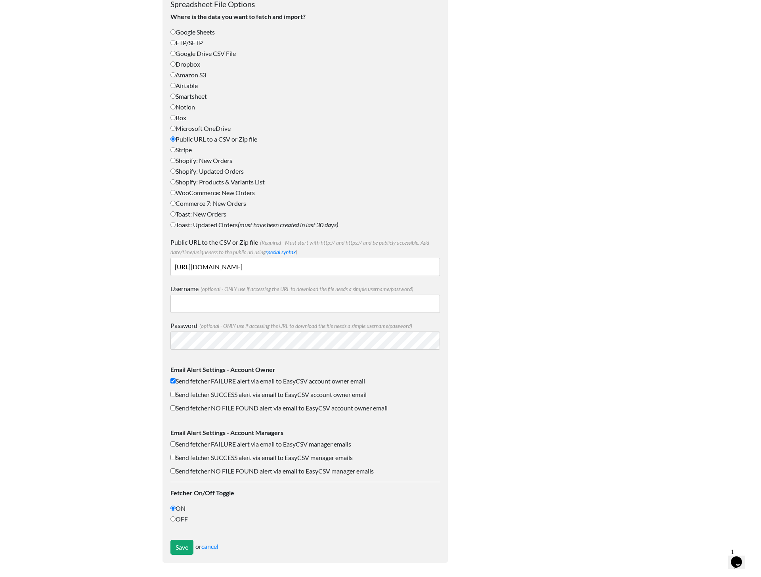
click at [460, 269] on div "Shopify SKUs Import Edit Scheduled Fetcher How often do you want to fetch and i…" at bounding box center [381, 157] width 452 height 828
click at [374, 268] on input "[URL][DOMAIN_NAME]" at bounding box center [305, 267] width 270 height 18
click at [182, 522] on label "OFF" at bounding box center [305, 519] width 270 height 10
click at [176, 521] on input "OFF" at bounding box center [172, 518] width 5 height 5
radio input "true"
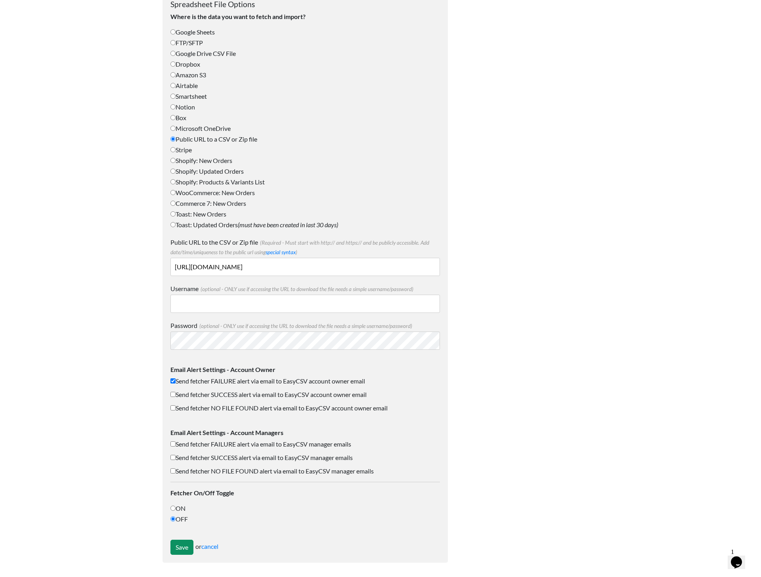
click at [182, 544] on input "Save" at bounding box center [181, 547] width 23 height 15
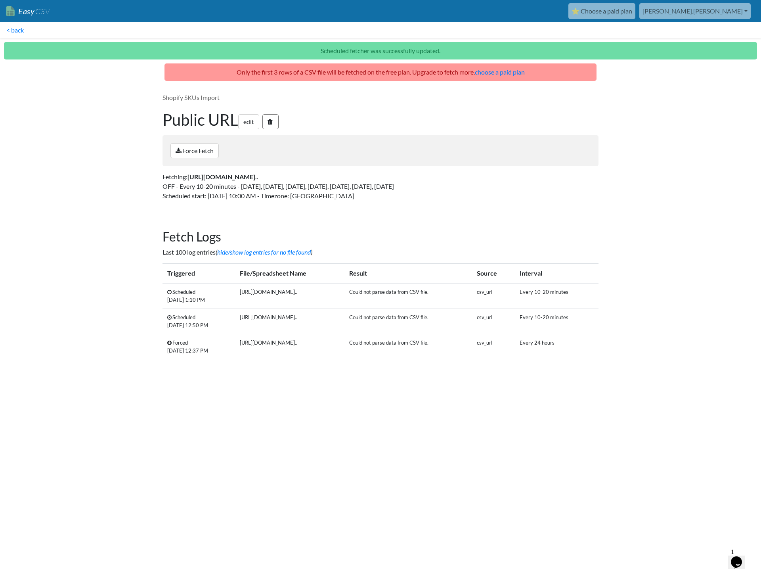
click at [278, 123] on link at bounding box center [270, 121] width 16 height 15
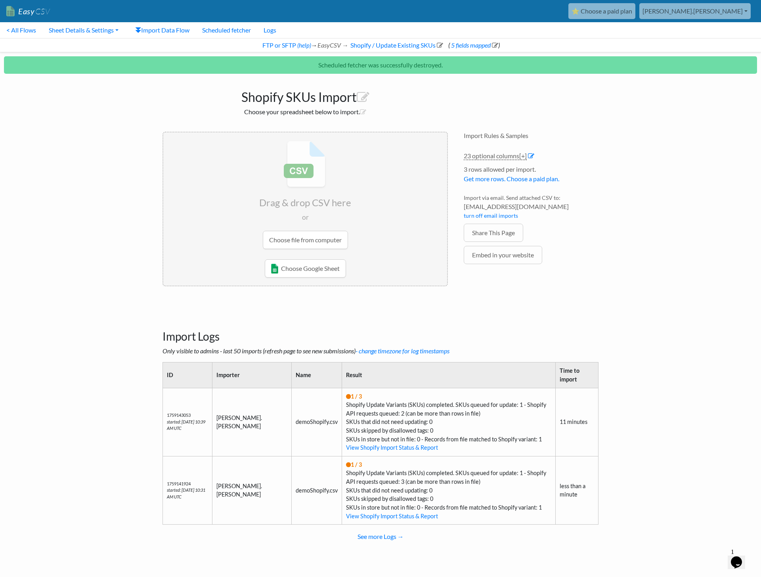
click at [620, 291] on body "Easy CSV ⭐ Choose a paid plan marcel.birkner Lypt All Flows All CSV Generators …" at bounding box center [380, 281] width 761 height 563
click at [266, 46] on link "FTP or SFTP" at bounding box center [278, 45] width 35 height 8
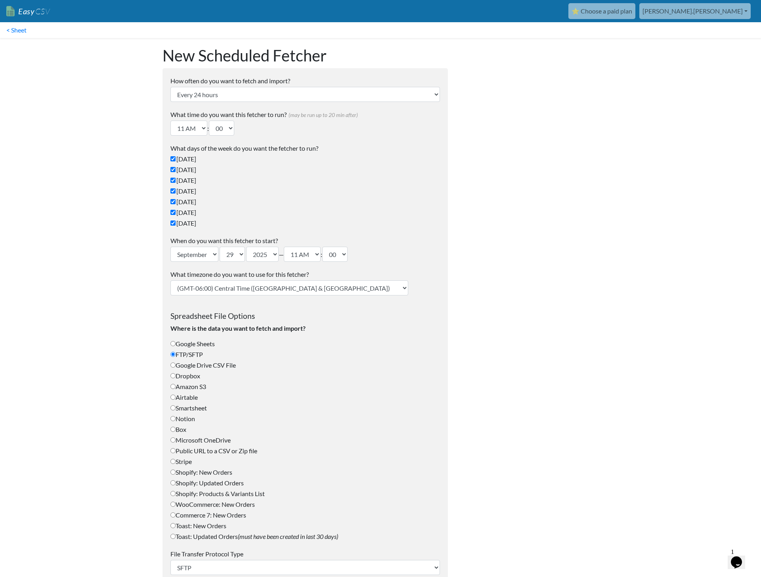
click at [568, 168] on div at bounding box center [531, 550] width 151 height 1024
select select "1_hour"
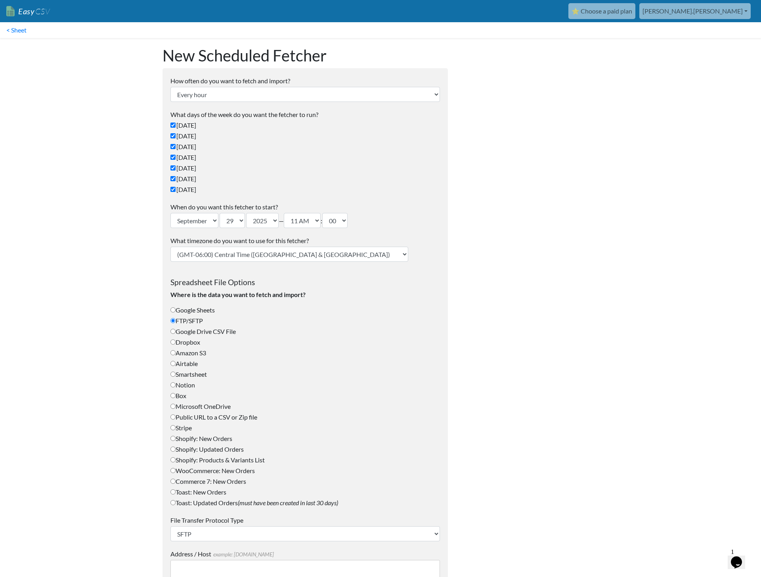
click at [274, 245] on div "What timezone do you want to use for this fetcher? (GMT-12:00) International Da…" at bounding box center [305, 249] width 270 height 26
click at [16, 30] on link "< Sheet" at bounding box center [16, 30] width 33 height 16
